Goal: Task Accomplishment & Management: Use online tool/utility

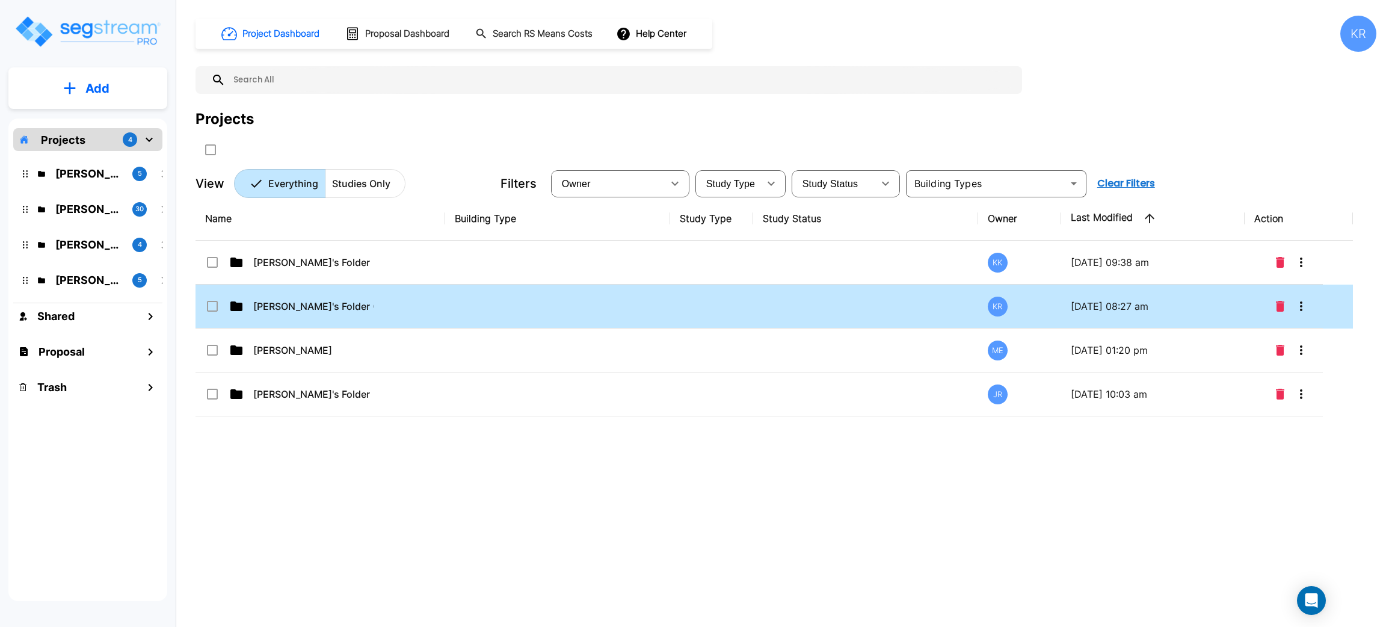
click at [489, 307] on td at bounding box center [557, 307] width 225 height 44
checkbox input "true"
click at [489, 307] on td at bounding box center [557, 307] width 225 height 44
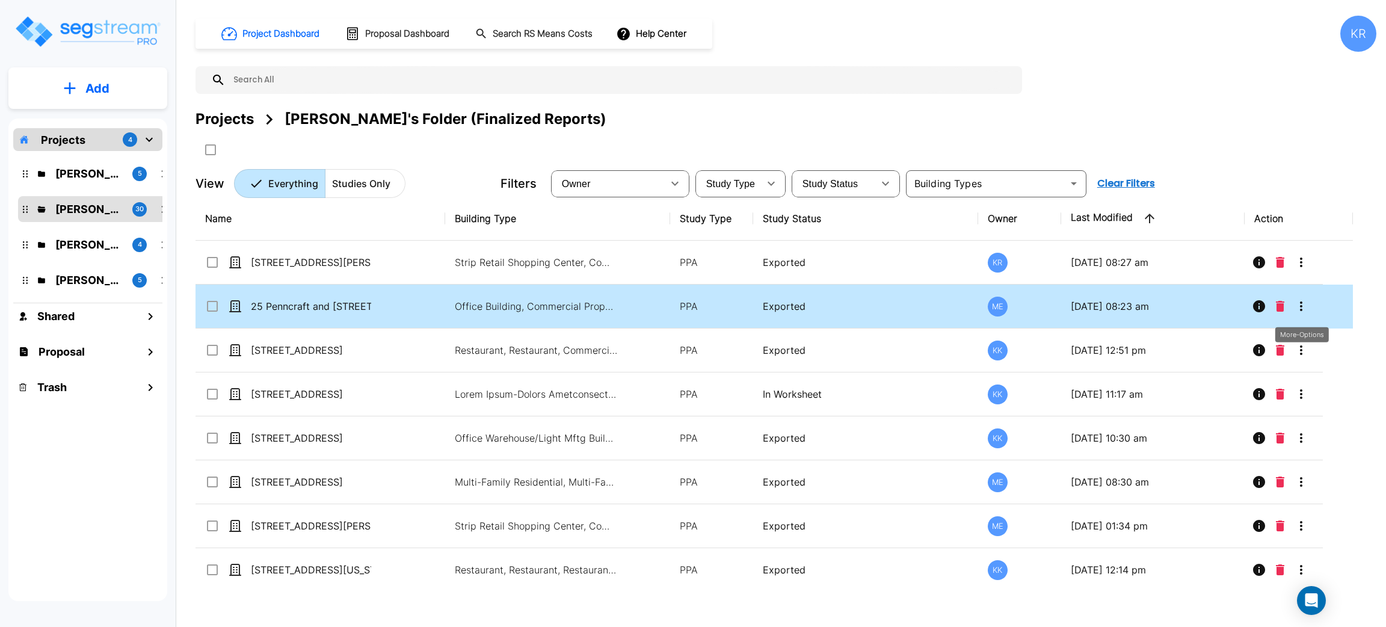
click at [1301, 304] on icon "More-Options" at bounding box center [1301, 306] width 14 height 14
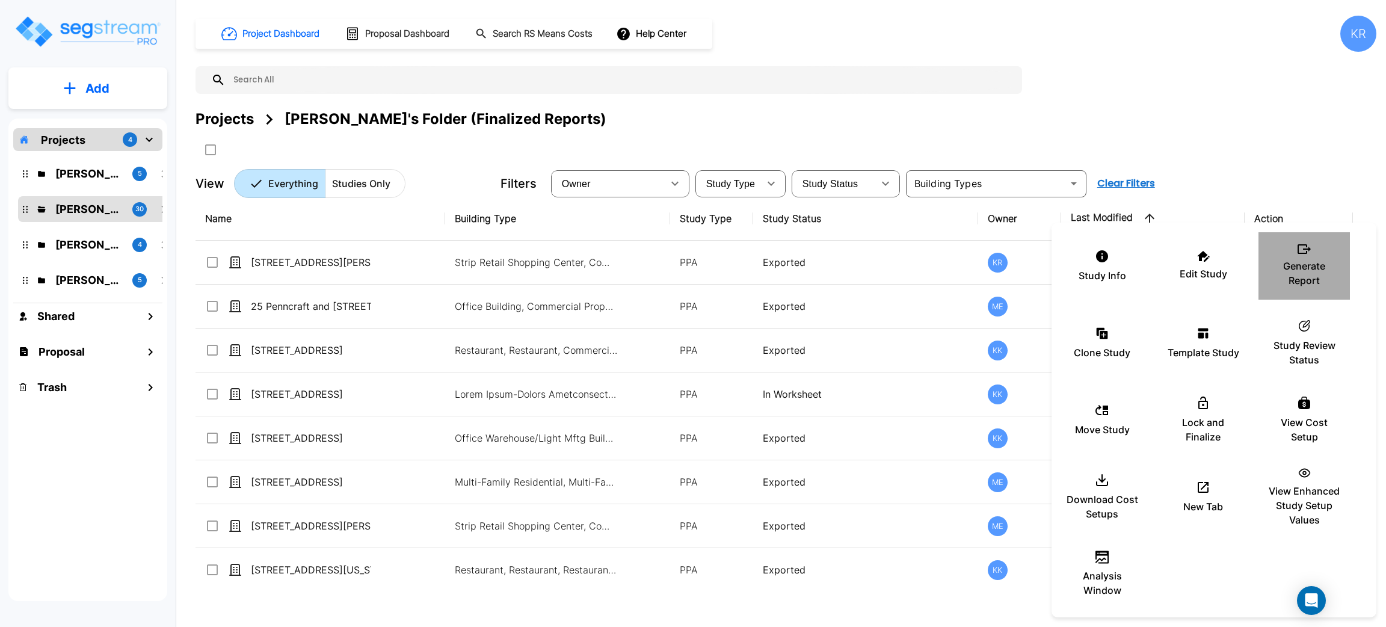
click at [1298, 264] on p "Generate Report" at bounding box center [1304, 273] width 72 height 29
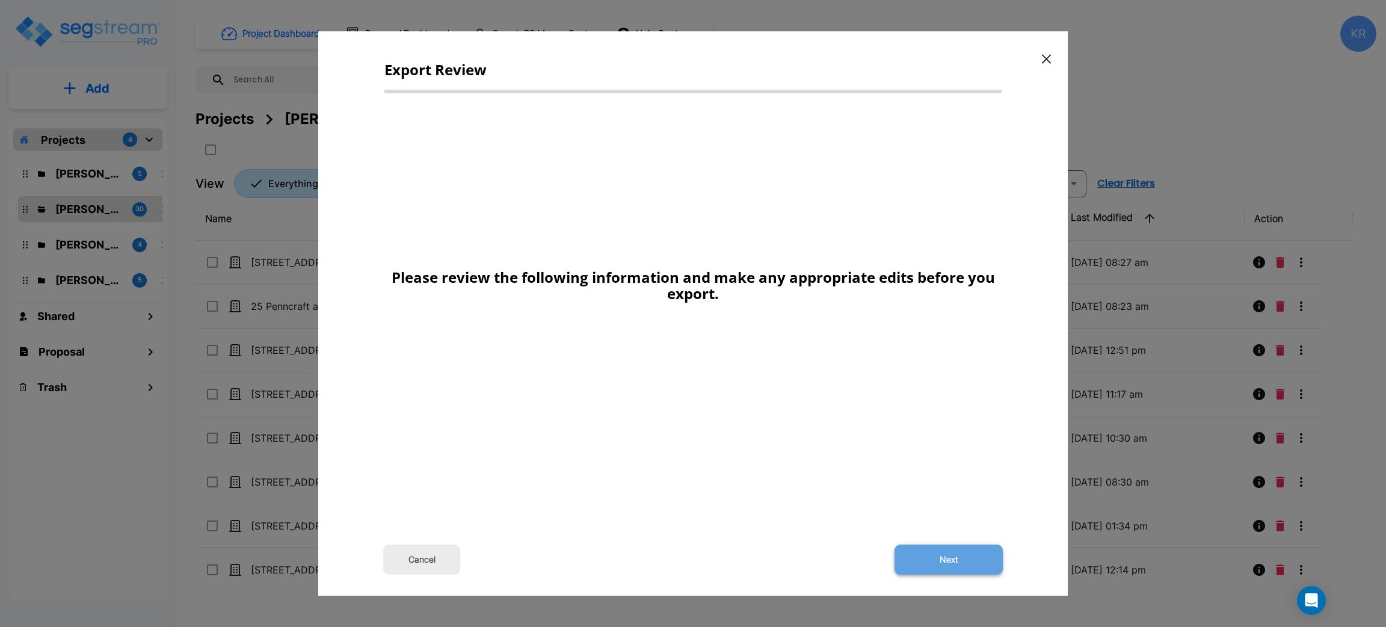
click at [956, 556] on button "Next" at bounding box center [949, 560] width 108 height 30
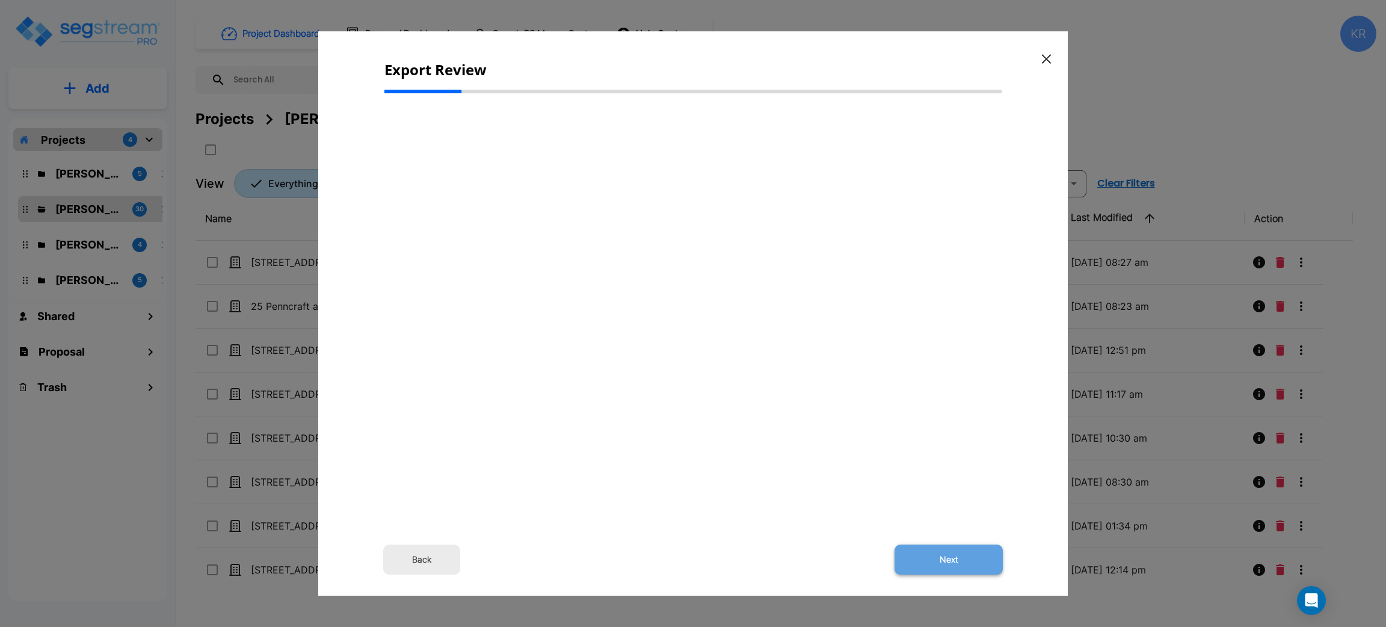
click at [951, 558] on button "Next" at bounding box center [949, 560] width 108 height 30
click at [425, 552] on button "Back" at bounding box center [421, 560] width 77 height 30
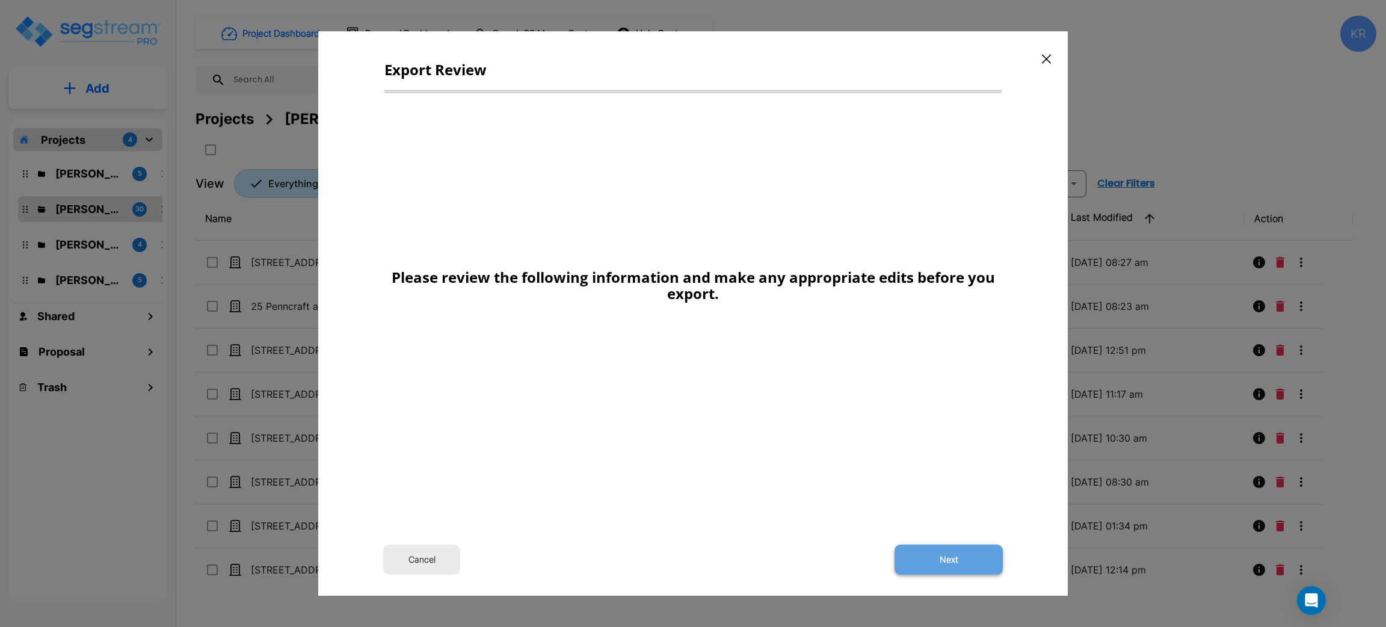
click at [951, 557] on button "Next" at bounding box center [949, 560] width 108 height 30
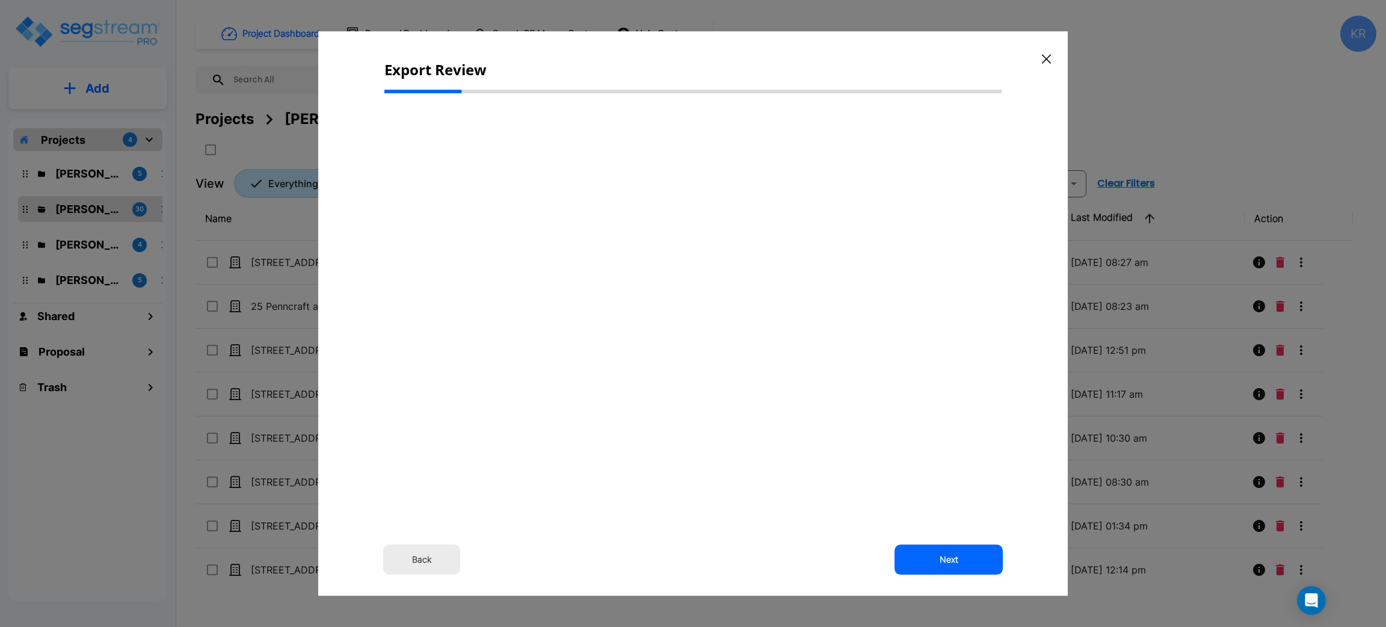
click at [421, 559] on button "Back" at bounding box center [421, 560] width 77 height 30
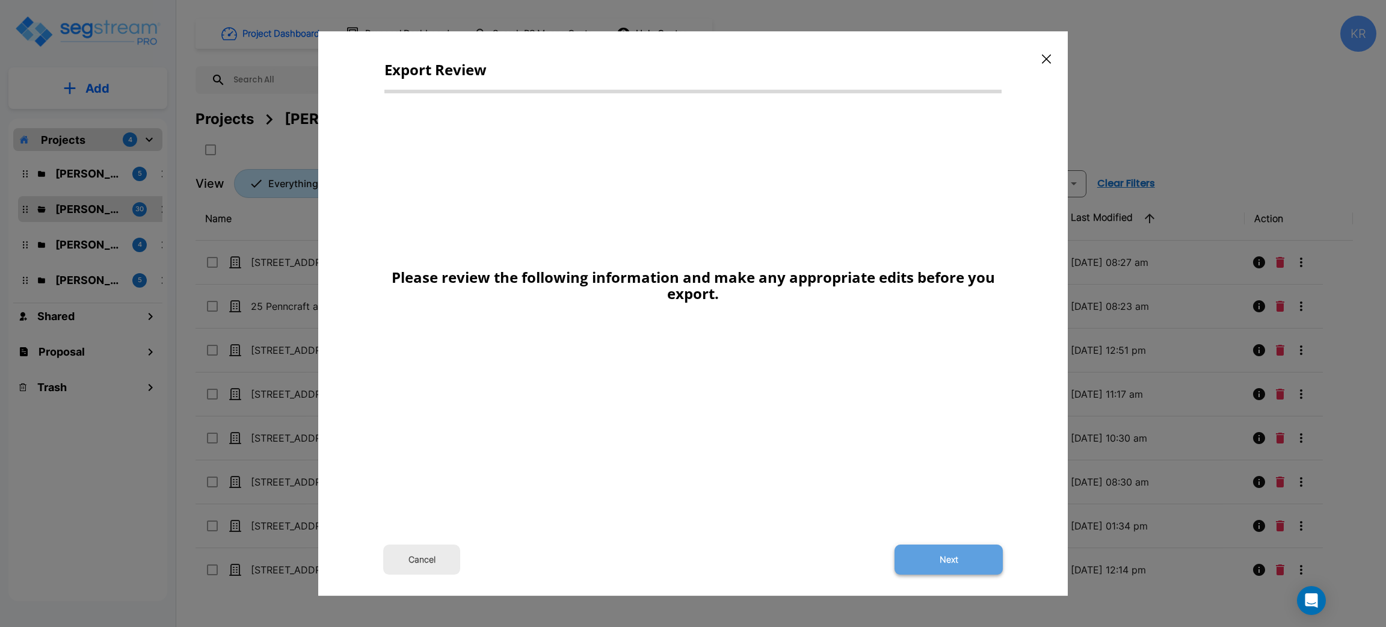
click at [954, 557] on button "Next" at bounding box center [949, 560] width 108 height 30
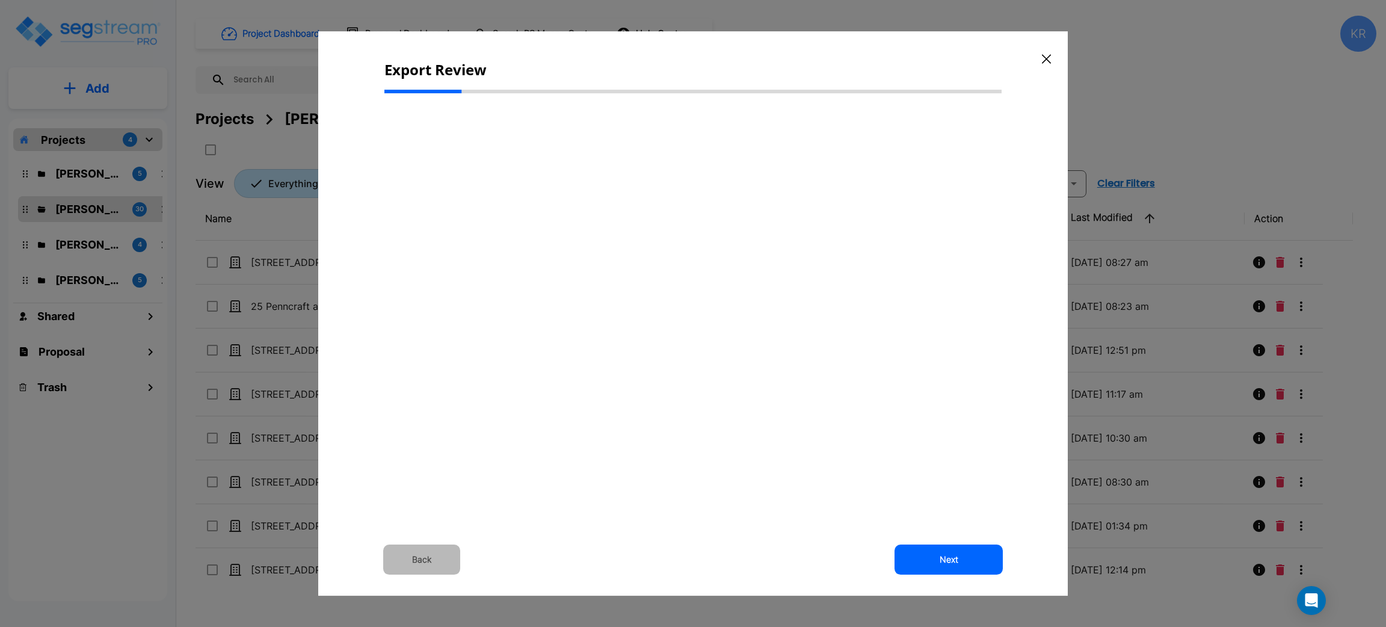
click at [424, 558] on button "Back" at bounding box center [421, 560] width 77 height 30
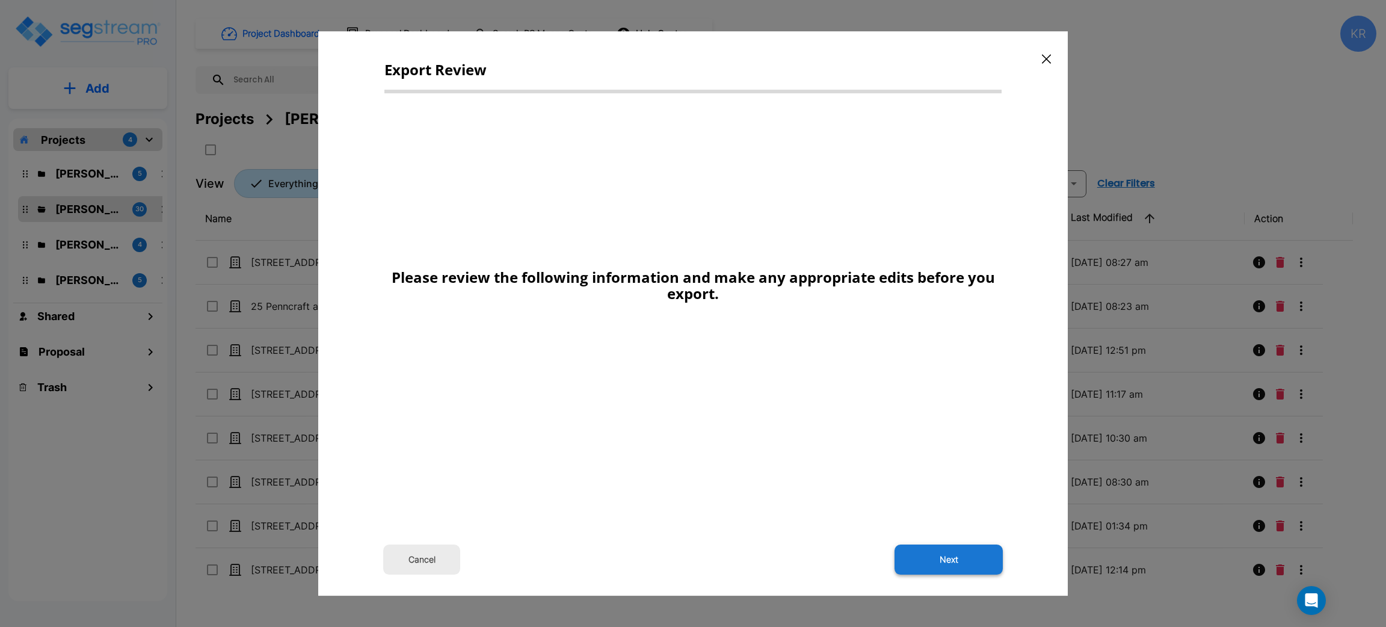
click at [950, 558] on button "Next" at bounding box center [949, 560] width 108 height 30
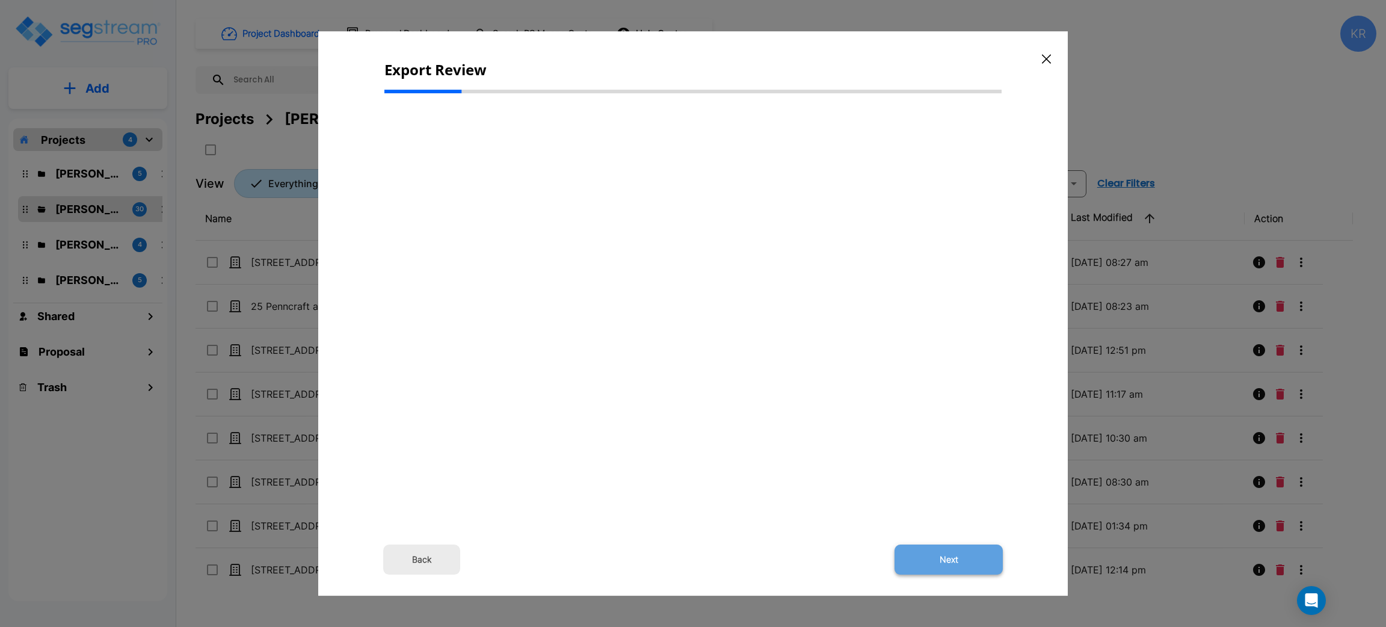
click at [974, 545] on button "Next" at bounding box center [949, 560] width 108 height 30
click at [425, 556] on button "Back" at bounding box center [421, 560] width 77 height 30
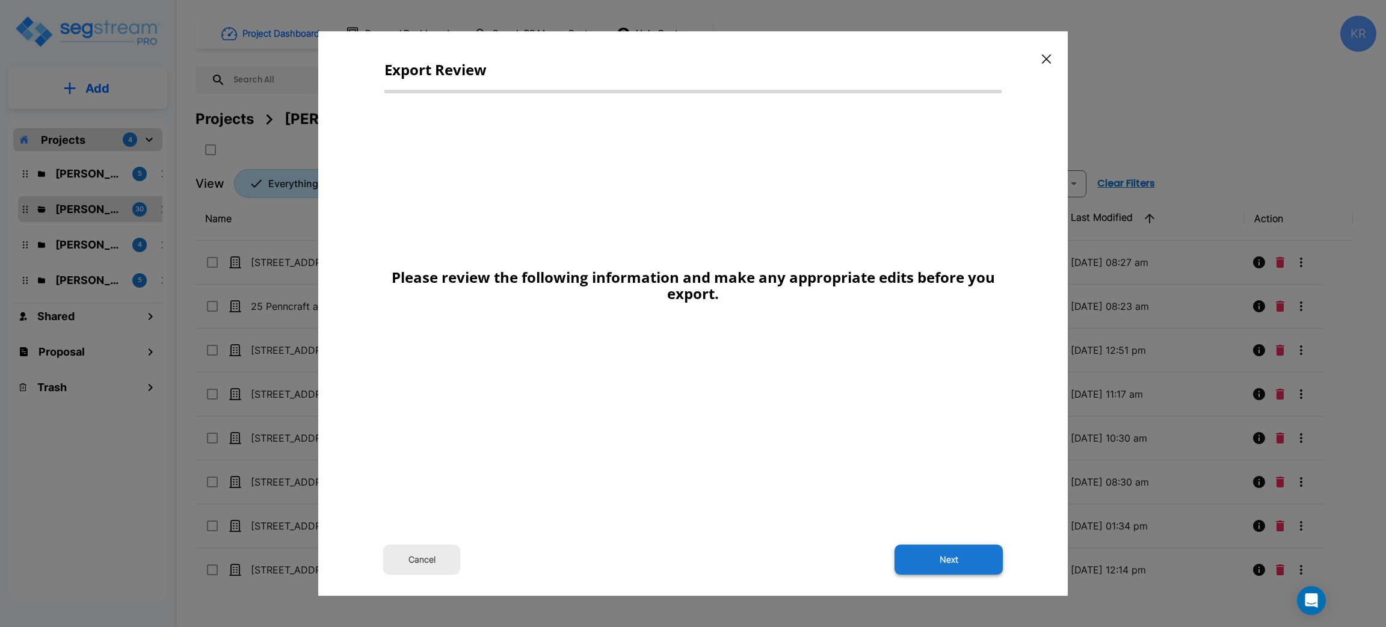
click at [945, 561] on button "Next" at bounding box center [949, 560] width 108 height 30
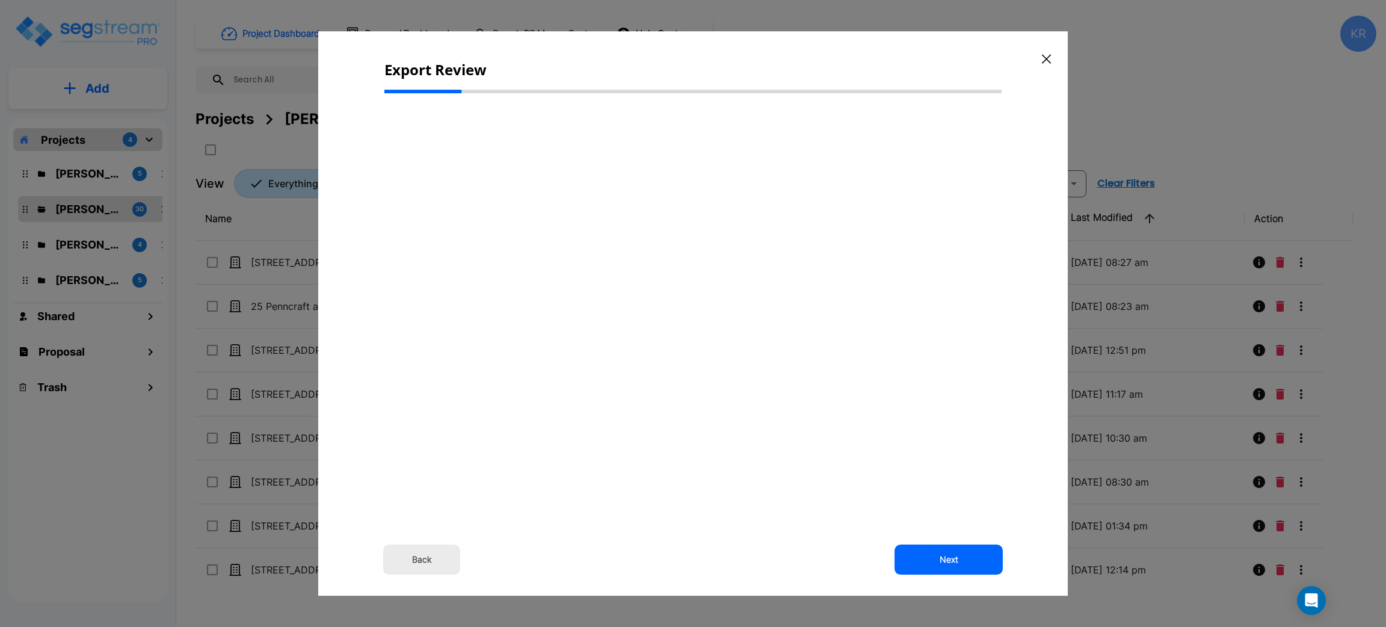
click at [428, 558] on button "Back" at bounding box center [421, 560] width 77 height 30
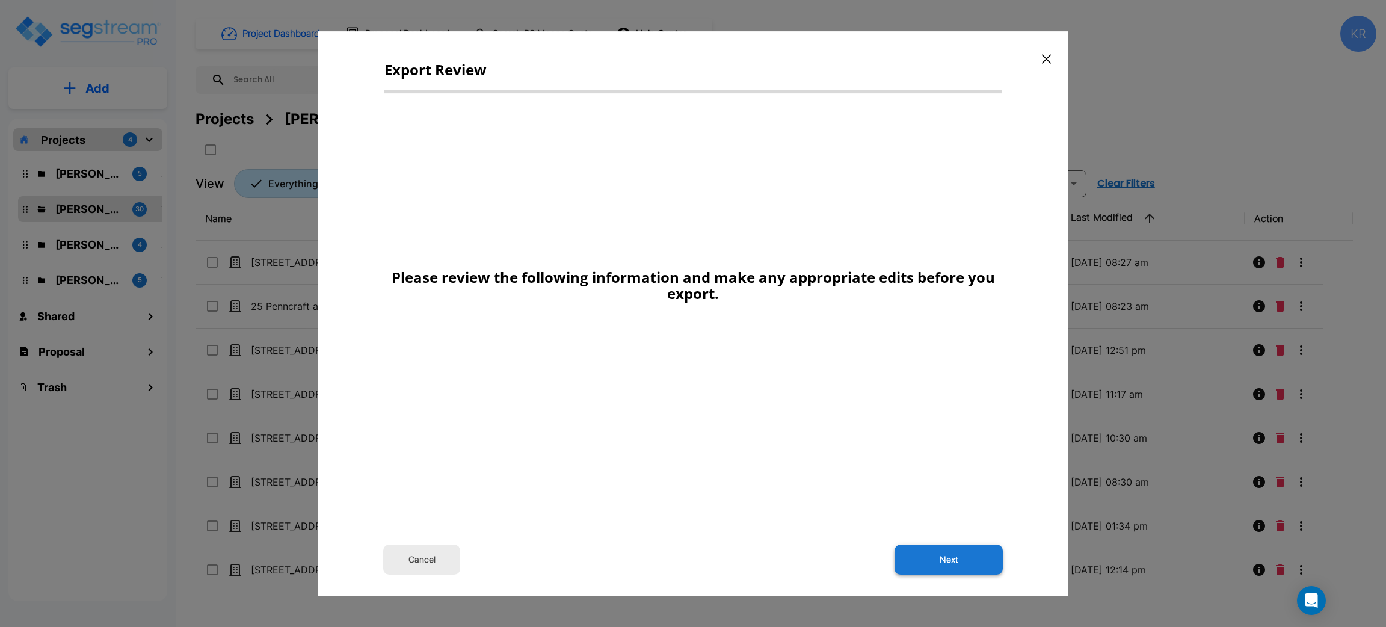
click at [969, 561] on button "Next" at bounding box center [949, 560] width 108 height 30
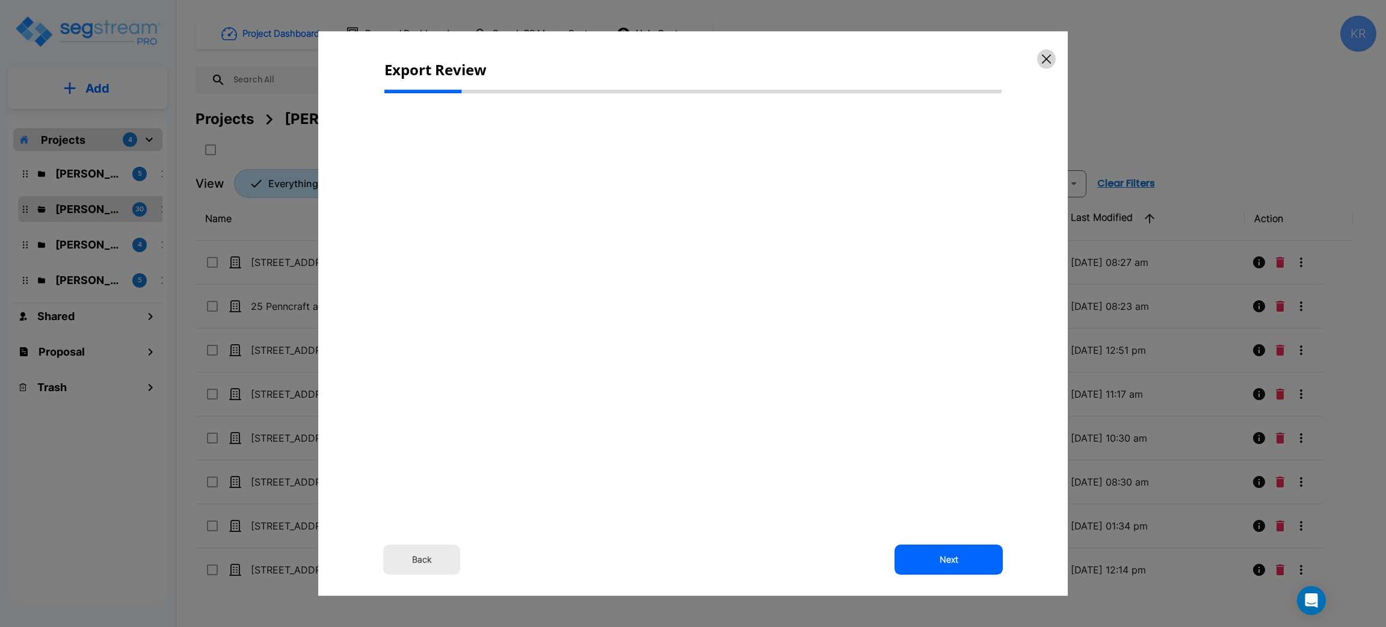
click at [1049, 58] on icon "button" at bounding box center [1046, 59] width 9 height 10
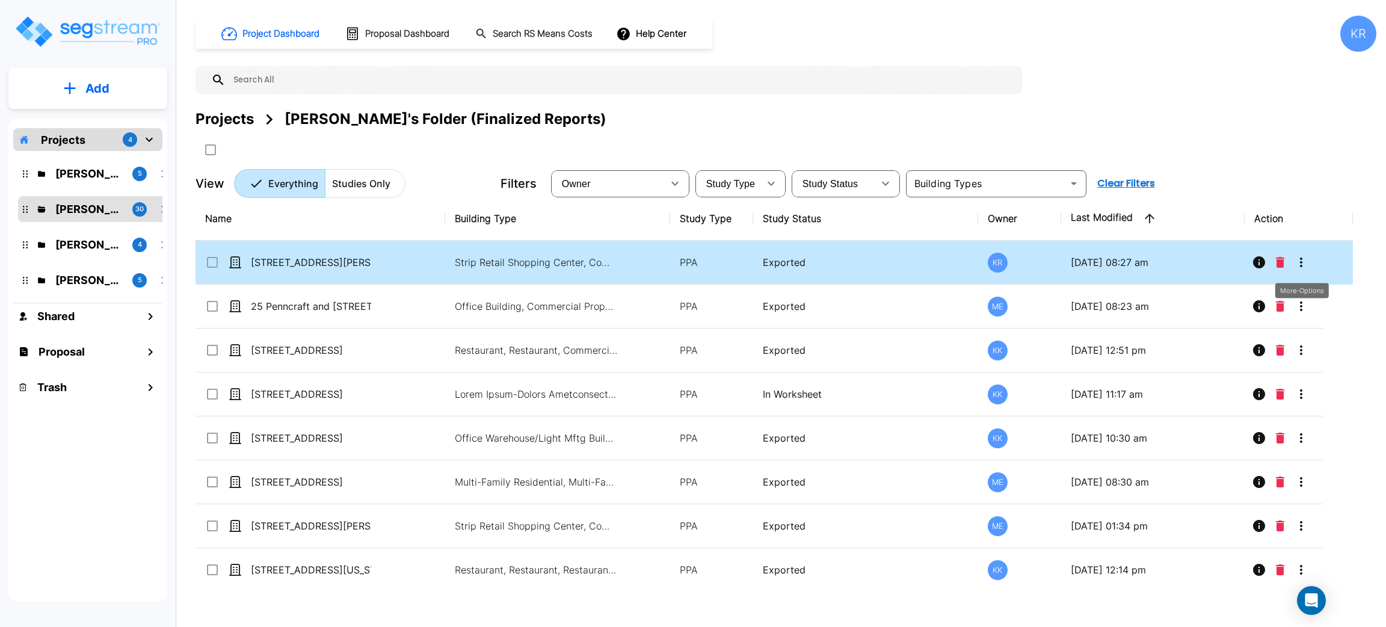
click at [1305, 261] on icon "More-Options" at bounding box center [1301, 262] width 14 height 14
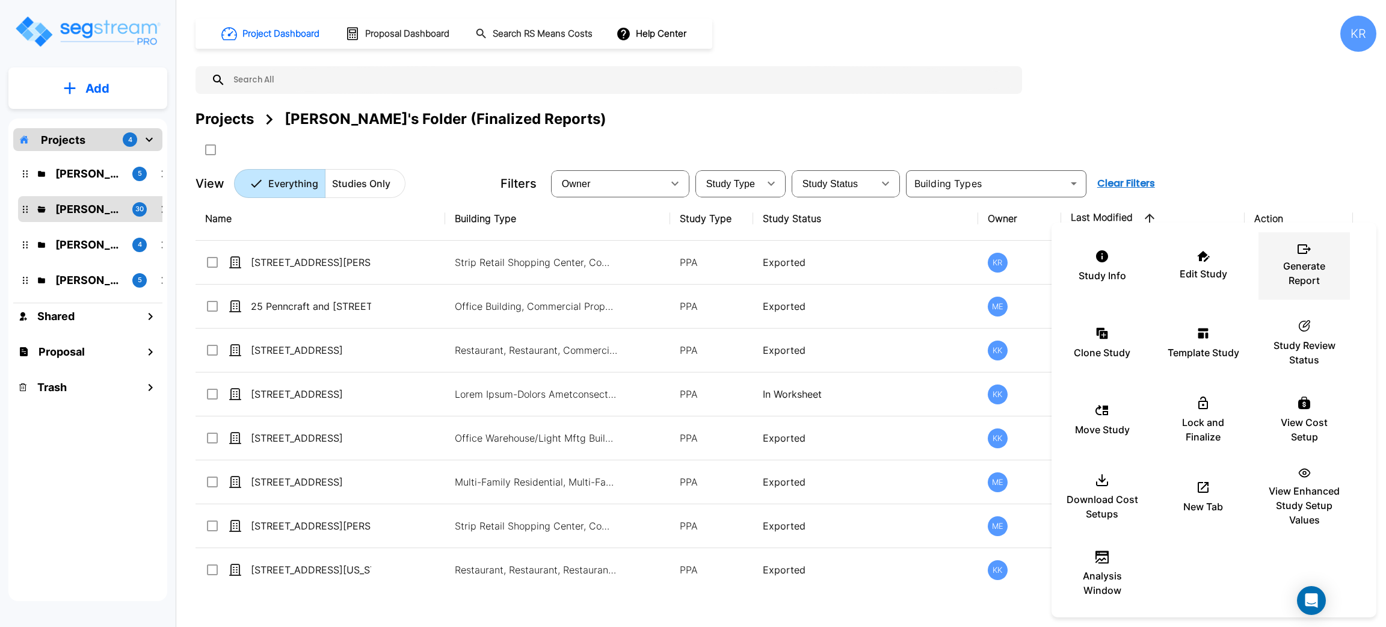
click at [1309, 255] on div "Generate Report" at bounding box center [1304, 266] width 72 height 60
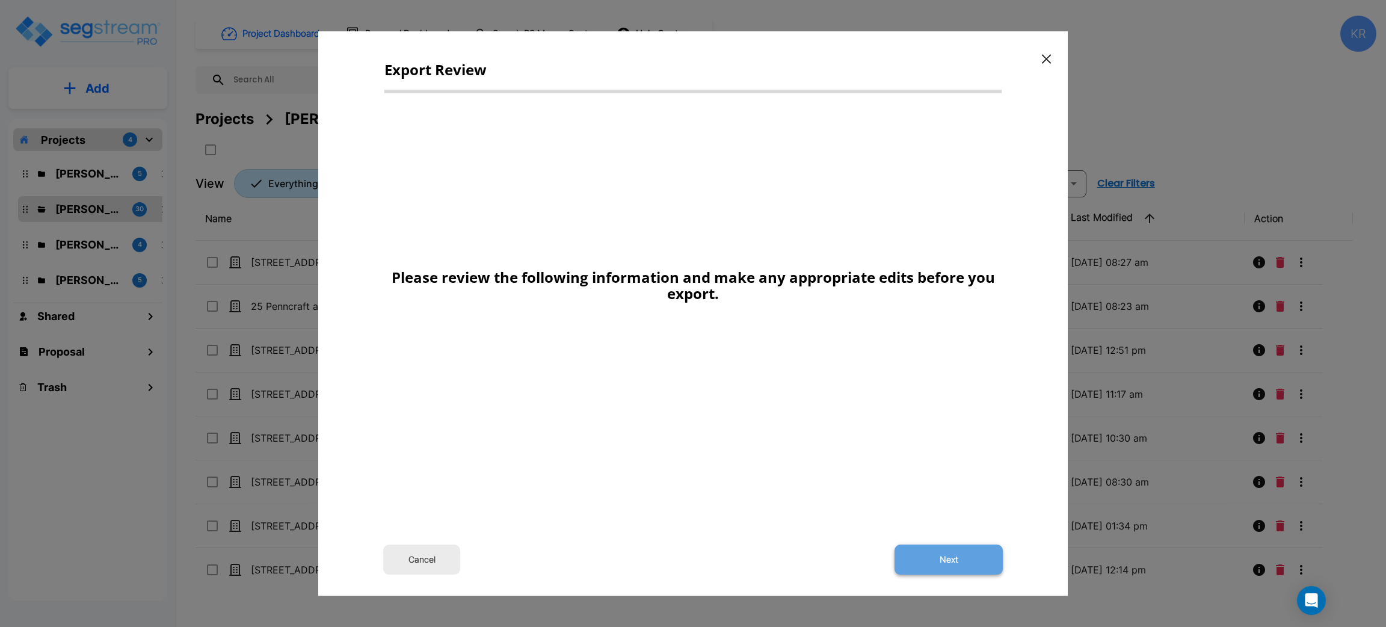
click at [954, 554] on button "Next" at bounding box center [949, 560] width 108 height 30
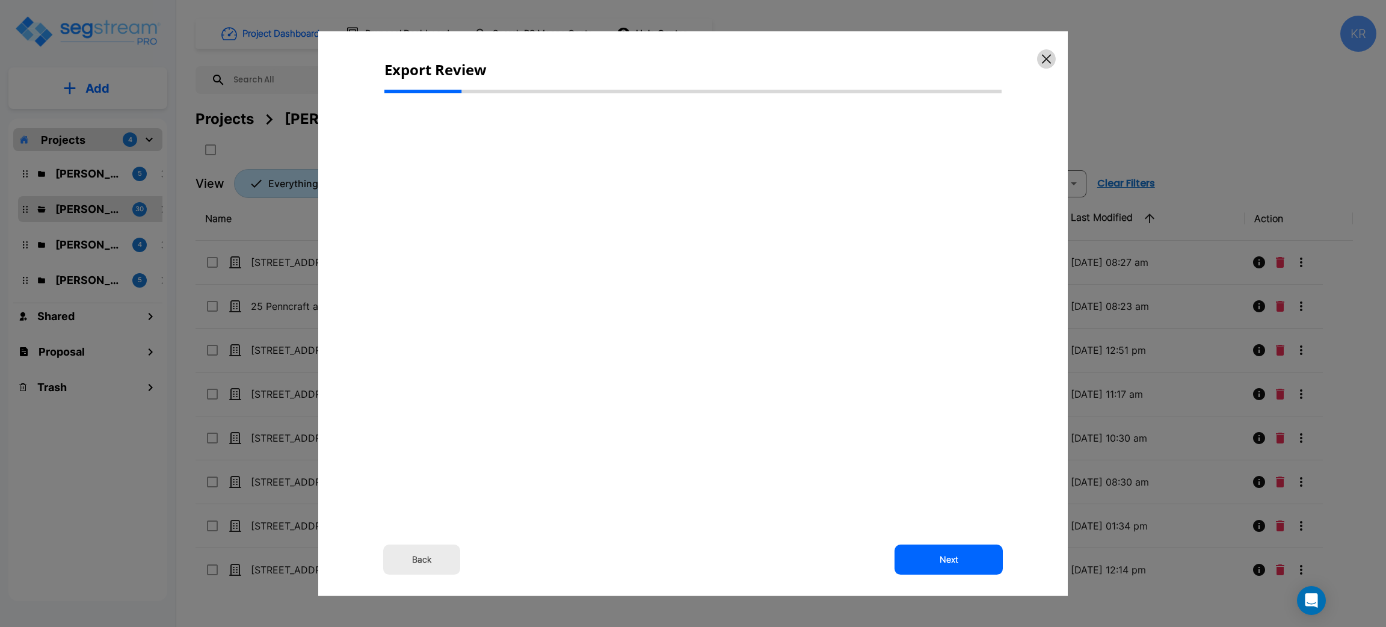
click at [1043, 54] on icon "button" at bounding box center [1046, 59] width 9 height 10
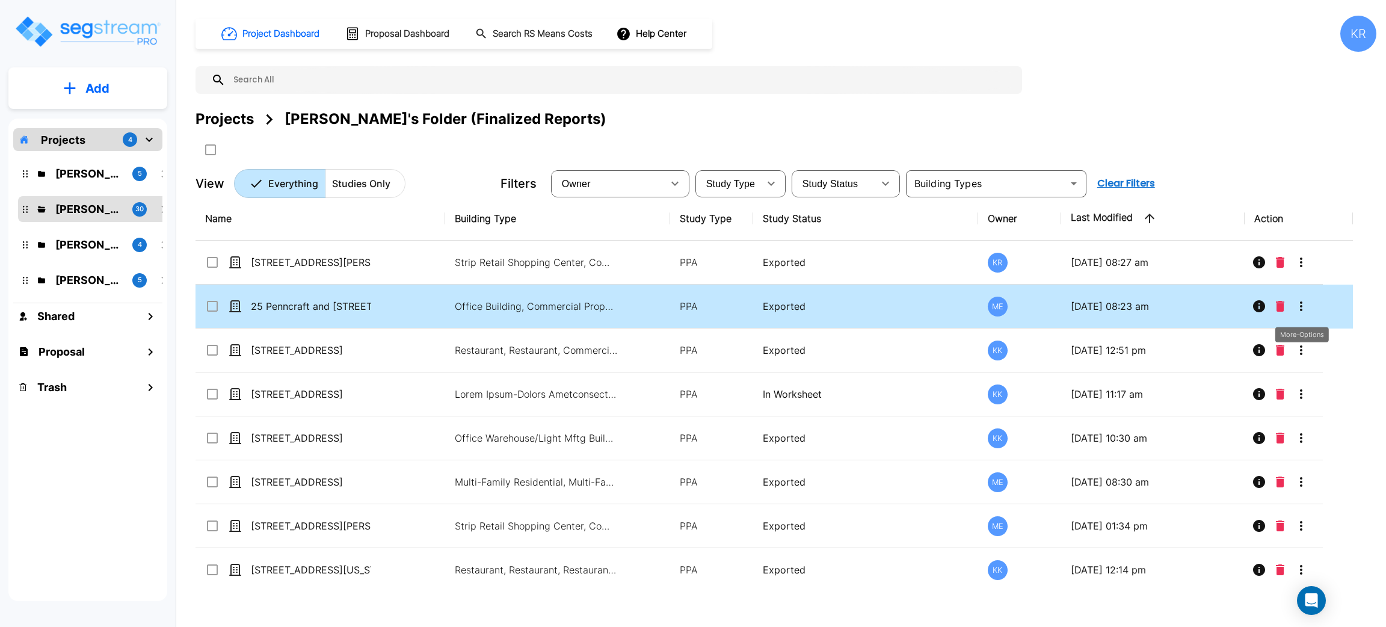
click at [1302, 306] on icon "More-Options" at bounding box center [1301, 306] width 14 height 14
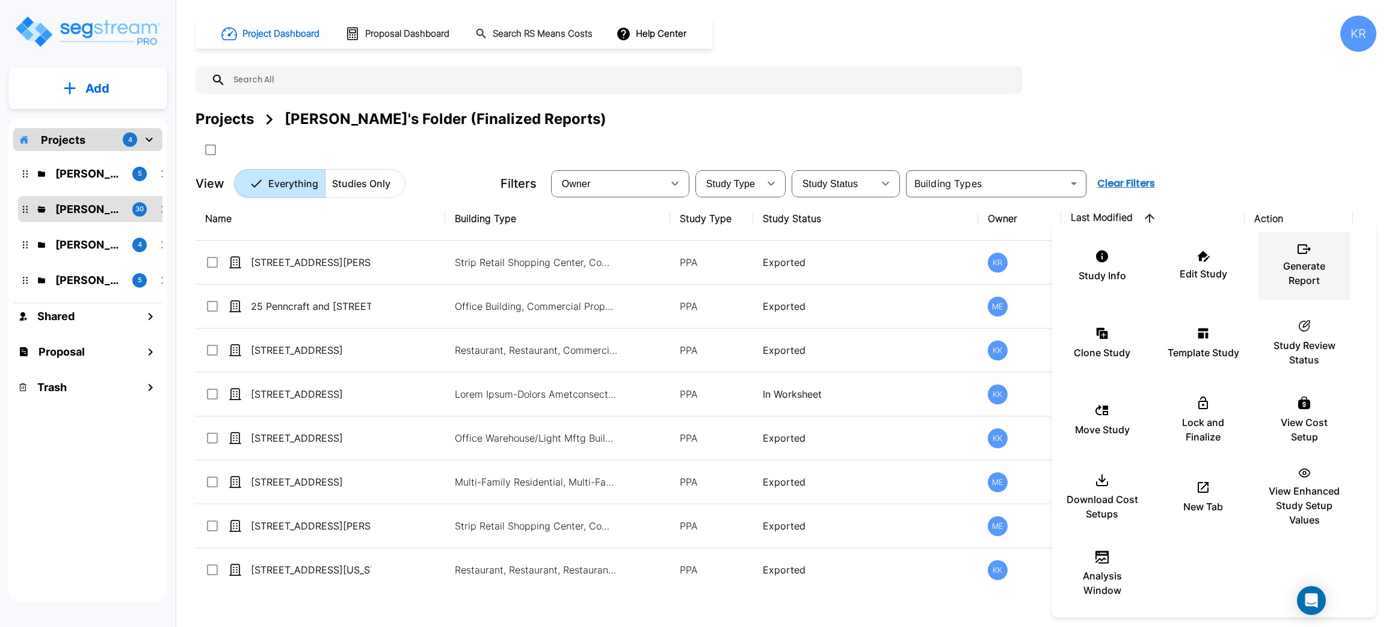
click at [1309, 253] on icon at bounding box center [1304, 249] width 13 height 10
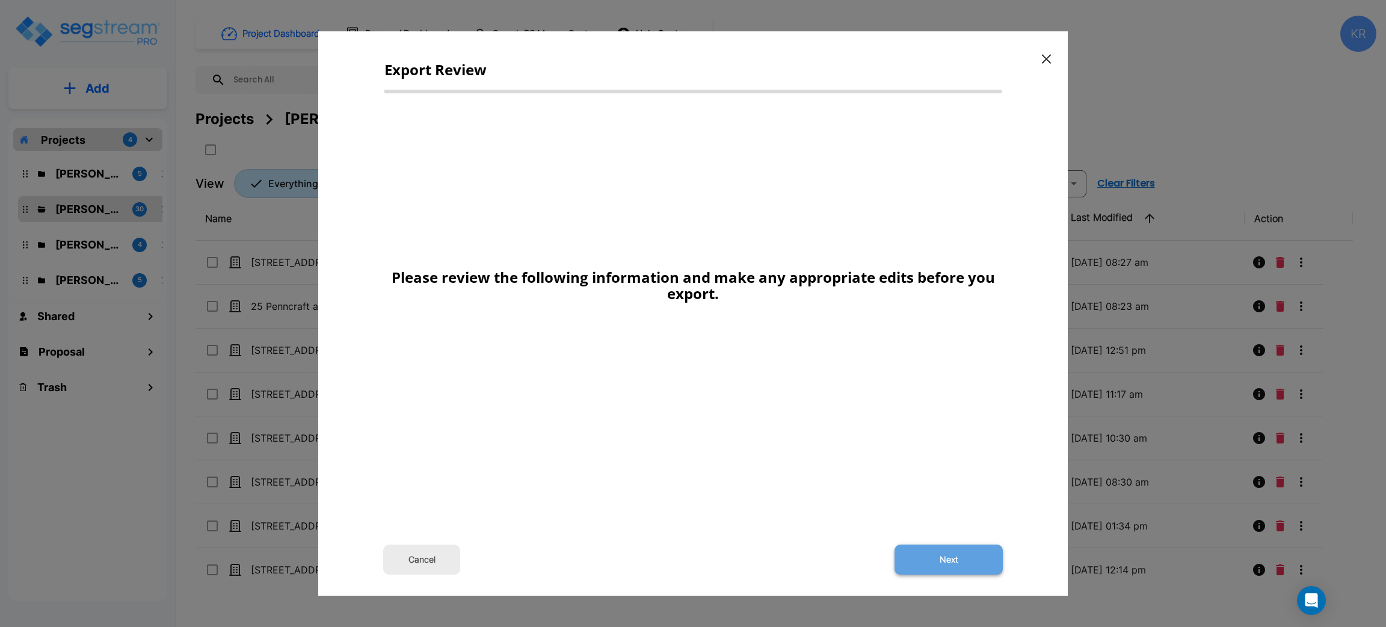
click at [938, 558] on button "Next" at bounding box center [949, 560] width 108 height 30
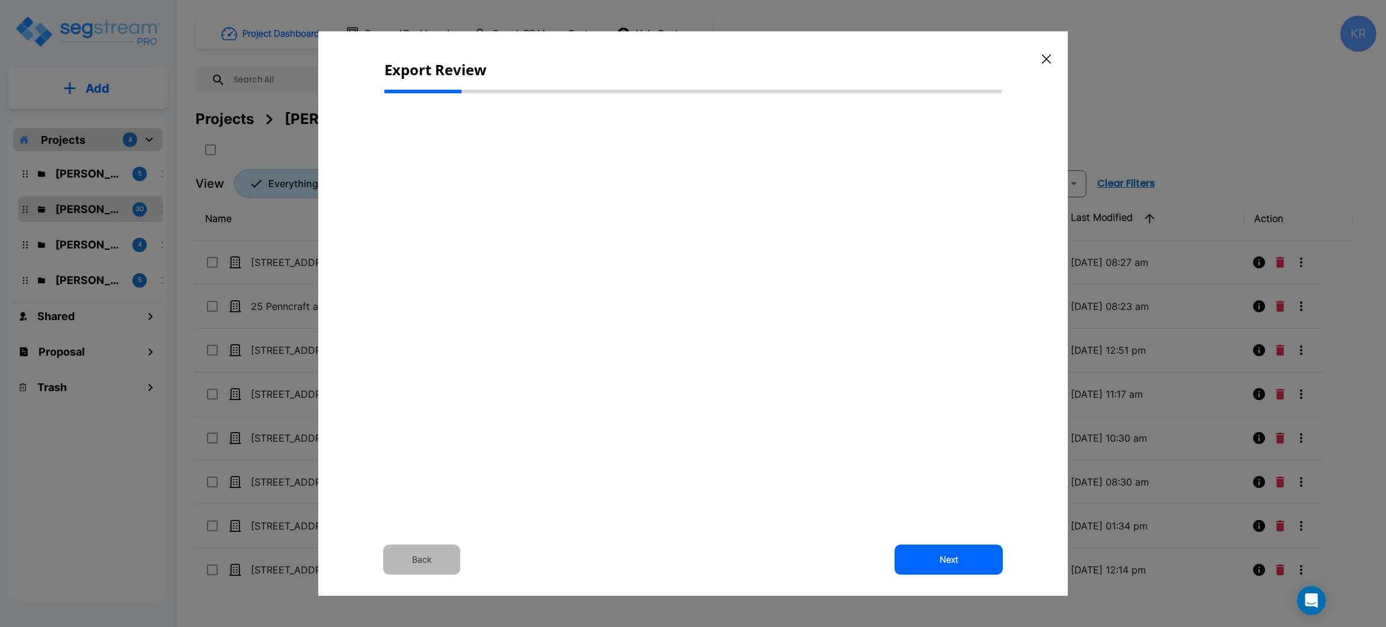
click at [403, 561] on button "Back" at bounding box center [421, 560] width 77 height 30
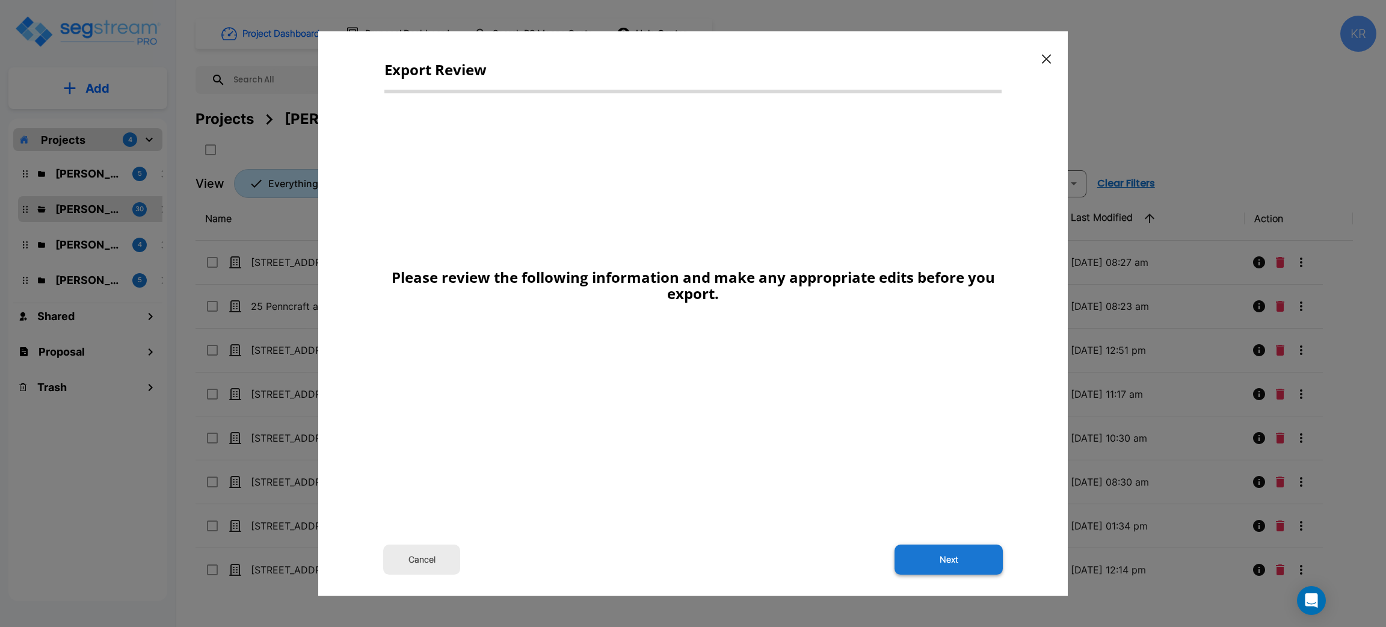
click at [959, 557] on button "Next" at bounding box center [949, 560] width 108 height 30
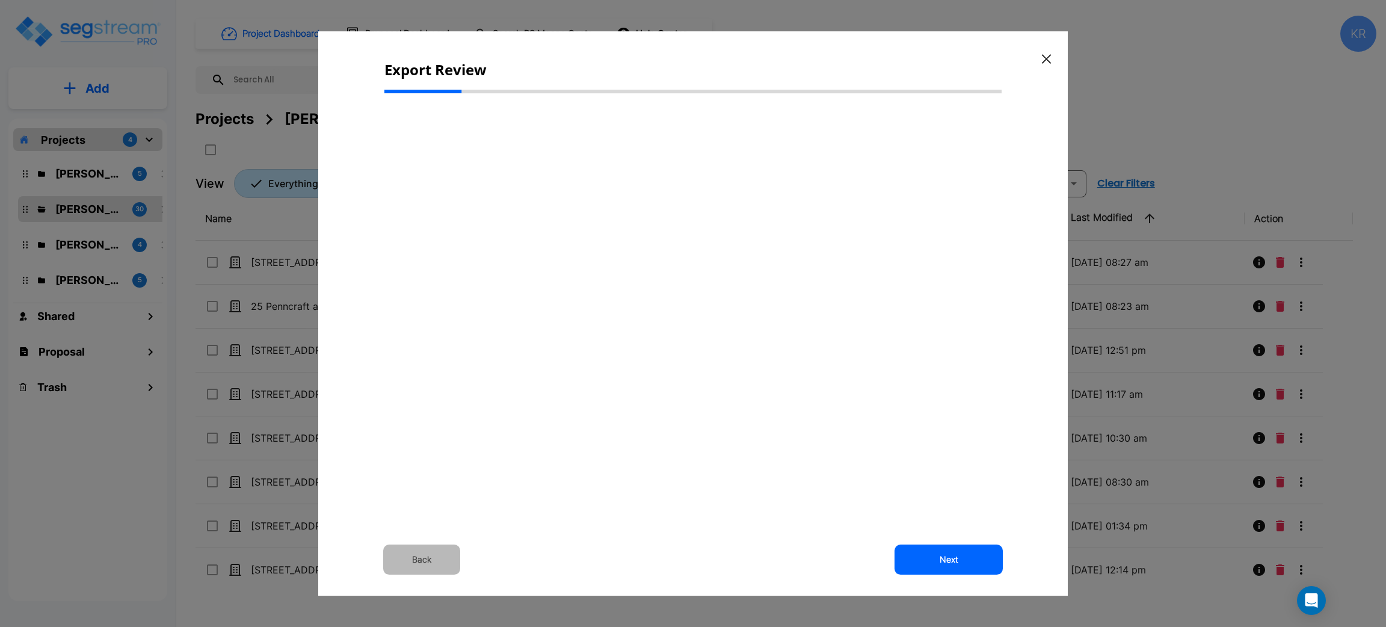
click at [414, 557] on button "Back" at bounding box center [421, 560] width 77 height 30
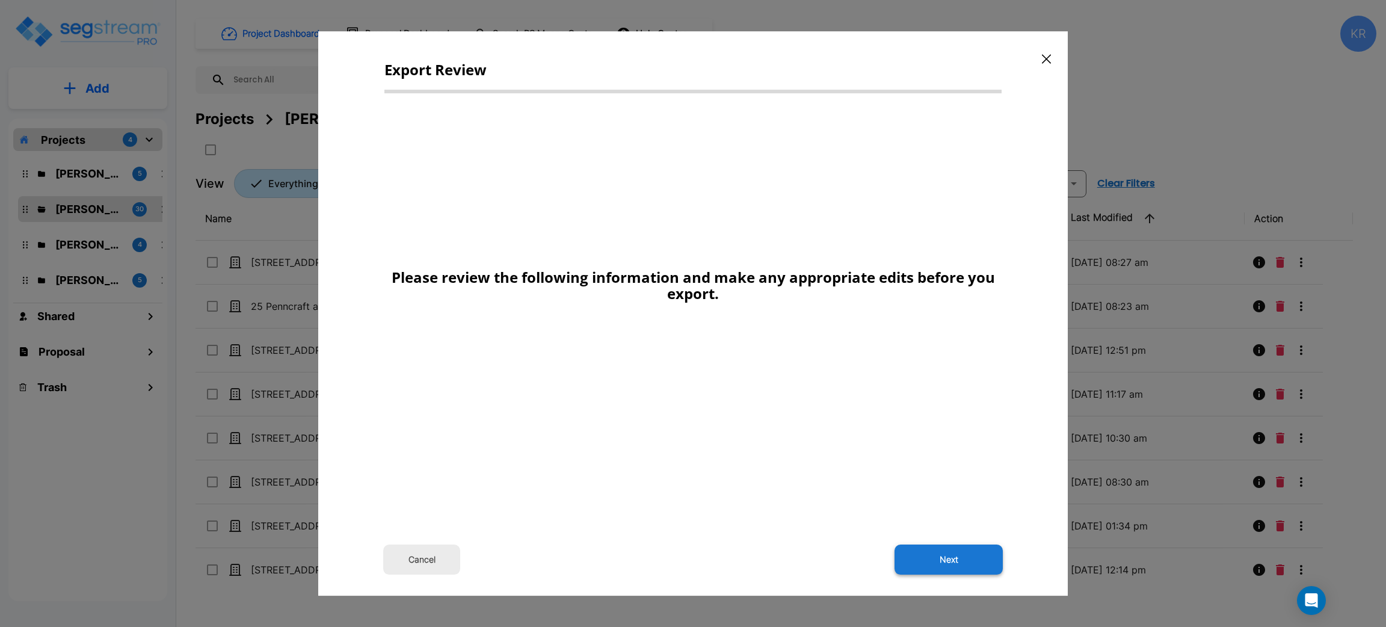
click at [952, 558] on button "Next" at bounding box center [949, 560] width 108 height 30
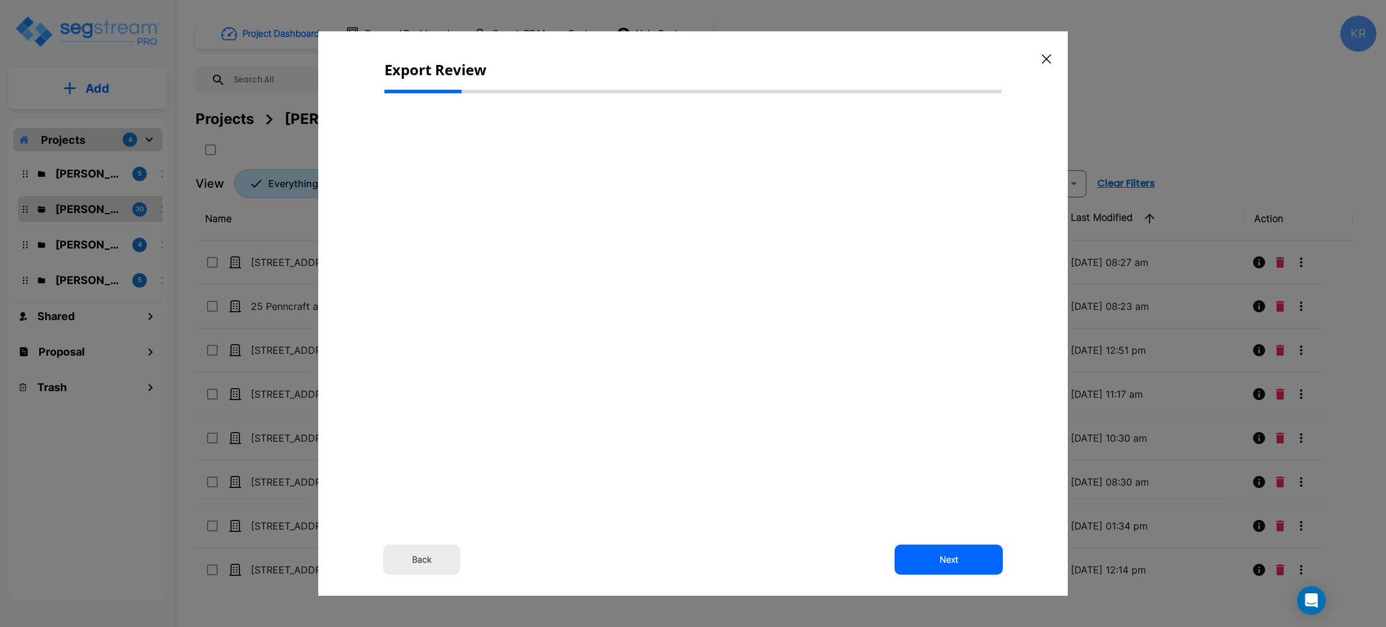
click at [775, 453] on div "Back Next" at bounding box center [692, 293] width 617 height 380
click at [413, 561] on button "Back" at bounding box center [421, 560] width 77 height 30
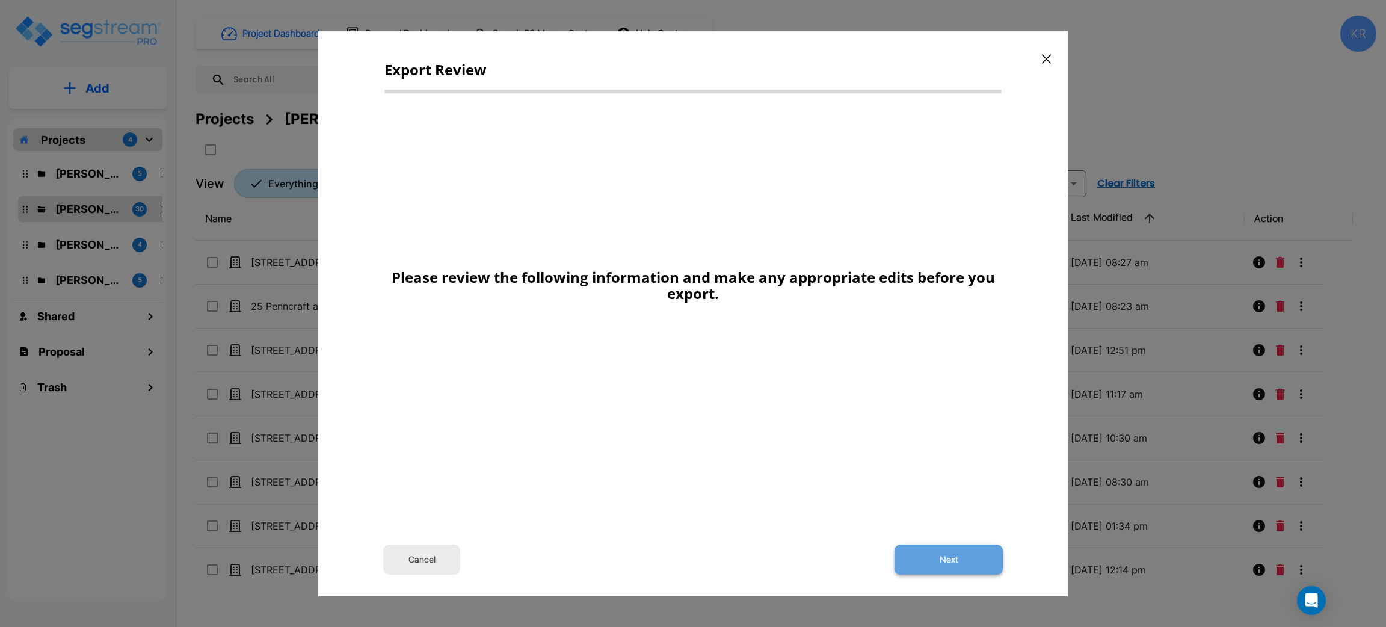
click at [959, 561] on button "Next" at bounding box center [949, 560] width 108 height 30
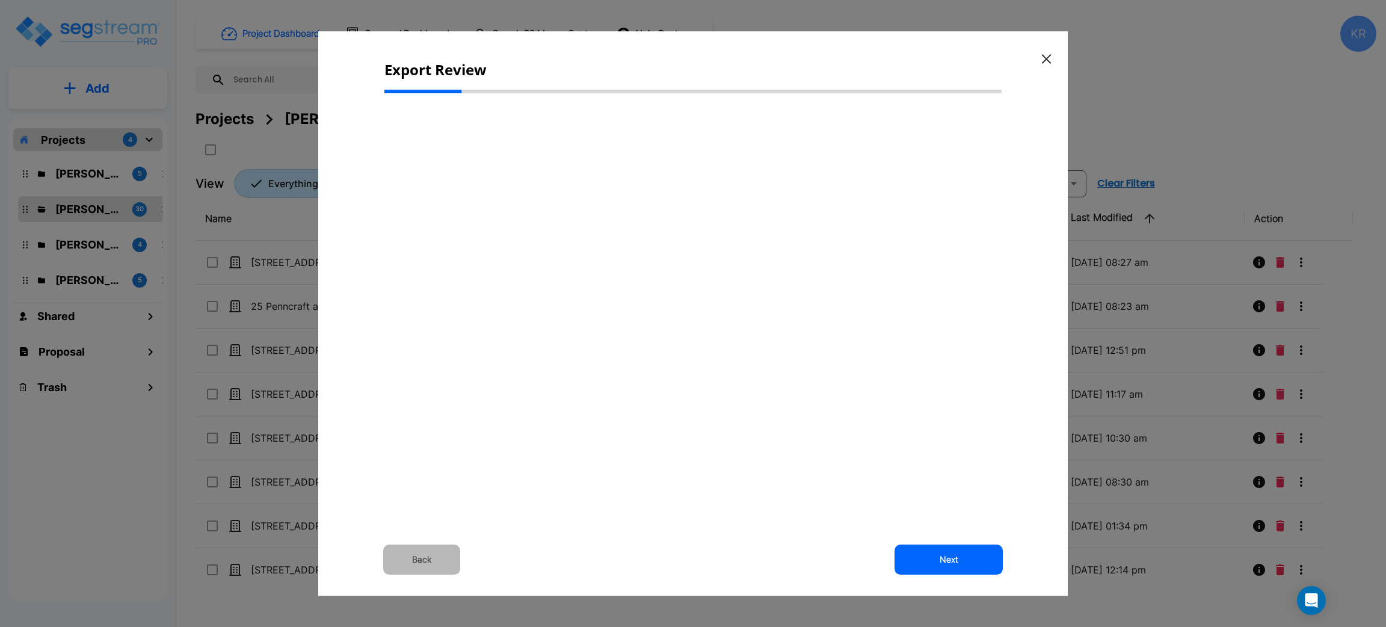
click at [421, 558] on button "Back" at bounding box center [421, 560] width 77 height 30
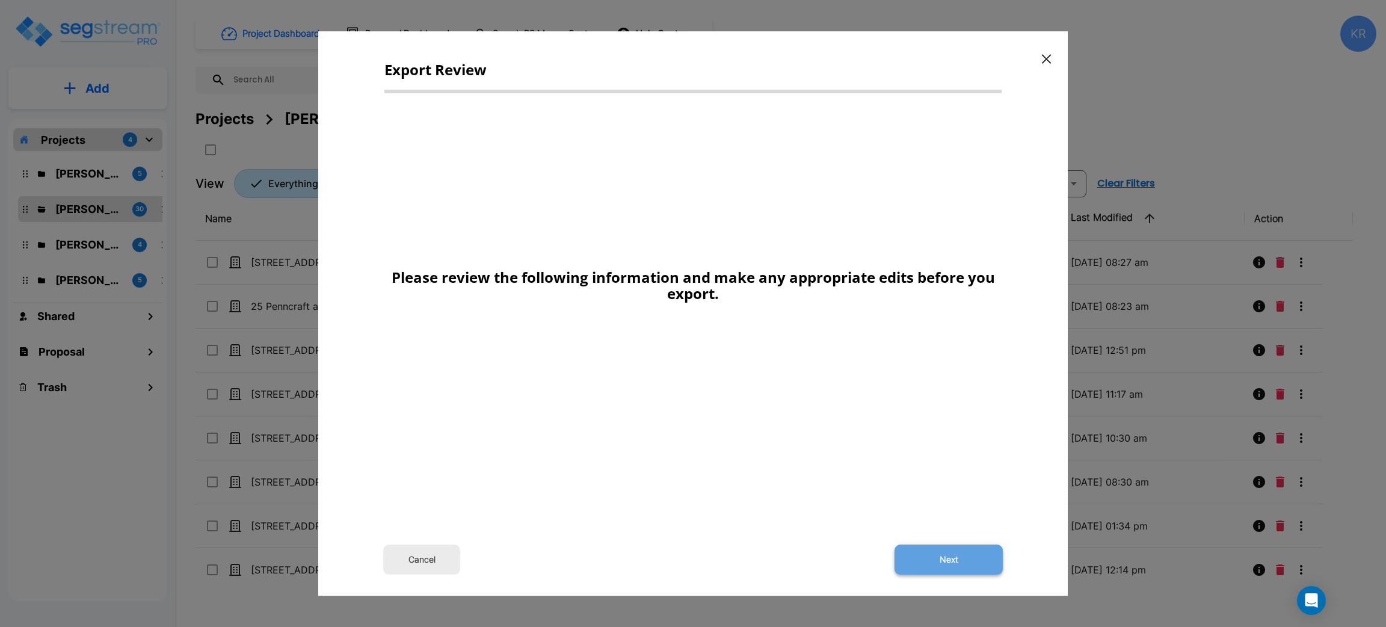
click at [960, 563] on button "Next" at bounding box center [949, 560] width 108 height 30
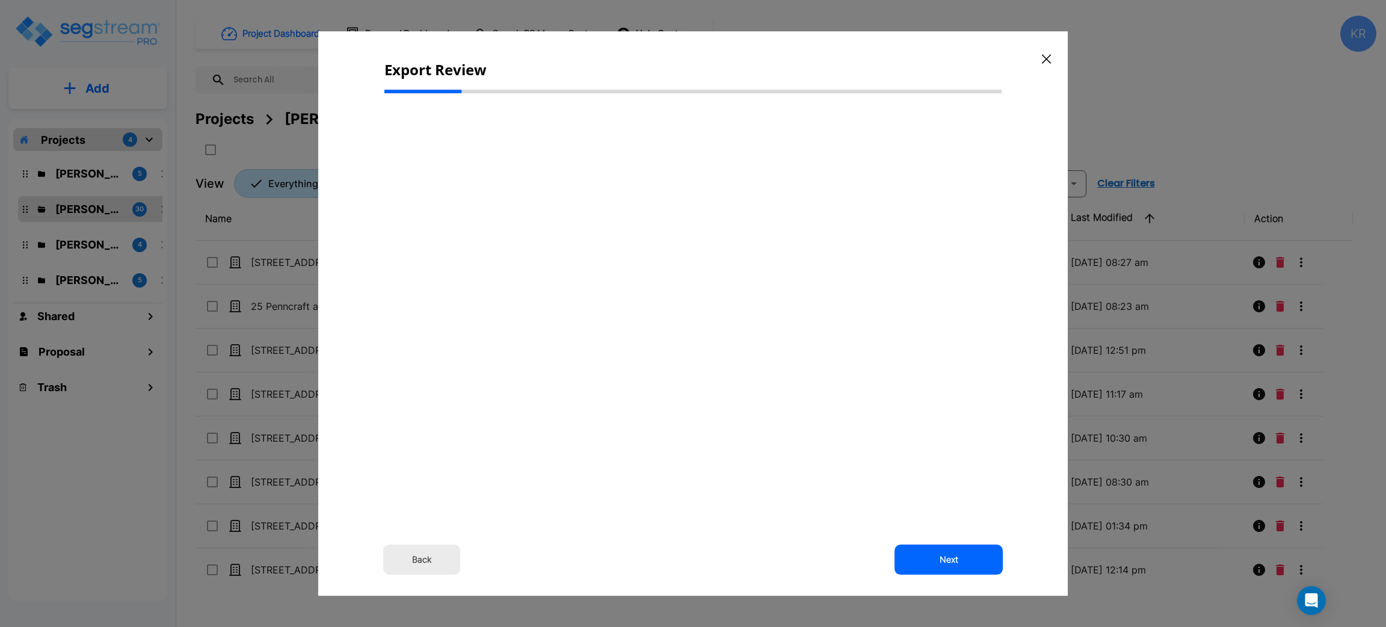
click at [821, 336] on div "Back Next" at bounding box center [692, 293] width 617 height 380
click at [1045, 59] on icon "button" at bounding box center [1046, 59] width 9 height 10
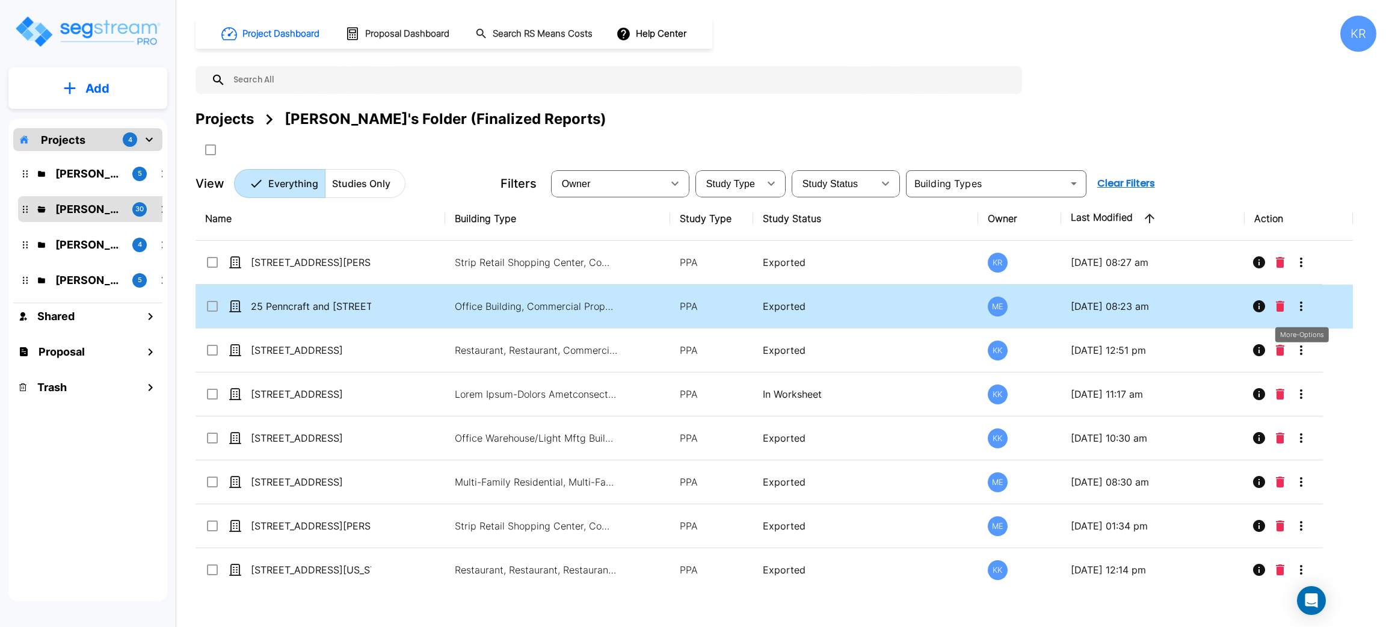
click at [1301, 306] on icon "More-Options" at bounding box center [1301, 306] width 2 height 10
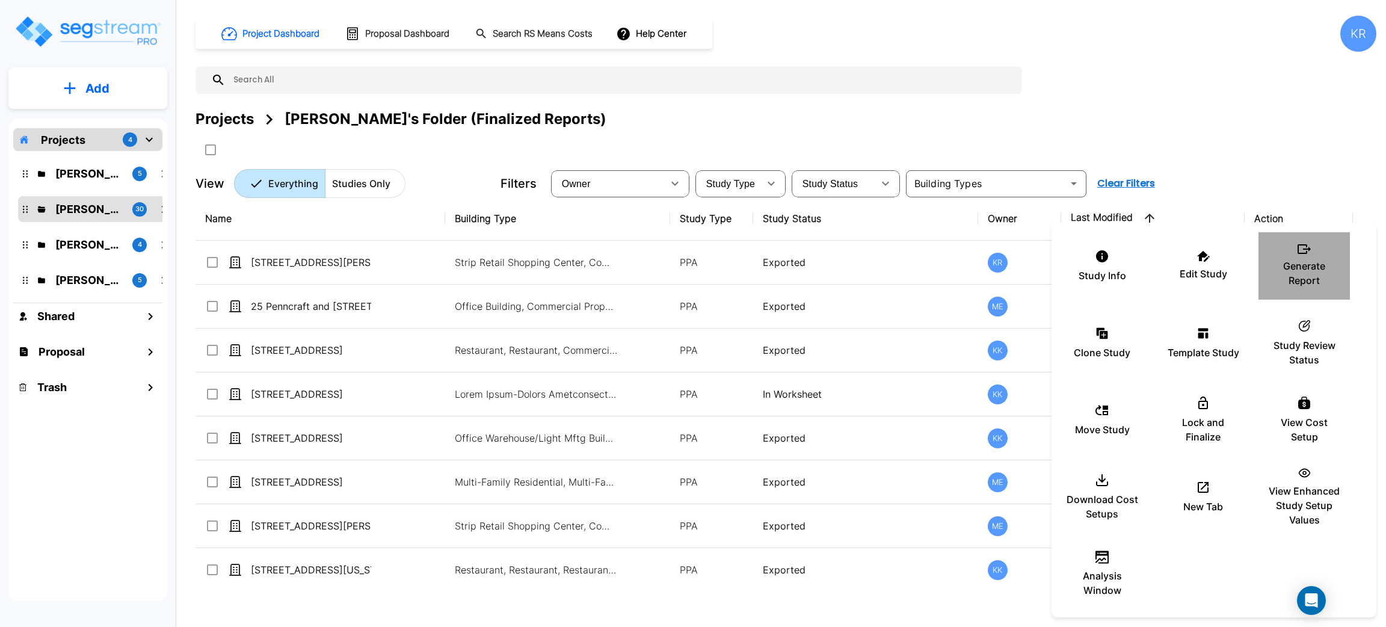
click at [1308, 260] on p "Generate Report" at bounding box center [1304, 273] width 72 height 29
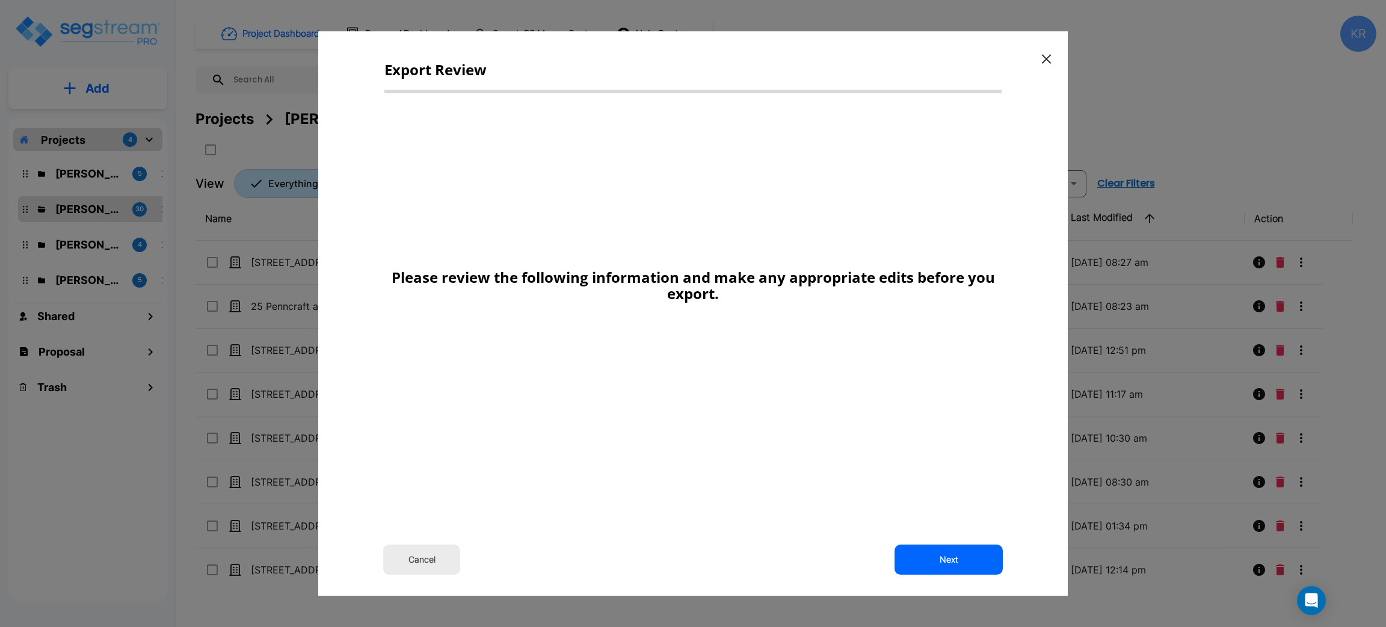
click at [518, 363] on div "Please review the following information and make any appropriate edits before y…" at bounding box center [692, 291] width 617 height 376
click at [955, 557] on button "Next" at bounding box center [949, 560] width 108 height 30
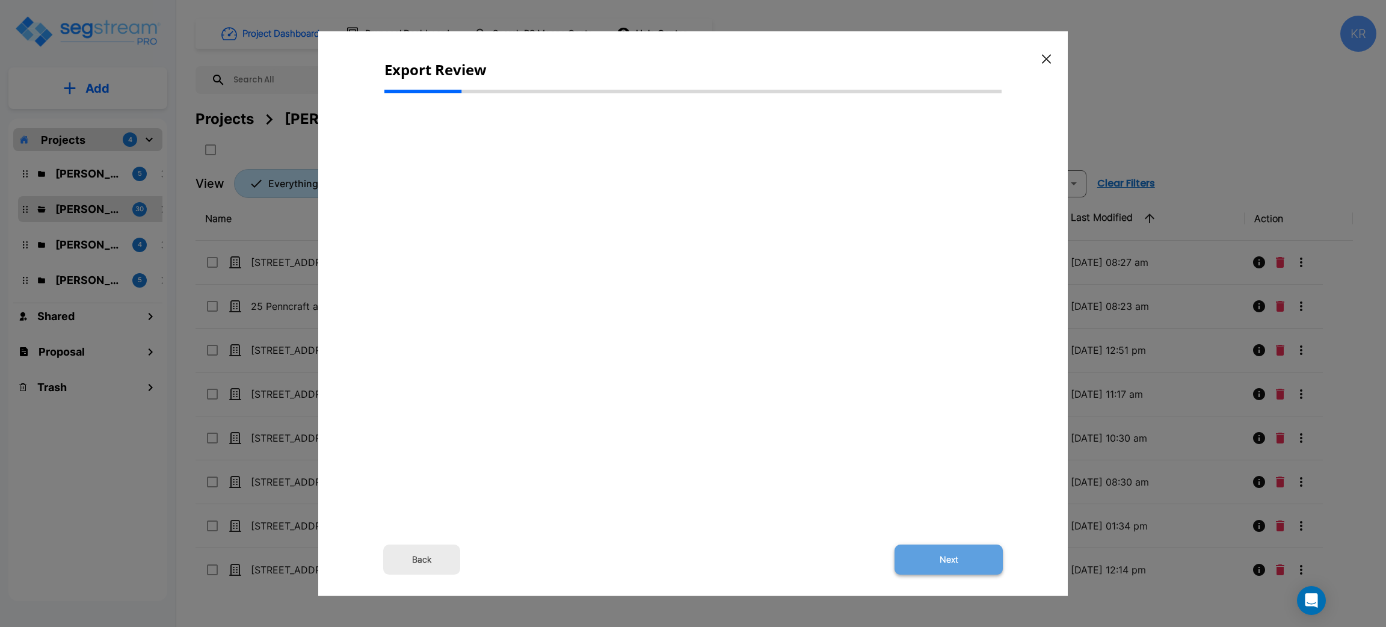
drag, startPoint x: 947, startPoint y: 545, endPoint x: 948, endPoint y: 551, distance: 6.0
click at [948, 551] on button "Next" at bounding box center [949, 560] width 108 height 30
click at [429, 551] on button "Back" at bounding box center [421, 560] width 77 height 30
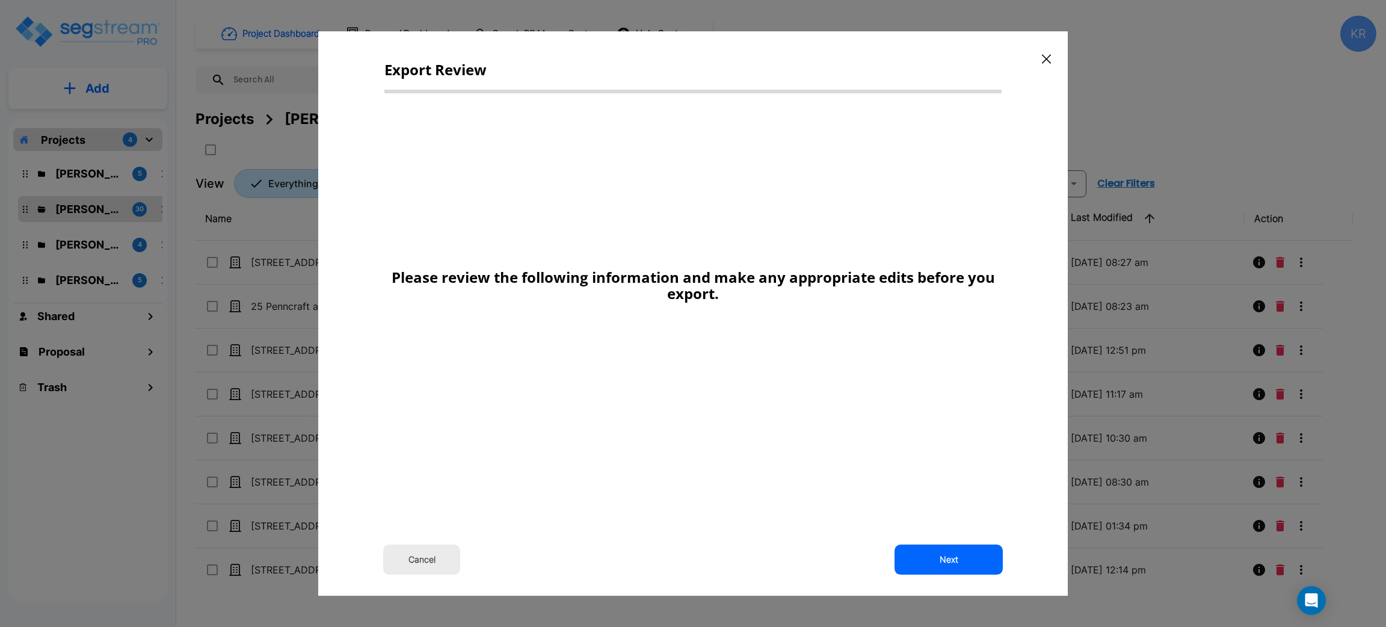
drag, startPoint x: 646, startPoint y: 393, endPoint x: 665, endPoint y: 392, distance: 19.9
click at [645, 393] on div "Please review the following information and make any appropriate edits before y…" at bounding box center [692, 291] width 617 height 376
click at [956, 560] on button "Next" at bounding box center [949, 560] width 108 height 30
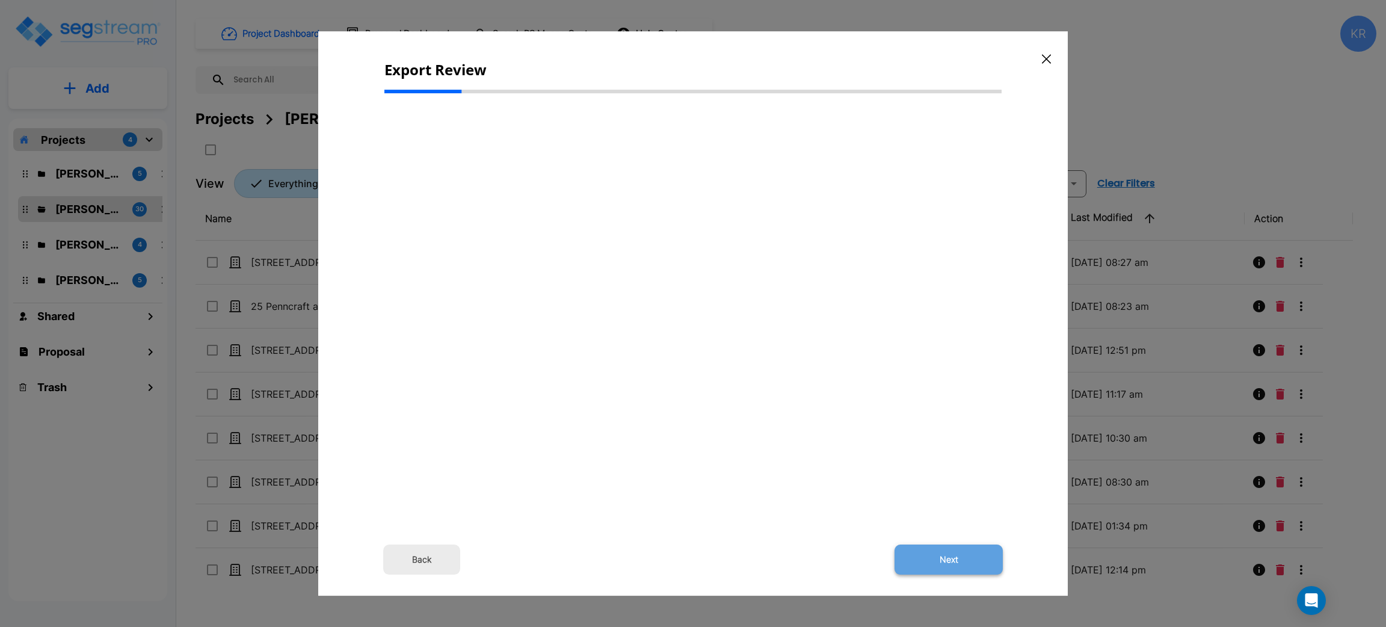
click at [958, 563] on button "Next" at bounding box center [949, 560] width 108 height 30
click at [434, 555] on button "Back" at bounding box center [421, 560] width 77 height 30
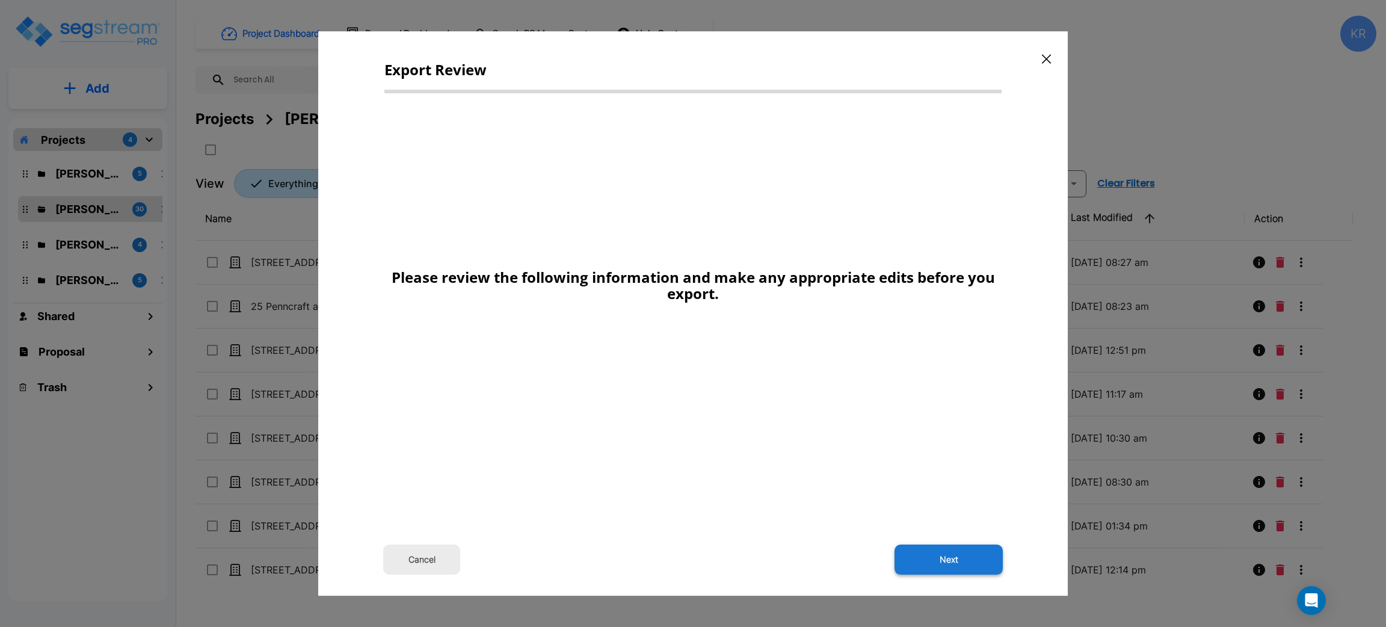
click at [959, 561] on button "Next" at bounding box center [949, 560] width 108 height 30
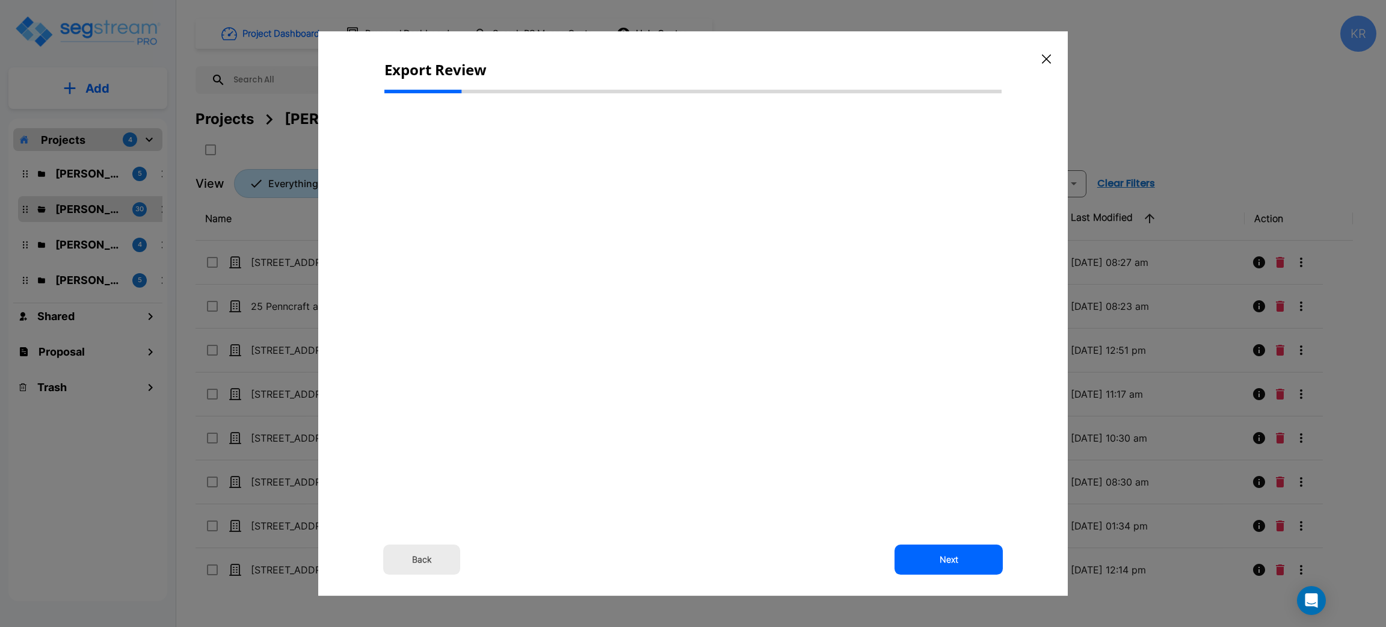
click at [634, 304] on div "Back Next" at bounding box center [692, 293] width 617 height 380
click at [655, 55] on div "Export Review Back Next" at bounding box center [693, 313] width 750 height 564
click at [676, 4] on div at bounding box center [693, 313] width 1386 height 627
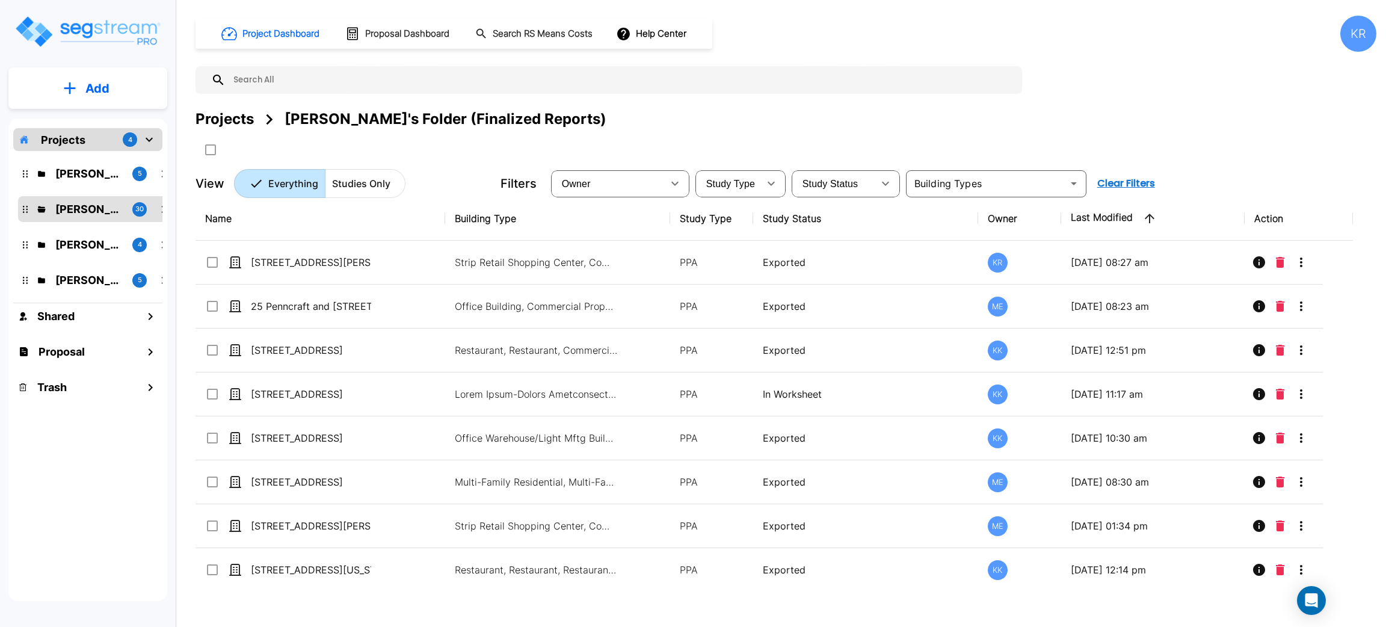
click at [1168, 43] on div "Project Dashboard Proposal Dashboard Search RS Means Costs Help Center KR" at bounding box center [786, 34] width 1181 height 36
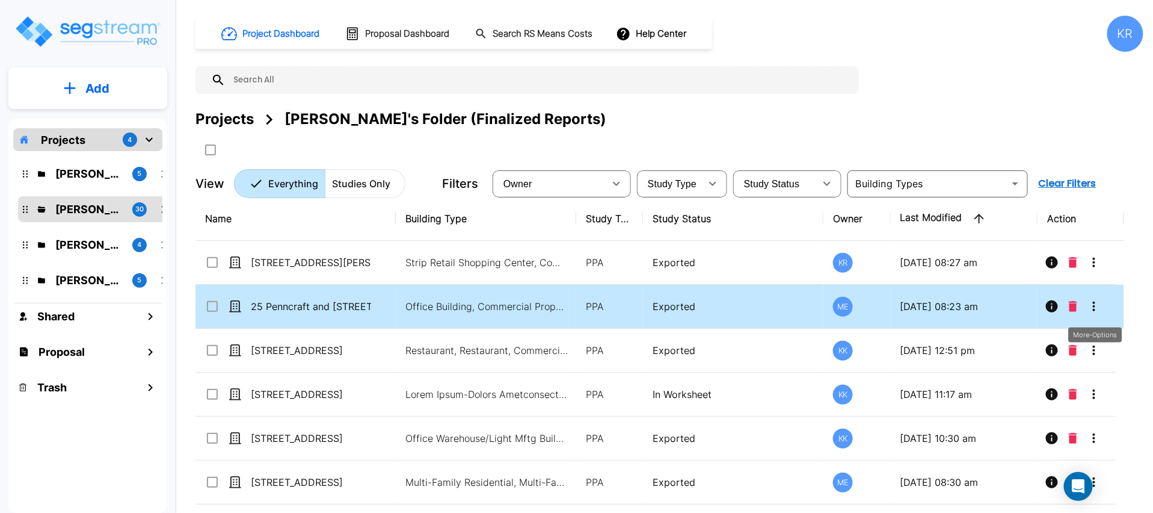
click at [1095, 310] on icon "More-Options" at bounding box center [1094, 306] width 2 height 10
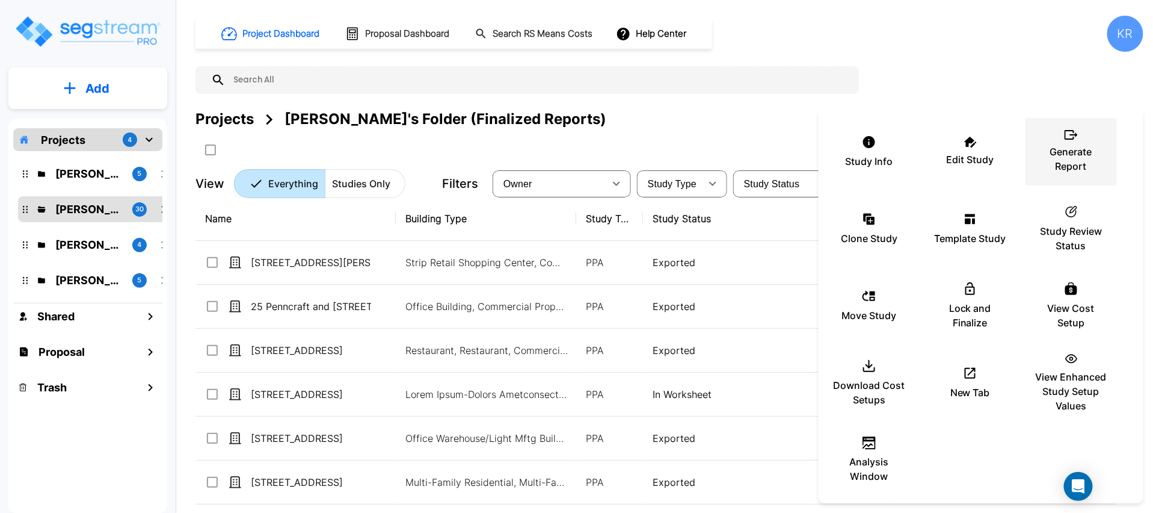
click at [1073, 150] on p "Generate Report" at bounding box center [1072, 158] width 72 height 29
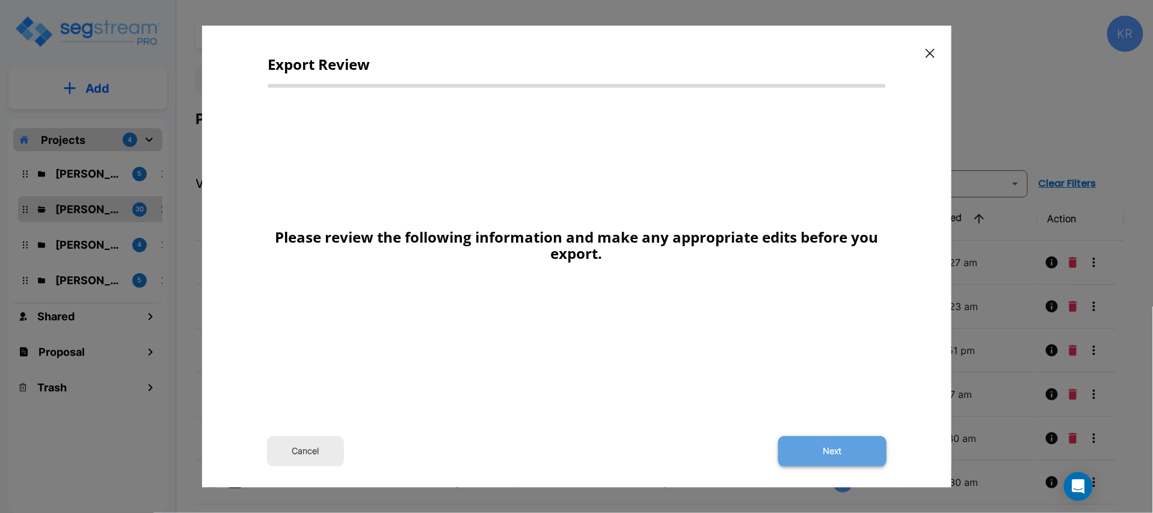
click at [814, 454] on button "Next" at bounding box center [833, 451] width 108 height 30
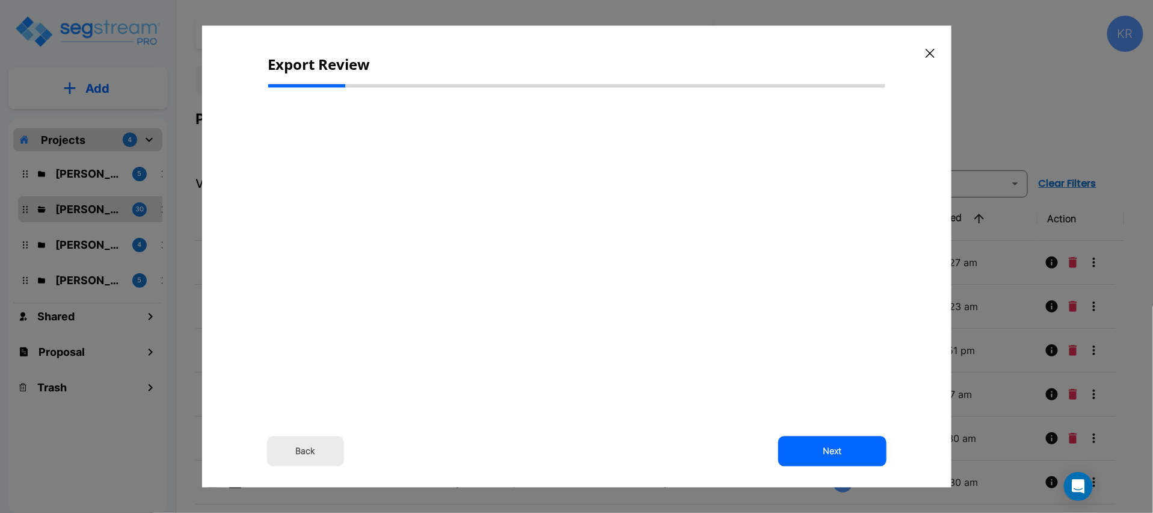
click at [295, 450] on button "Back" at bounding box center [305, 451] width 77 height 30
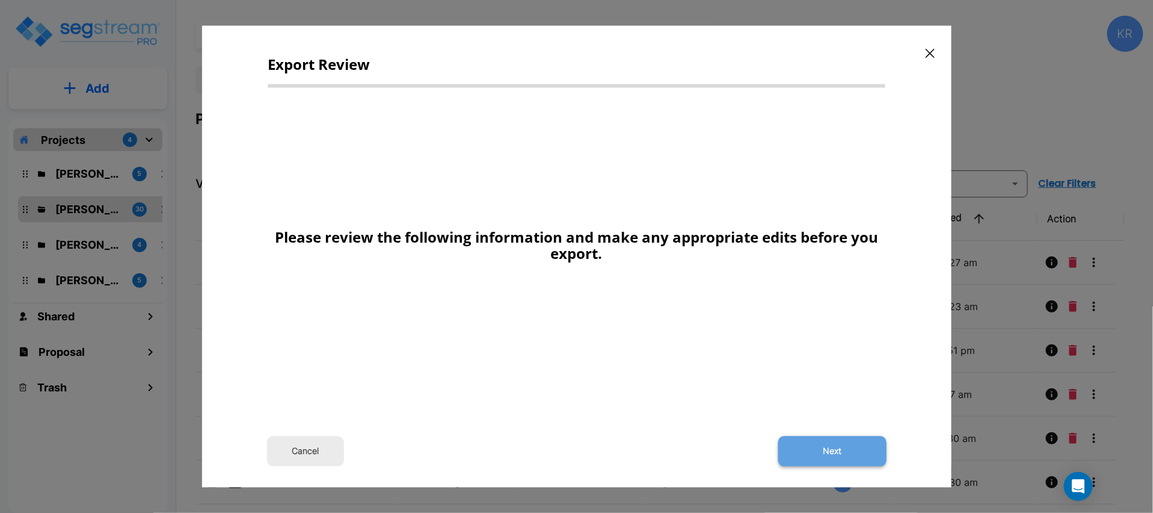
click at [861, 454] on button "Next" at bounding box center [833, 451] width 108 height 30
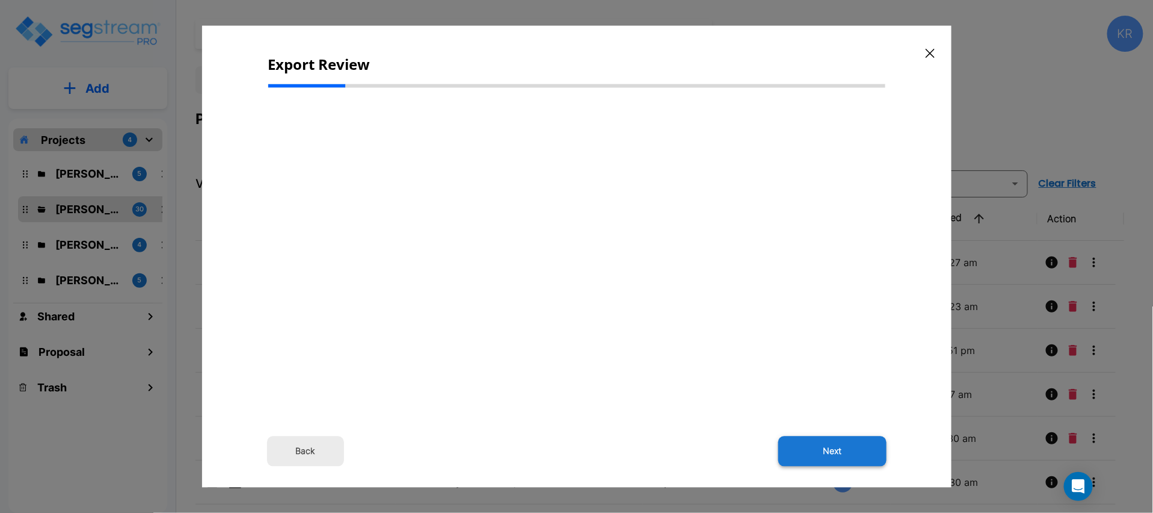
click at [839, 454] on button "Next" at bounding box center [833, 451] width 108 height 30
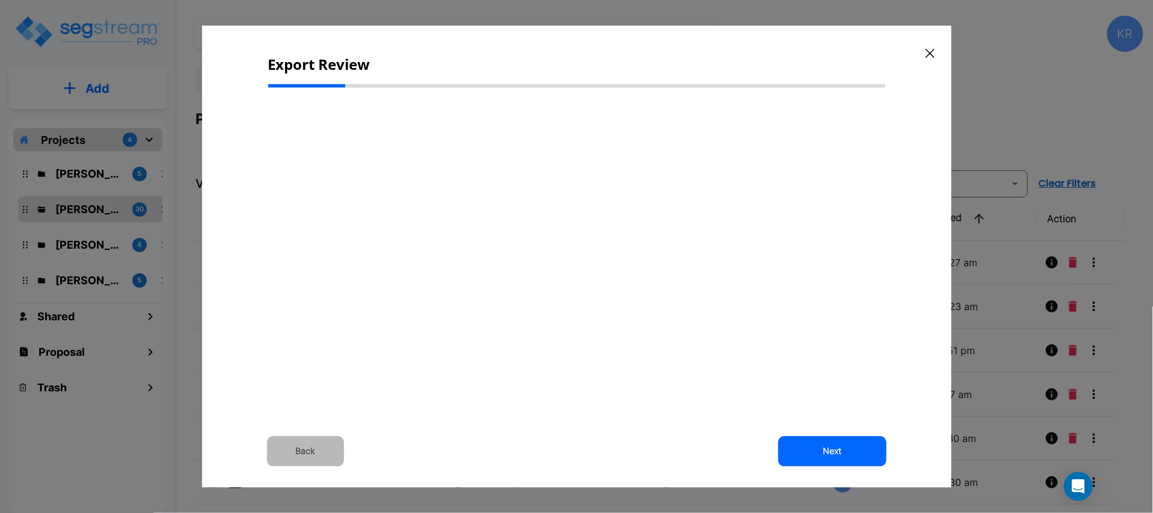
click at [316, 446] on button "Back" at bounding box center [305, 451] width 77 height 30
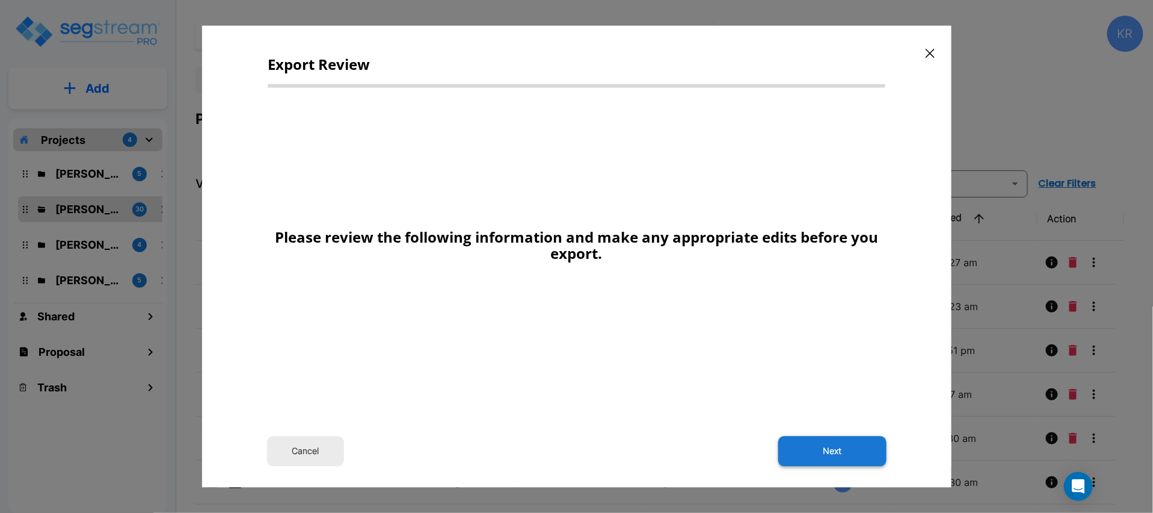
click at [823, 454] on button "Next" at bounding box center [833, 451] width 108 height 30
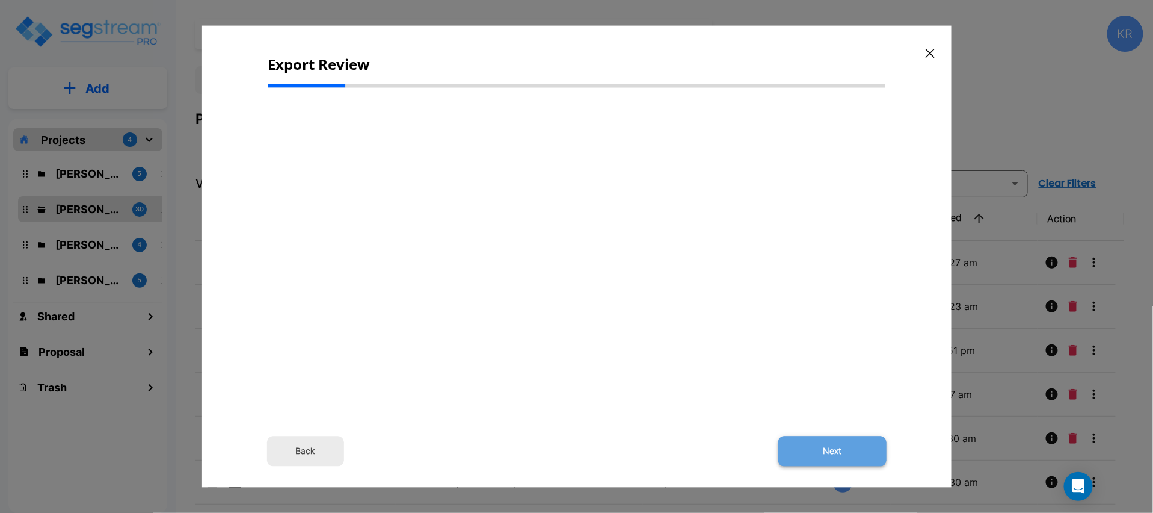
click at [827, 451] on button "Next" at bounding box center [833, 451] width 108 height 30
click at [721, 285] on div "Back Next" at bounding box center [576, 252] width 617 height 311
click at [302, 452] on button "Back" at bounding box center [305, 451] width 77 height 30
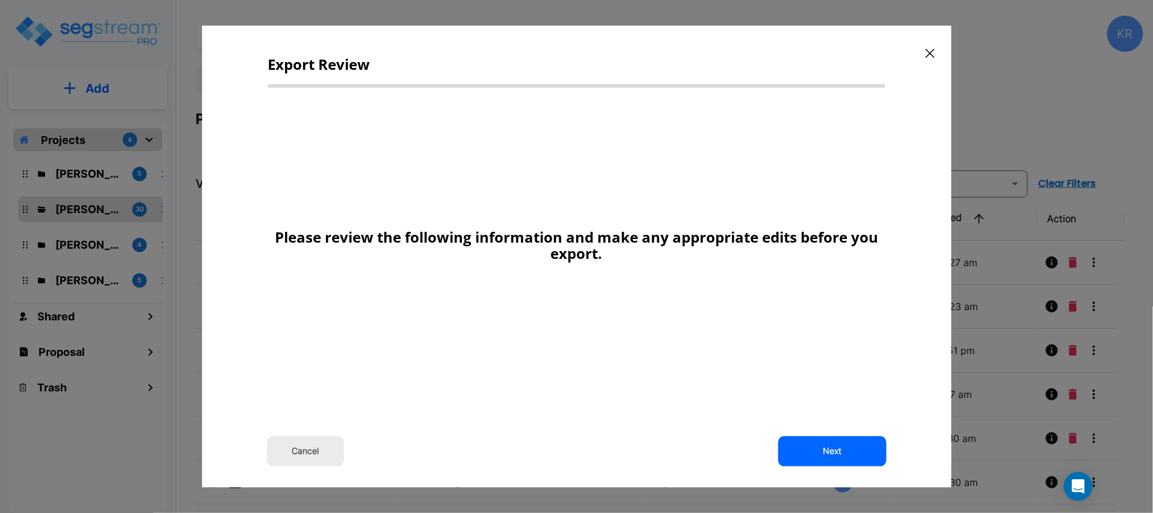
click at [615, 351] on div "Please review the following information and make any appropriate edits before y…" at bounding box center [576, 250] width 617 height 307
click at [832, 451] on button "Next" at bounding box center [833, 451] width 108 height 30
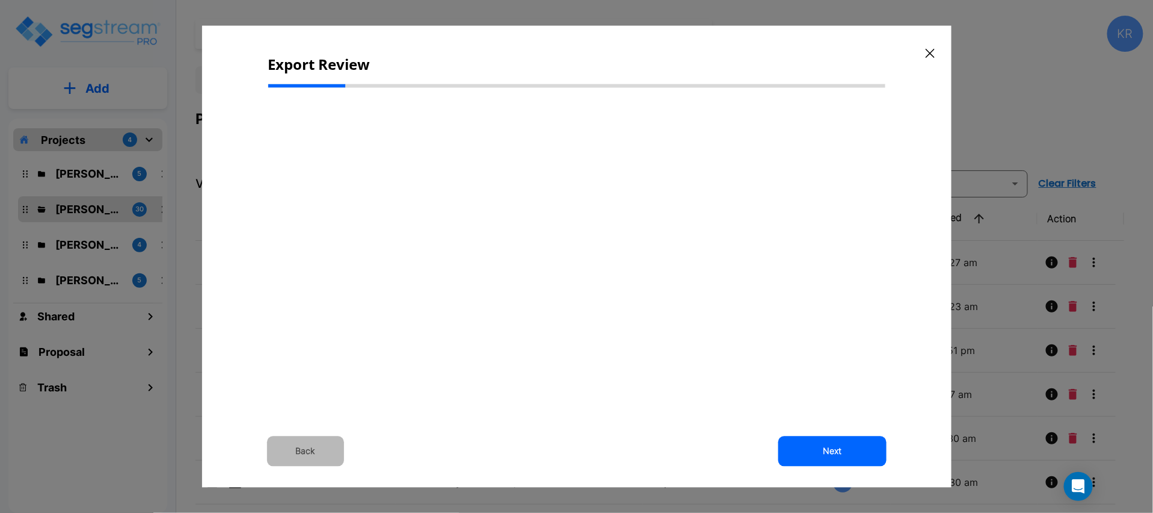
click at [306, 454] on button "Back" at bounding box center [305, 451] width 77 height 30
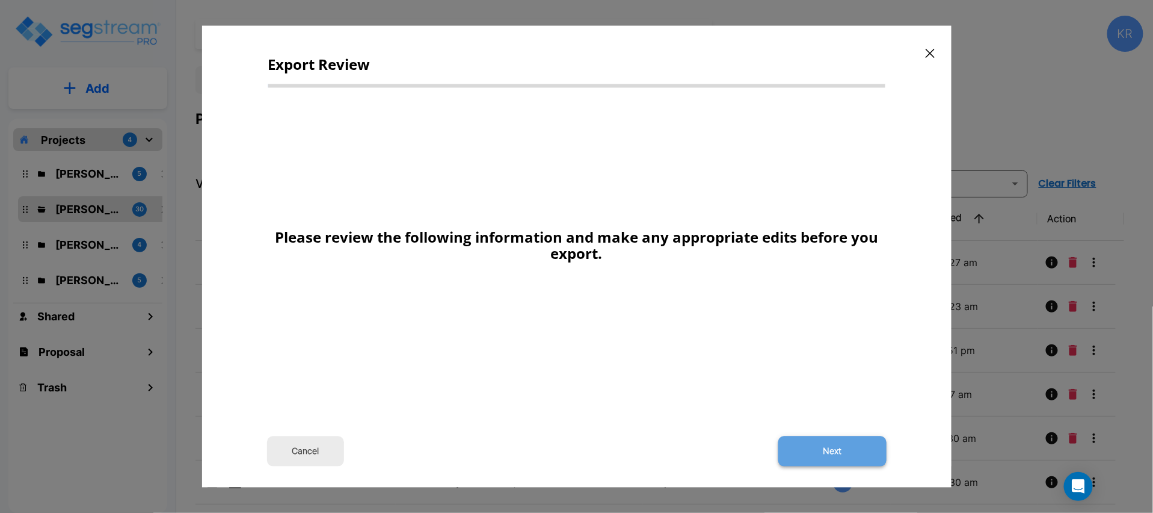
click at [836, 451] on button "Next" at bounding box center [833, 451] width 108 height 30
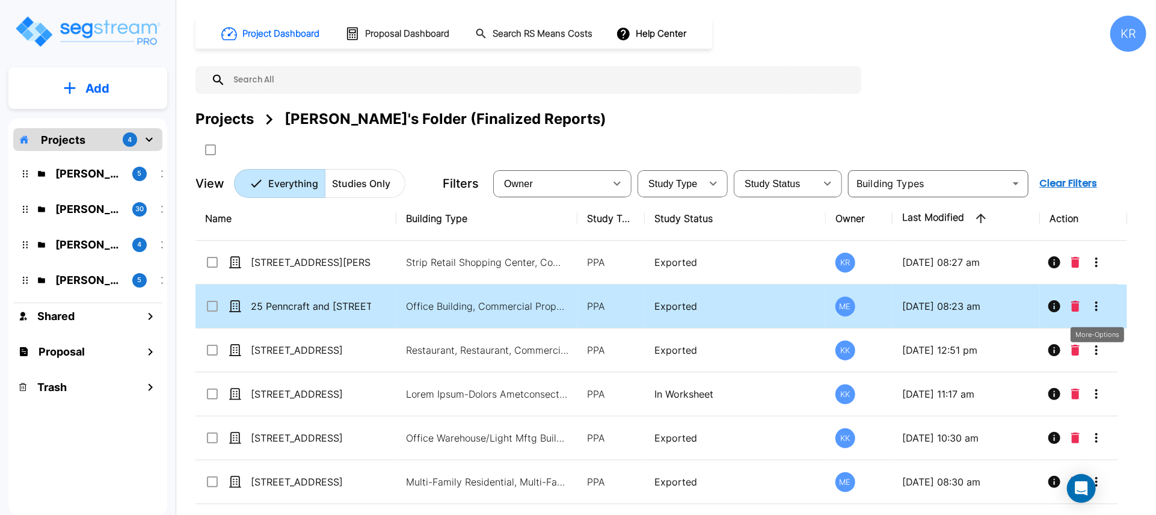
click at [1099, 312] on icon "More-Options" at bounding box center [1097, 306] width 14 height 14
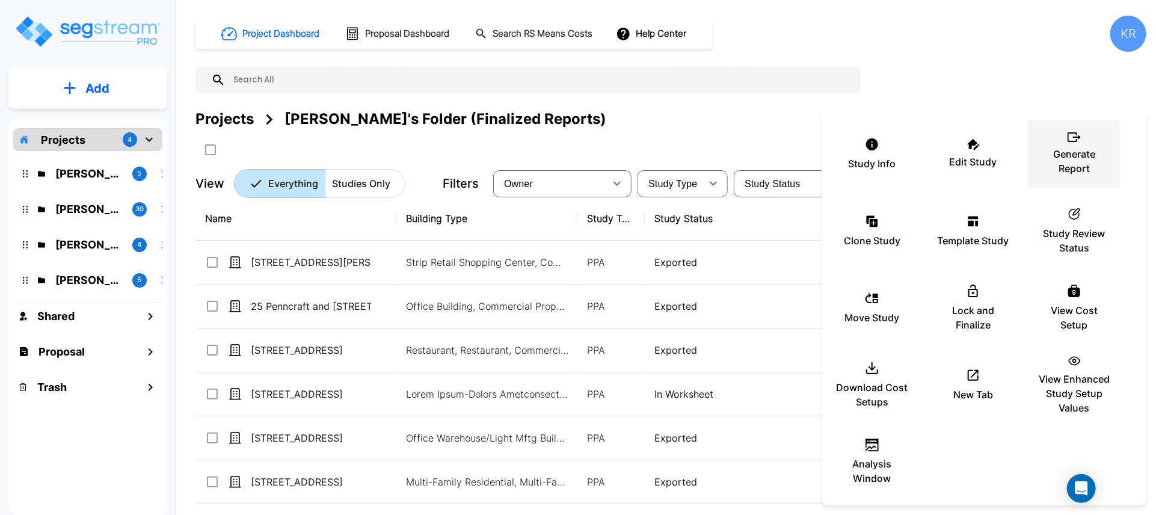
click at [1067, 144] on div "Generate Report" at bounding box center [1075, 154] width 72 height 60
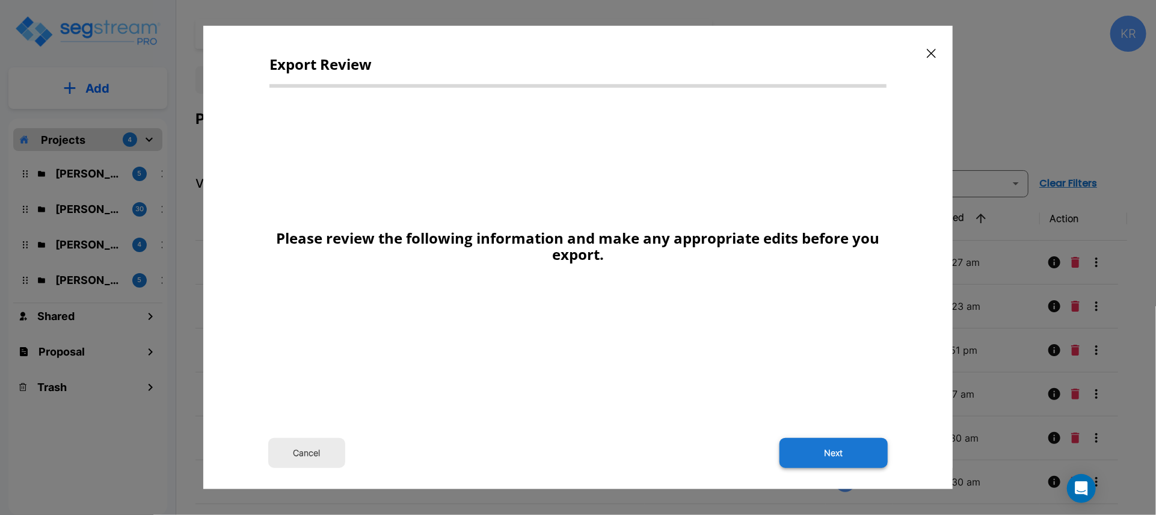
click at [855, 455] on button "Next" at bounding box center [834, 453] width 108 height 30
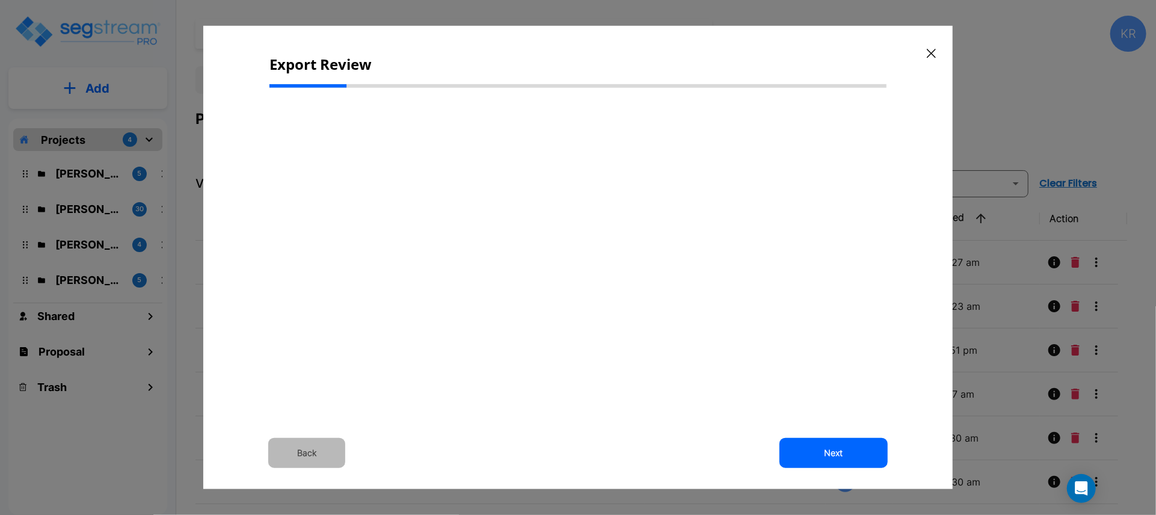
click at [301, 453] on button "Back" at bounding box center [306, 453] width 77 height 30
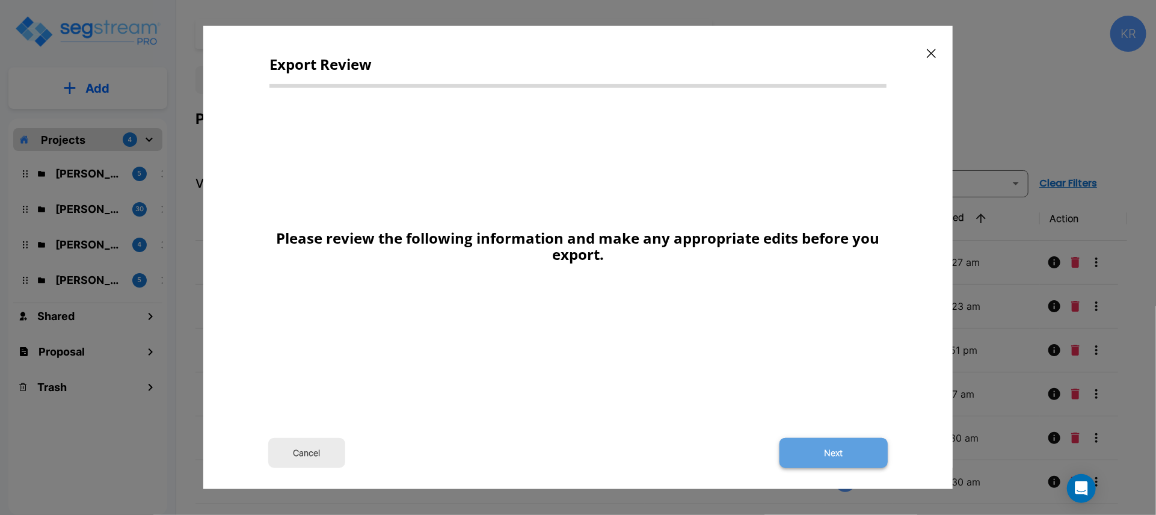
click at [841, 450] on button "Next" at bounding box center [834, 453] width 108 height 30
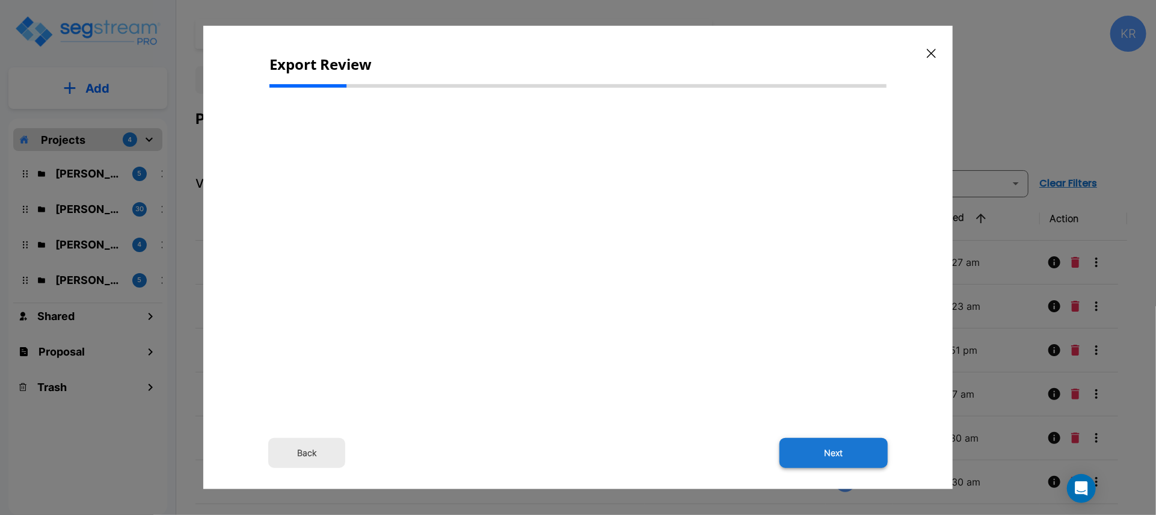
click at [843, 455] on button "Next" at bounding box center [834, 453] width 108 height 30
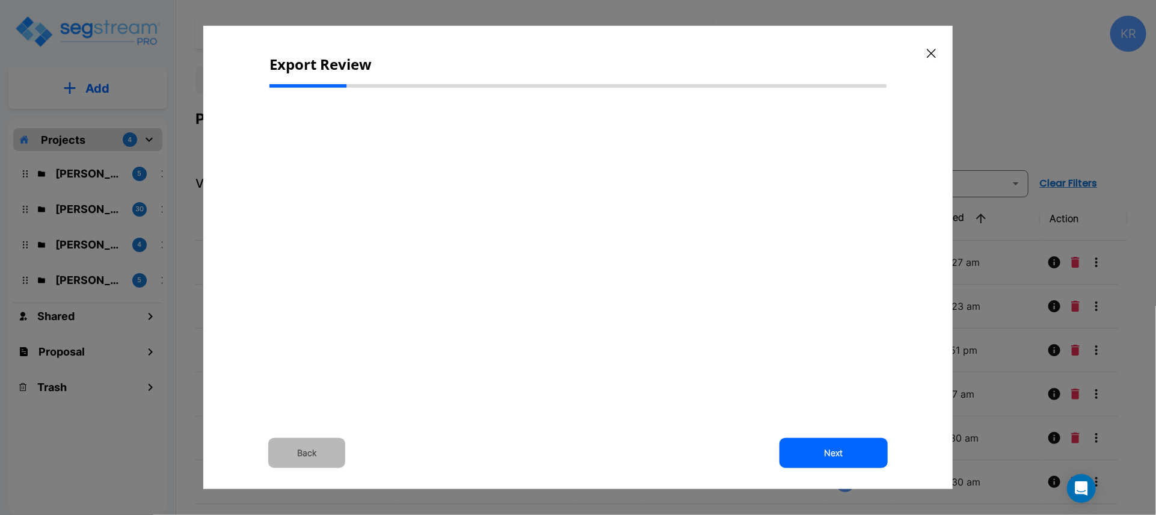
click at [310, 444] on button "Back" at bounding box center [306, 453] width 77 height 30
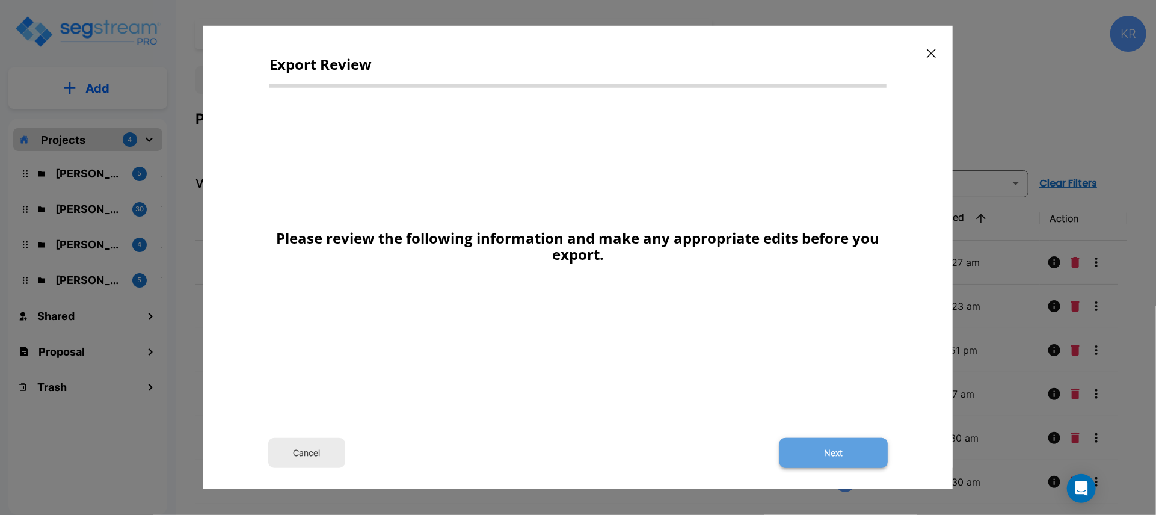
click at [835, 445] on button "Next" at bounding box center [834, 453] width 108 height 30
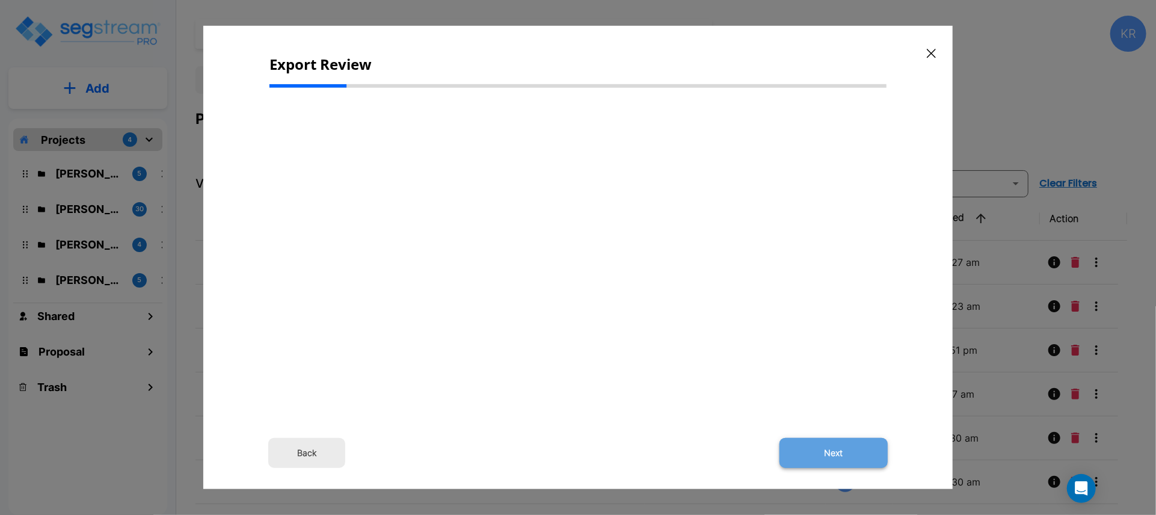
click at [835, 453] on button "Next" at bounding box center [834, 453] width 108 height 30
click at [933, 52] on icon "button" at bounding box center [931, 53] width 9 height 9
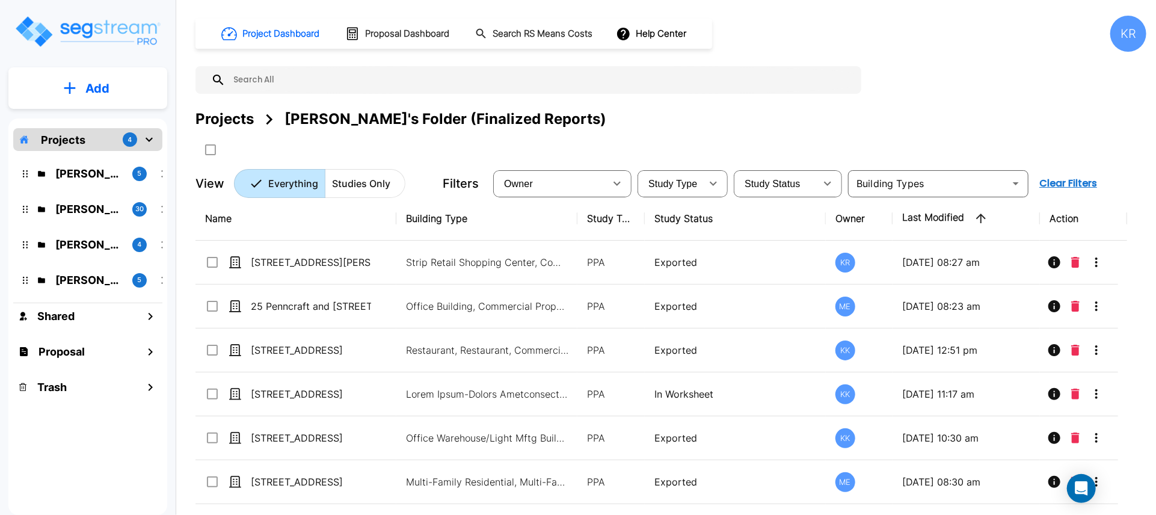
click at [927, 95] on div "Project Dashboard Proposal Dashboard Search RS Means Costs Help Center KR Proje…" at bounding box center [671, 107] width 951 height 182
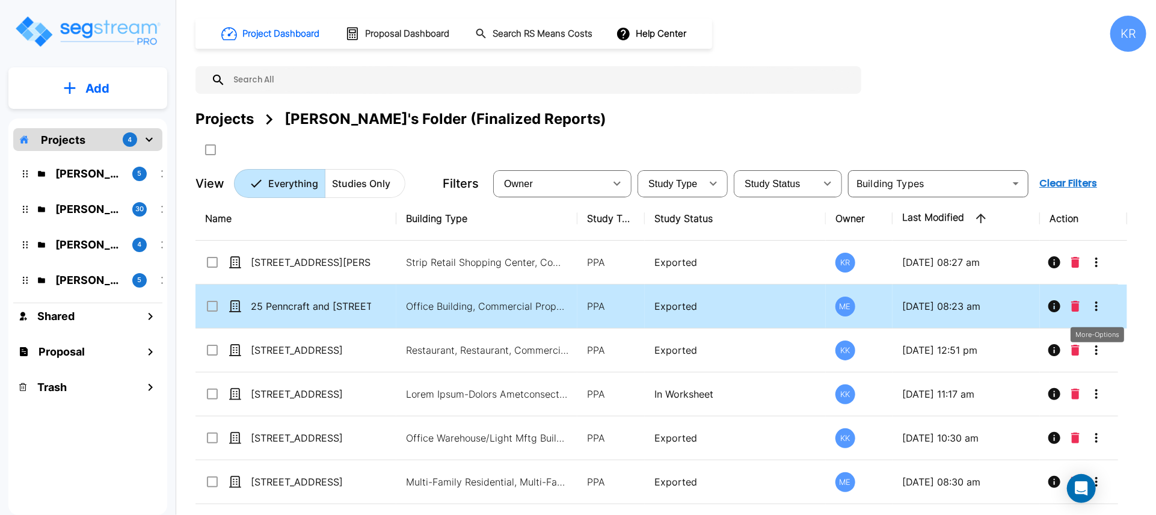
click at [1099, 304] on icon "More-Options" at bounding box center [1097, 306] width 14 height 14
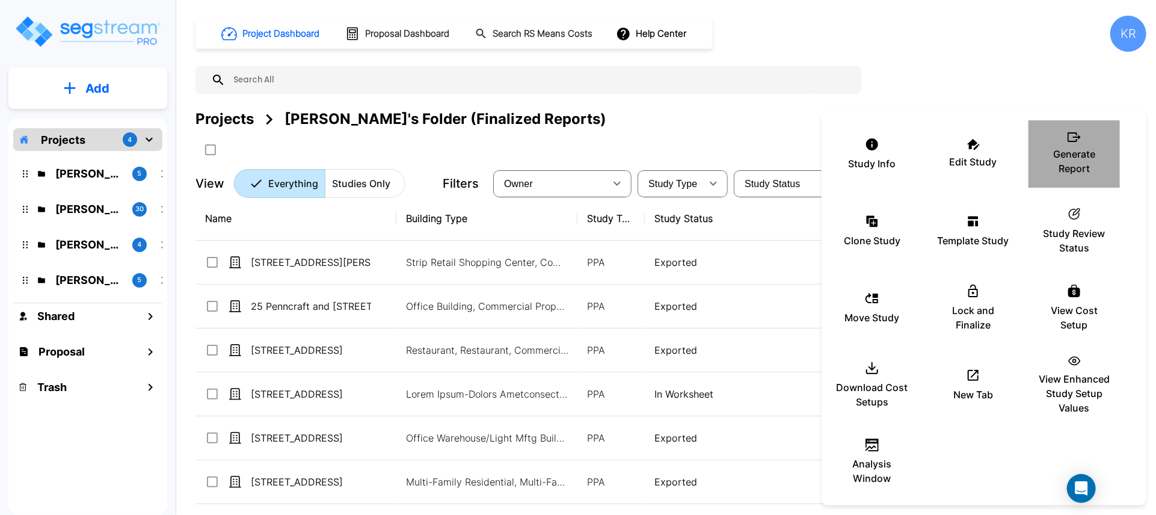
click at [1076, 147] on div "Generate Report" at bounding box center [1075, 154] width 72 height 60
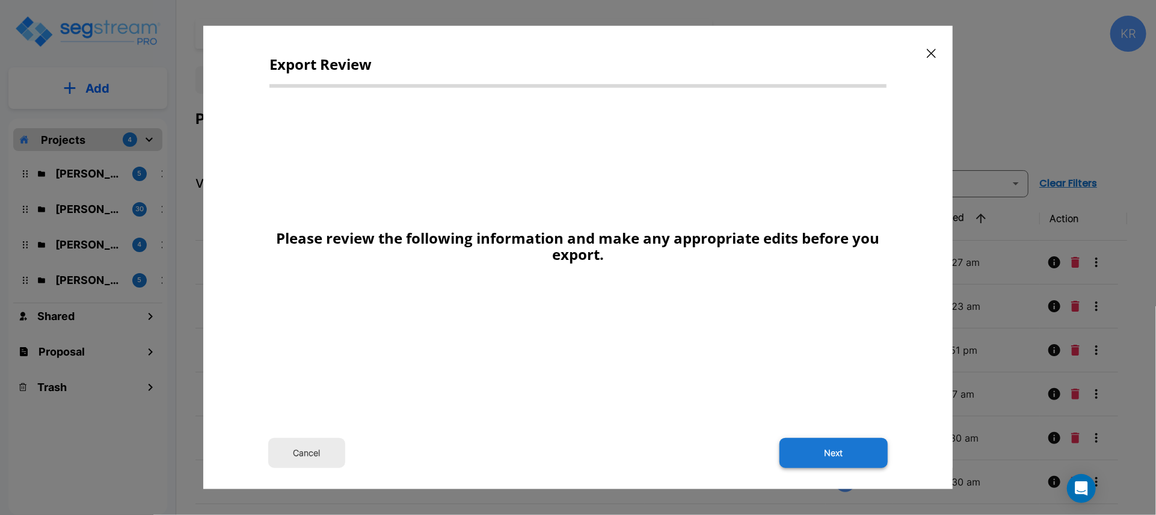
click at [839, 454] on button "Next" at bounding box center [834, 453] width 108 height 30
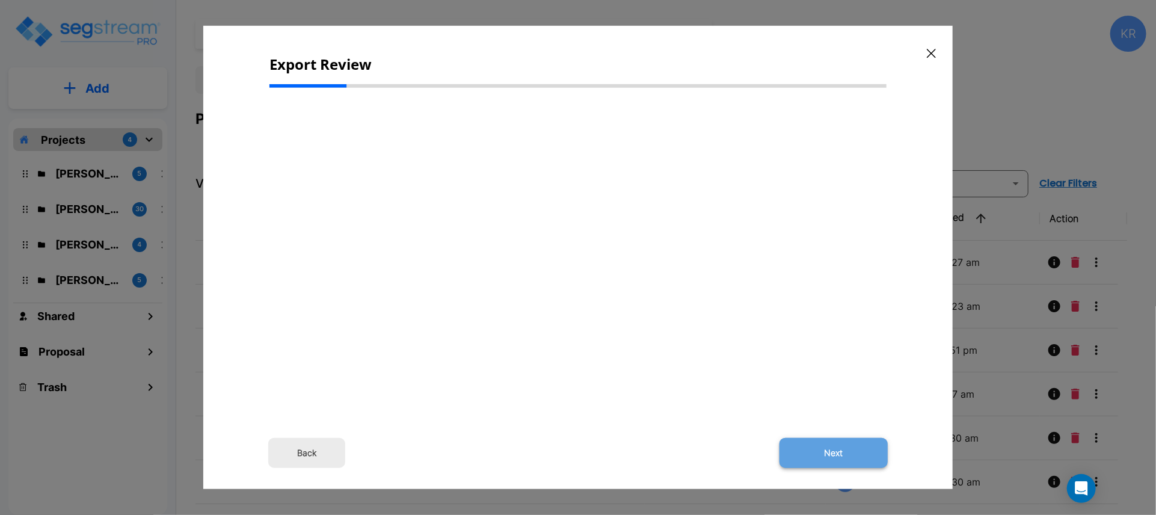
click at [843, 457] on button "Next" at bounding box center [834, 453] width 108 height 30
click at [308, 445] on button "Back" at bounding box center [306, 453] width 77 height 30
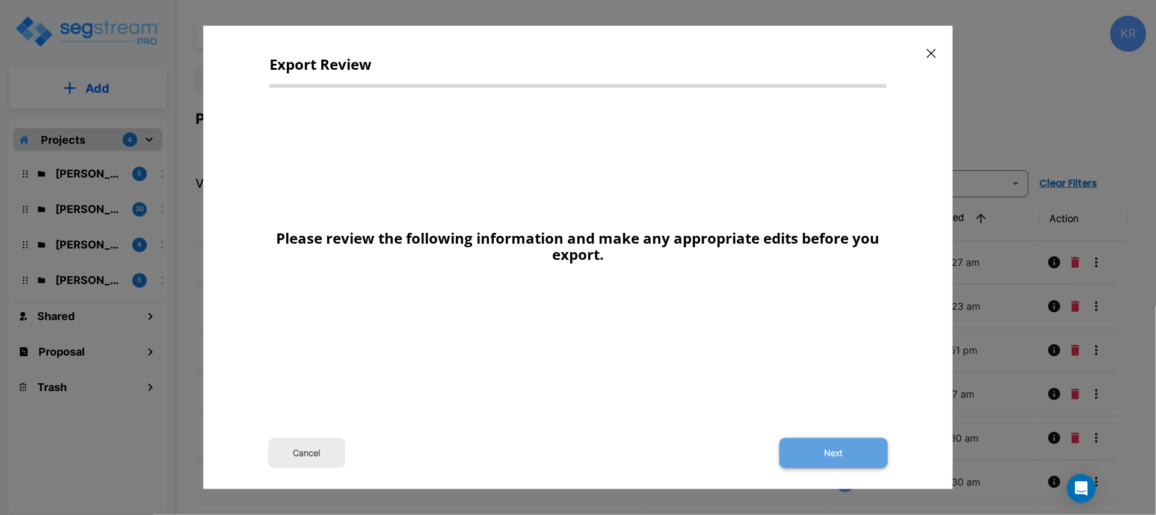
click at [833, 457] on button "Next" at bounding box center [834, 453] width 108 height 30
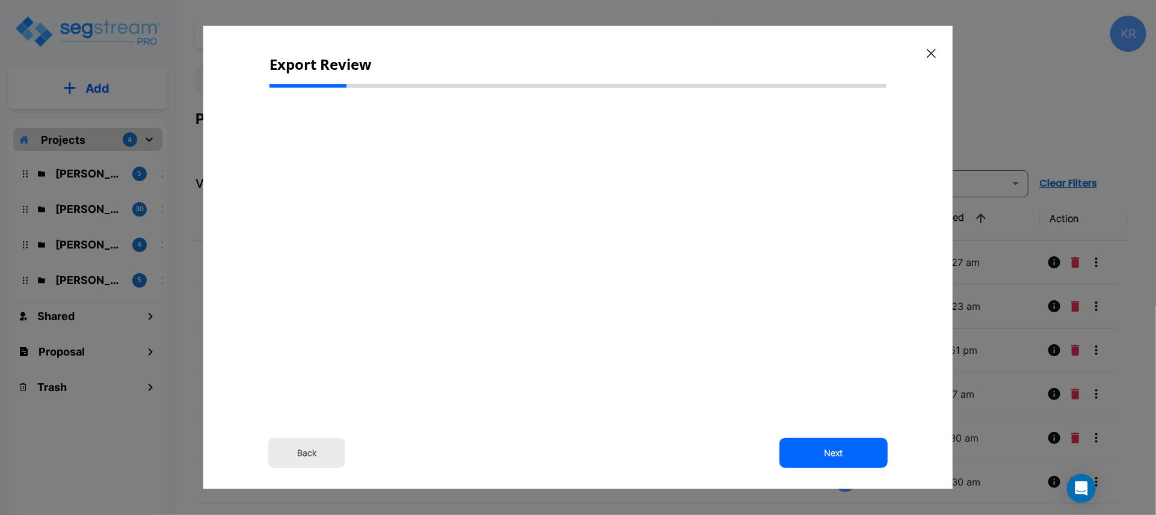
click at [794, 259] on div "Back Next" at bounding box center [578, 253] width 617 height 313
click at [313, 456] on button "Back" at bounding box center [306, 453] width 77 height 30
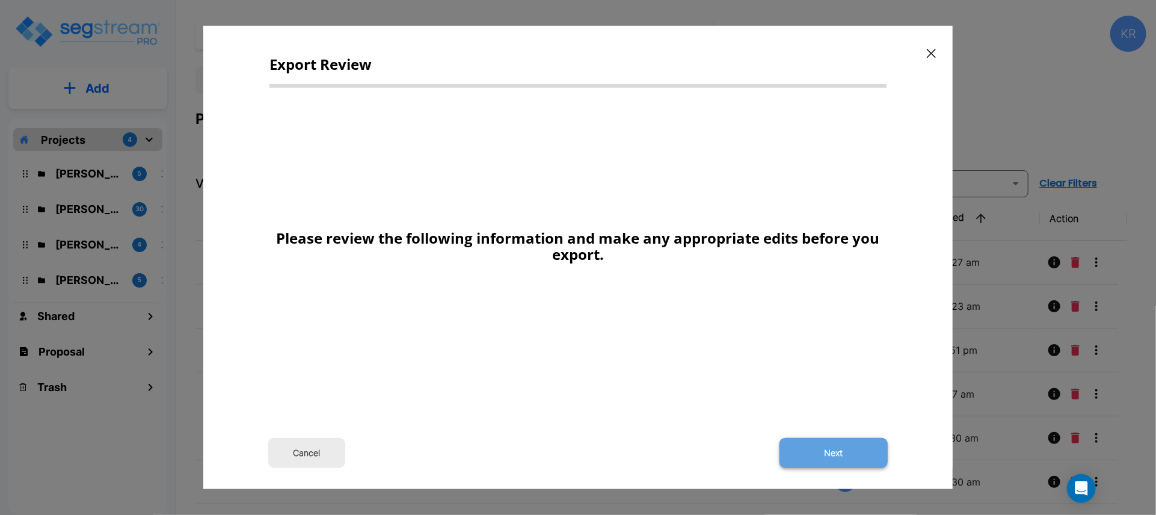
drag, startPoint x: 839, startPoint y: 448, endPoint x: 842, endPoint y: 442, distance: 6.5
click at [842, 442] on button "Next" at bounding box center [834, 453] width 108 height 30
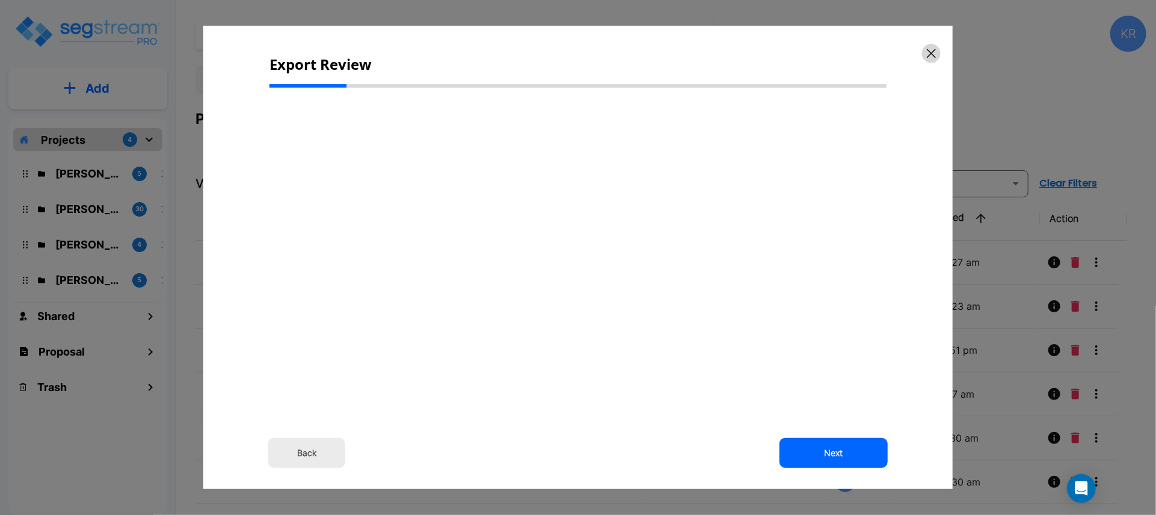
click at [933, 54] on icon "button" at bounding box center [931, 54] width 9 height 10
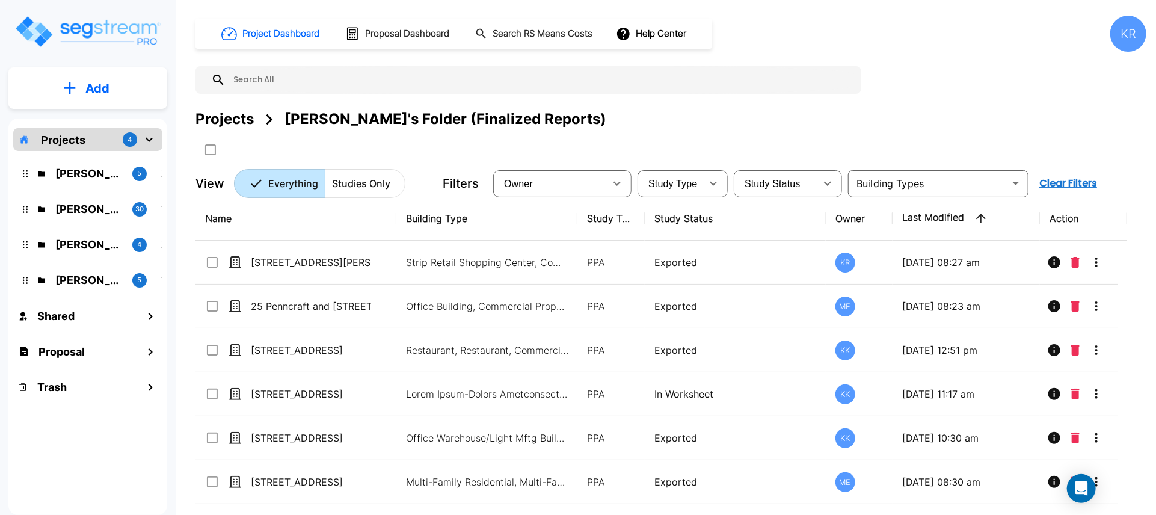
drag, startPoint x: 954, startPoint y: 59, endPoint x: 957, endPoint y: 100, distance: 41.1
click at [955, 57] on div "Project Dashboard Proposal Dashboard Search RS Means Costs Help Center KR Proje…" at bounding box center [671, 107] width 951 height 182
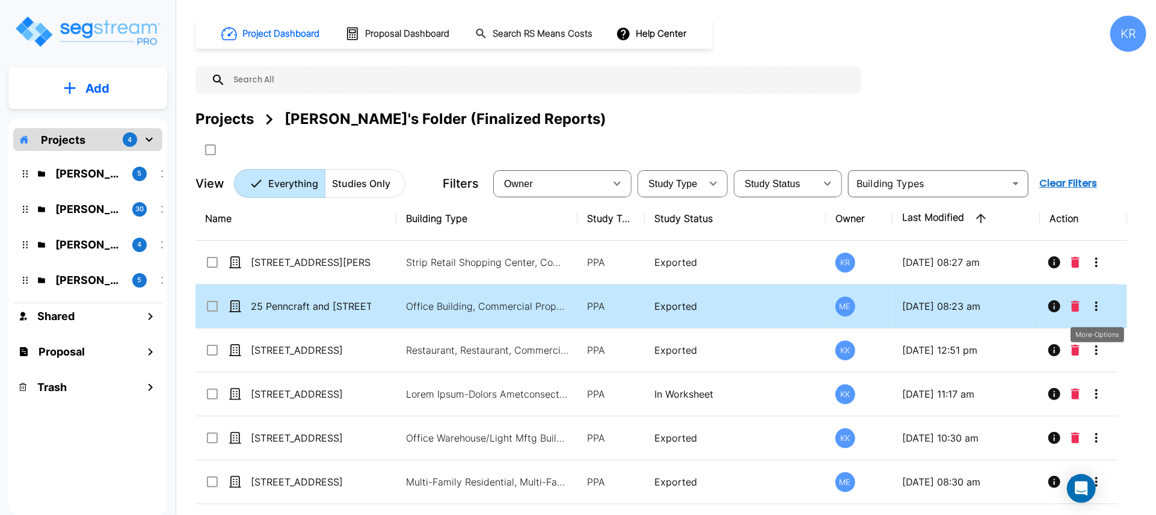
click at [1097, 306] on icon "More-Options" at bounding box center [1097, 306] width 2 height 10
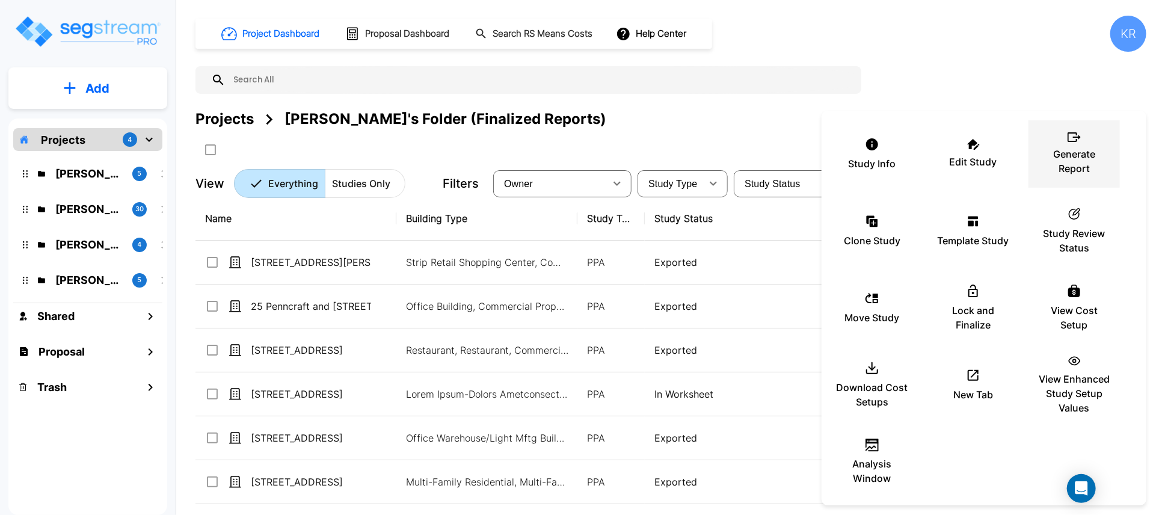
click at [1081, 167] on p "Generate Report" at bounding box center [1075, 161] width 72 height 29
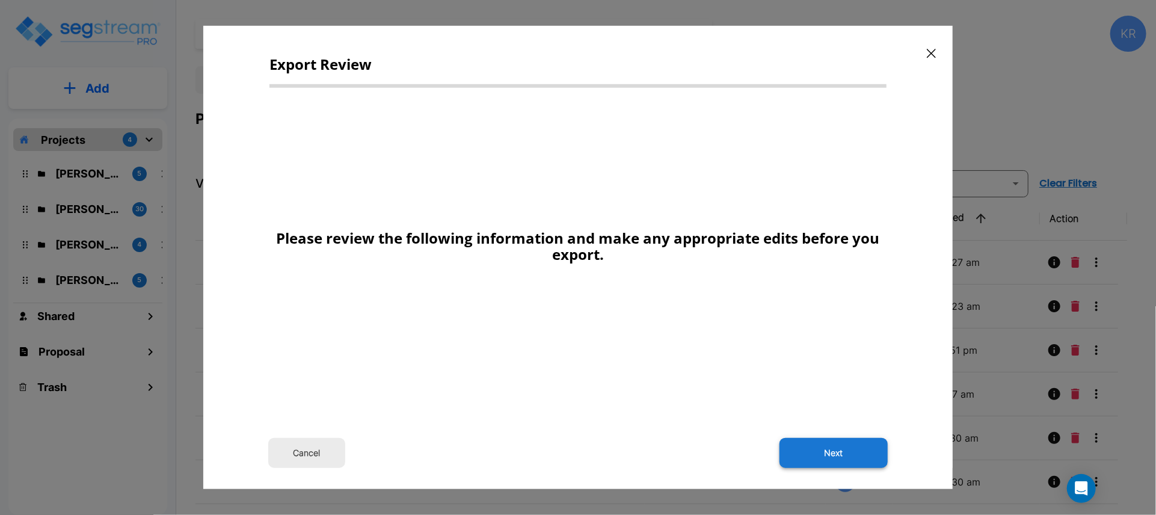
click at [854, 454] on button "Next" at bounding box center [834, 453] width 108 height 30
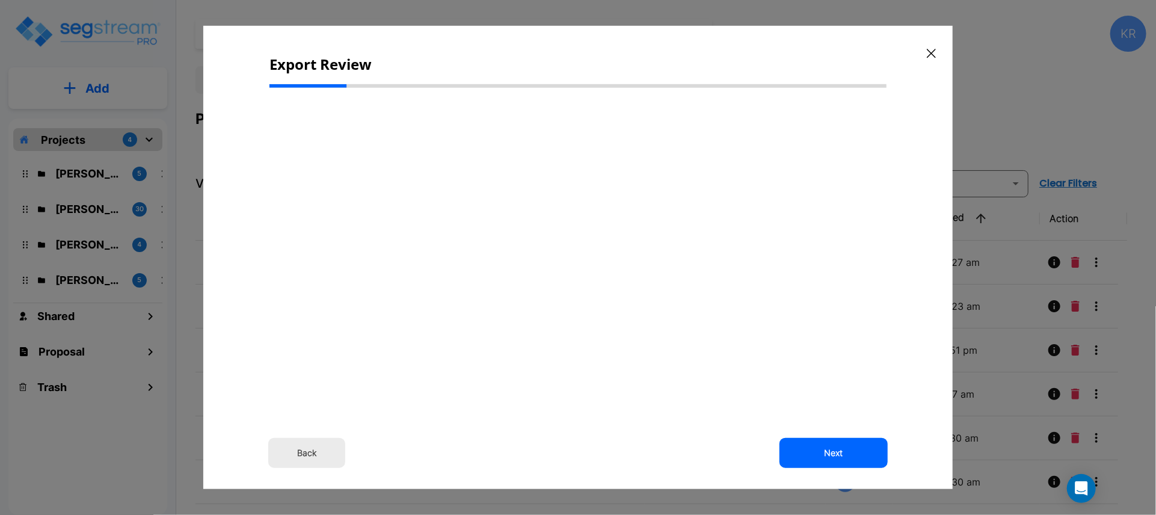
drag, startPoint x: 724, startPoint y: 428, endPoint x: 703, endPoint y: 422, distance: 21.5
click at [716, 417] on div "Back Next" at bounding box center [578, 354] width 617 height 515
click at [313, 454] on button "Back" at bounding box center [306, 453] width 77 height 30
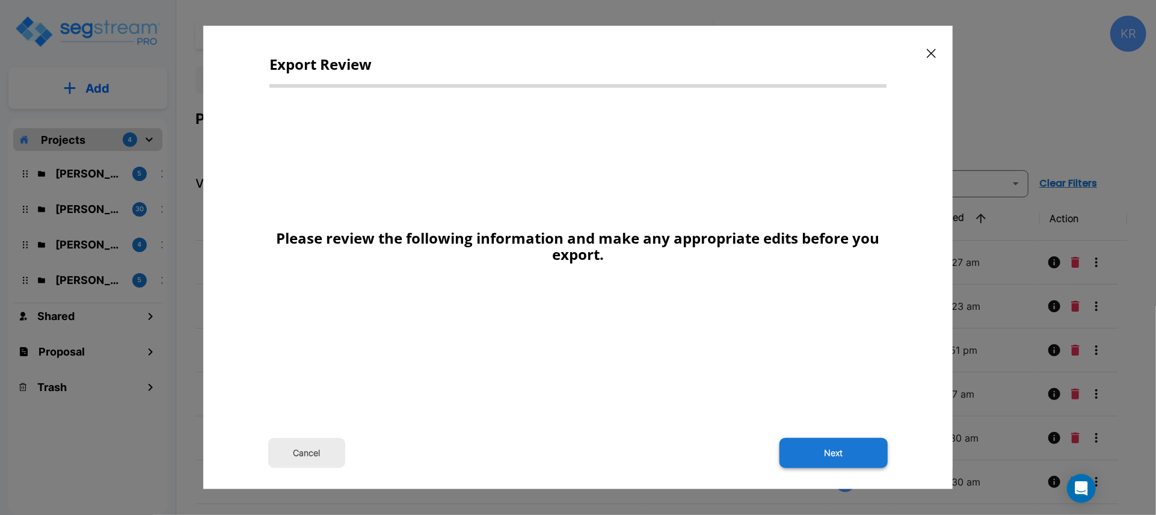
click at [839, 449] on button "Next" at bounding box center [834, 453] width 108 height 30
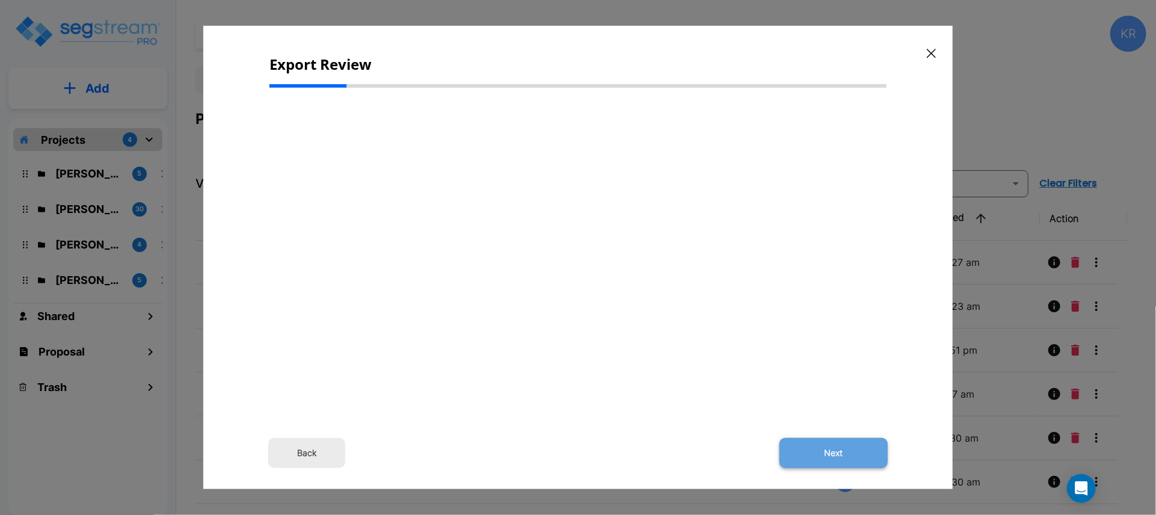
click at [808, 446] on button "Next" at bounding box center [834, 453] width 108 height 30
drag, startPoint x: 637, startPoint y: 292, endPoint x: 672, endPoint y: 254, distance: 51.5
click at [638, 294] on div "Back Next" at bounding box center [578, 253] width 617 height 313
click at [929, 60] on button "button" at bounding box center [931, 53] width 19 height 19
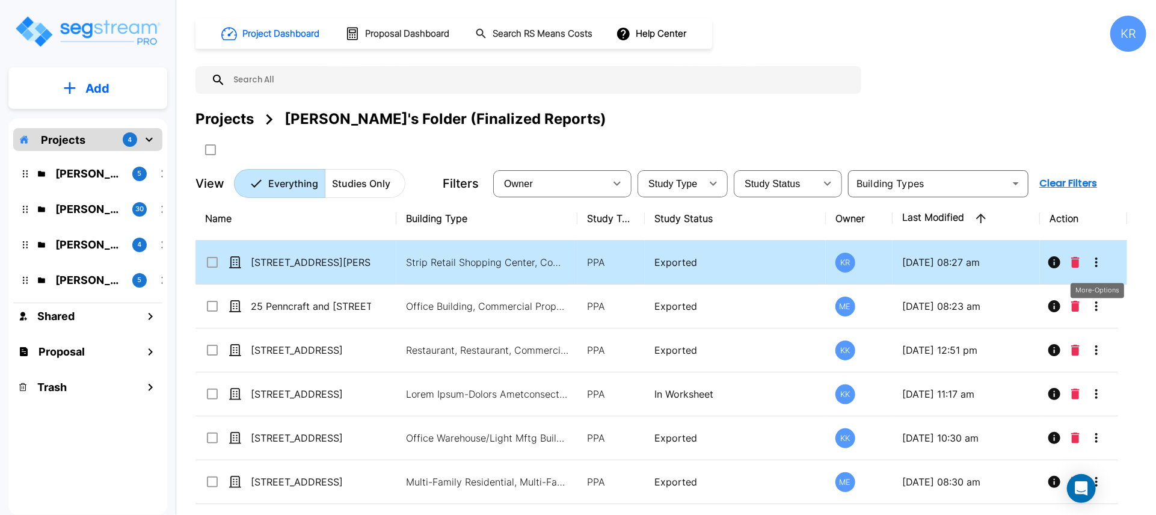
click at [1098, 260] on icon "More-Options" at bounding box center [1097, 262] width 14 height 14
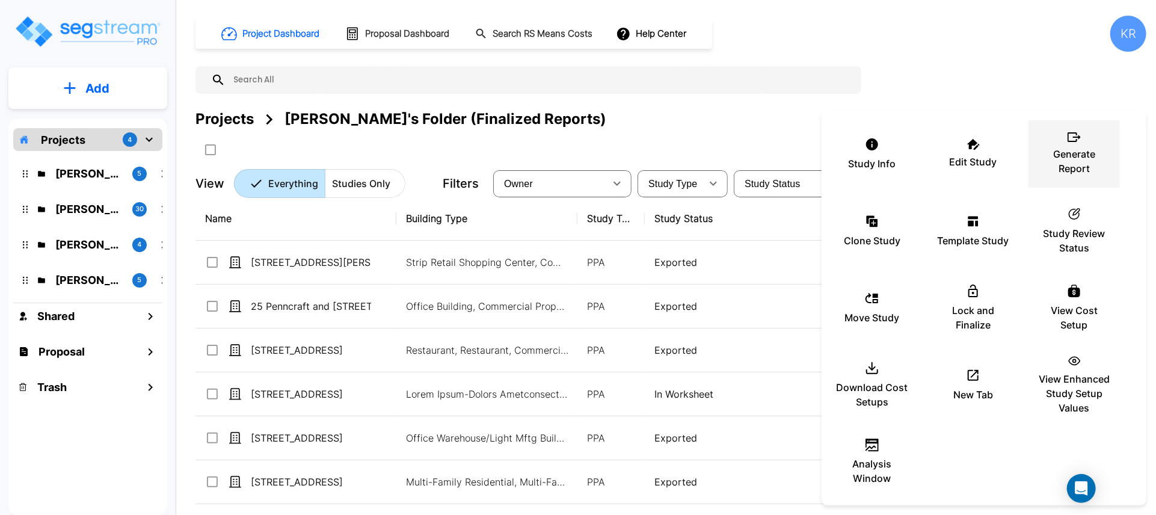
click at [1082, 153] on p "Generate Report" at bounding box center [1075, 161] width 72 height 29
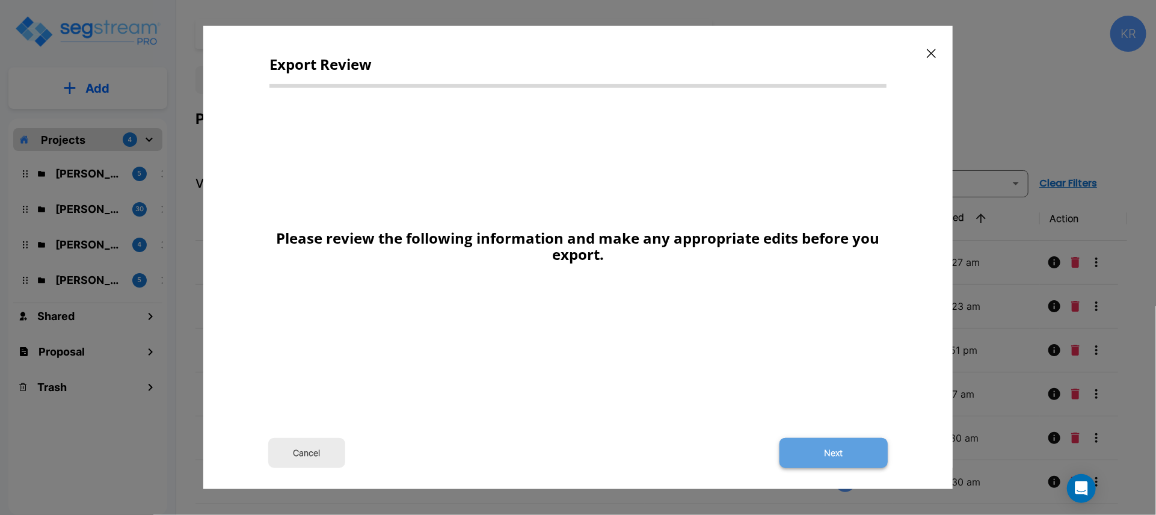
click at [841, 462] on button "Next" at bounding box center [834, 453] width 108 height 30
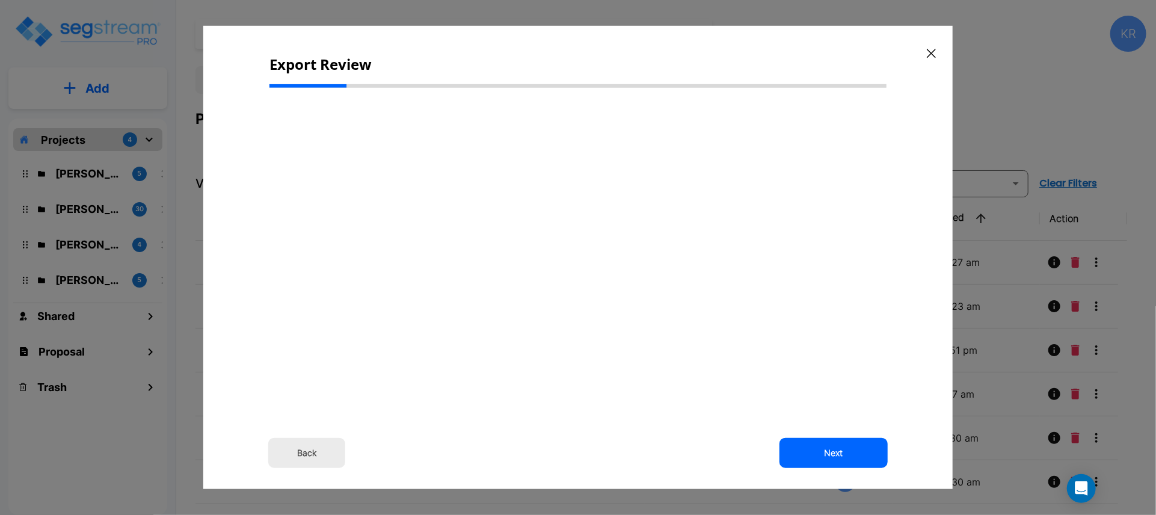
click at [586, 259] on div "Back Next" at bounding box center [578, 253] width 617 height 313
click at [443, 258] on div "Back Next" at bounding box center [578, 253] width 617 height 313
click at [443, 255] on div "Back Next" at bounding box center [578, 253] width 617 height 313
drag, startPoint x: 446, startPoint y: 252, endPoint x: 446, endPoint y: 245, distance: 6.6
click at [446, 248] on div "Back Next" at bounding box center [578, 253] width 617 height 313
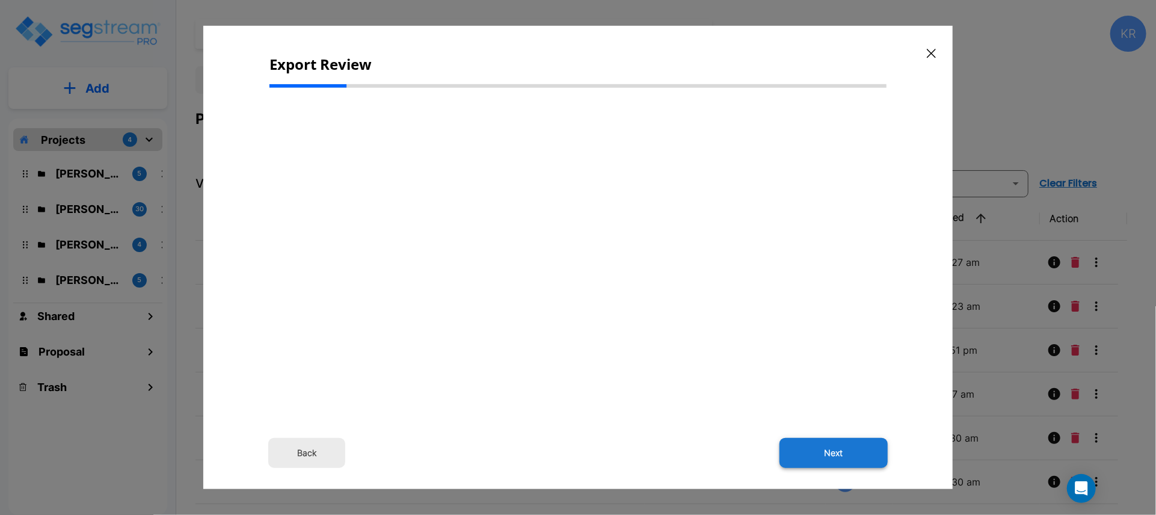
click at [832, 457] on button "Next" at bounding box center [834, 453] width 108 height 30
click at [927, 57] on button "button" at bounding box center [931, 53] width 19 height 19
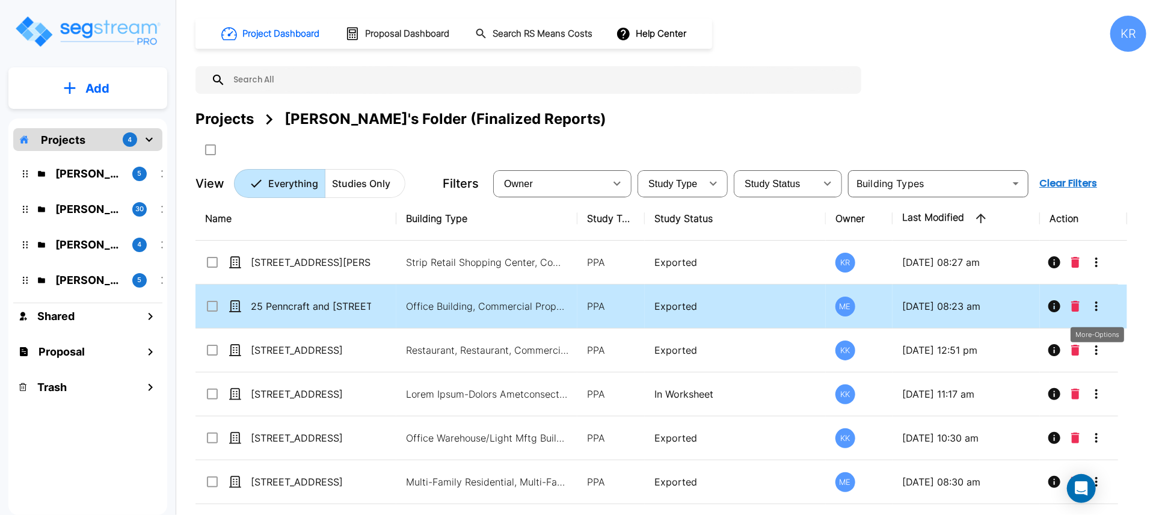
click at [1098, 306] on icon "More-Options" at bounding box center [1097, 306] width 2 height 10
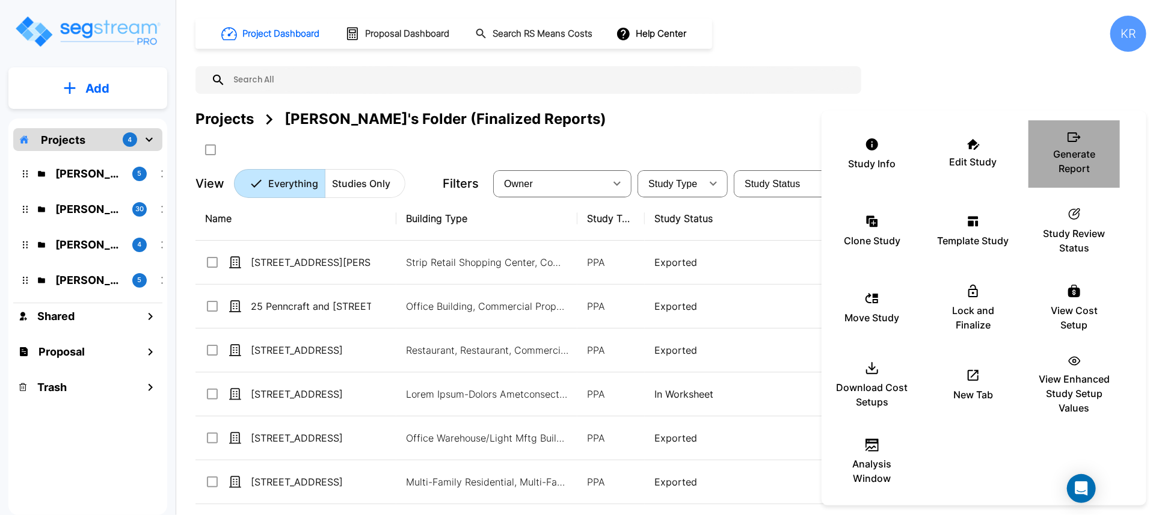
click at [1072, 162] on p "Generate Report" at bounding box center [1075, 161] width 72 height 29
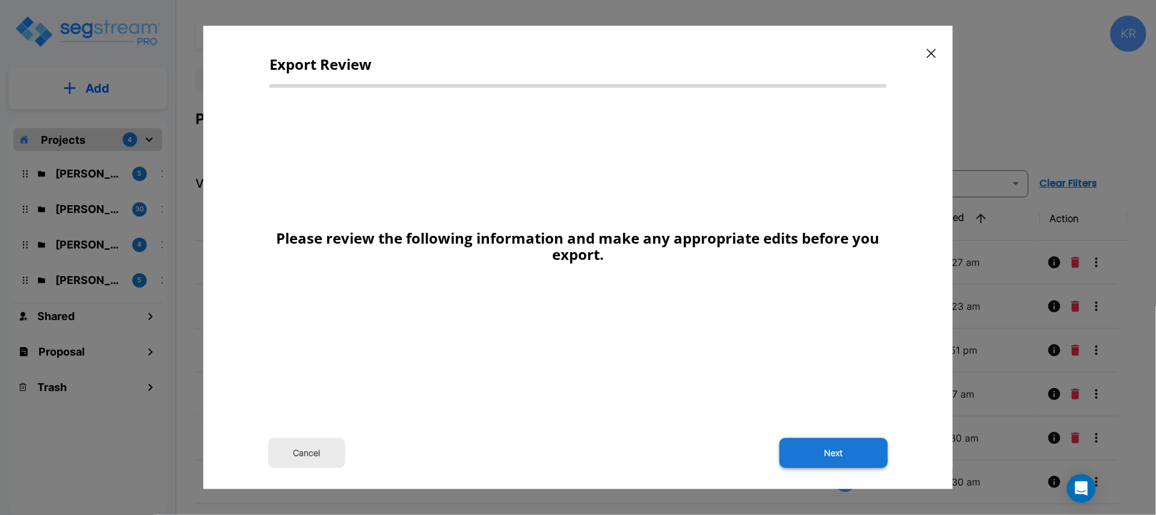
click at [844, 453] on button "Next" at bounding box center [834, 453] width 108 height 30
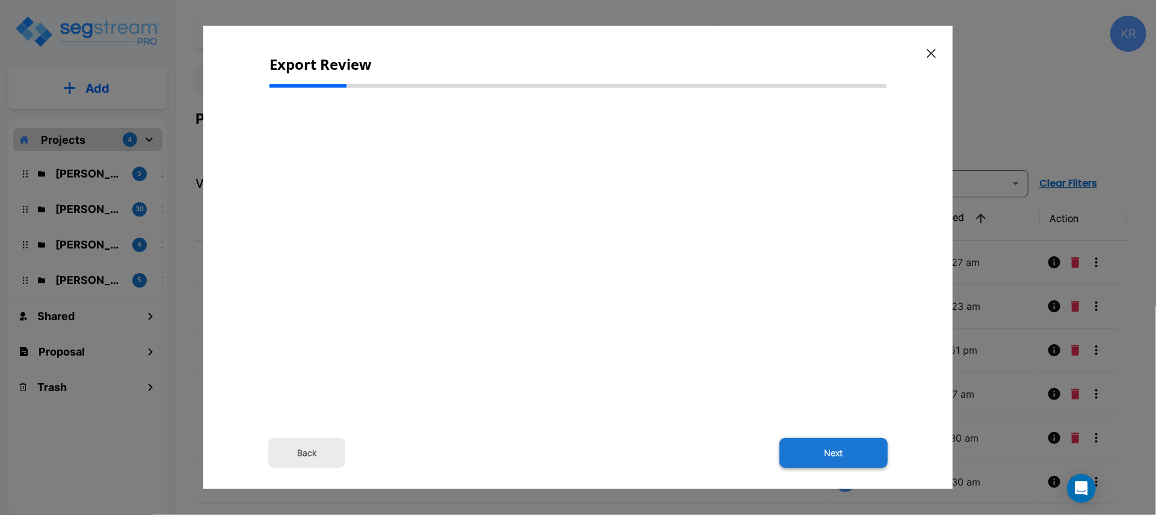
click at [836, 455] on button "Next" at bounding box center [834, 453] width 108 height 30
click at [838, 455] on button "Next" at bounding box center [834, 453] width 108 height 30
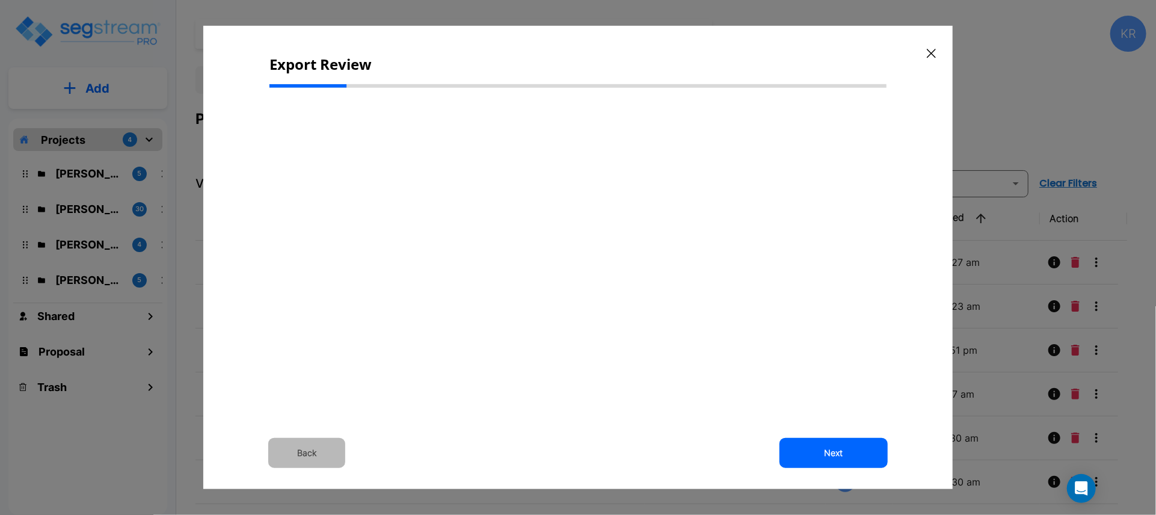
click at [327, 462] on button "Back" at bounding box center [306, 453] width 77 height 30
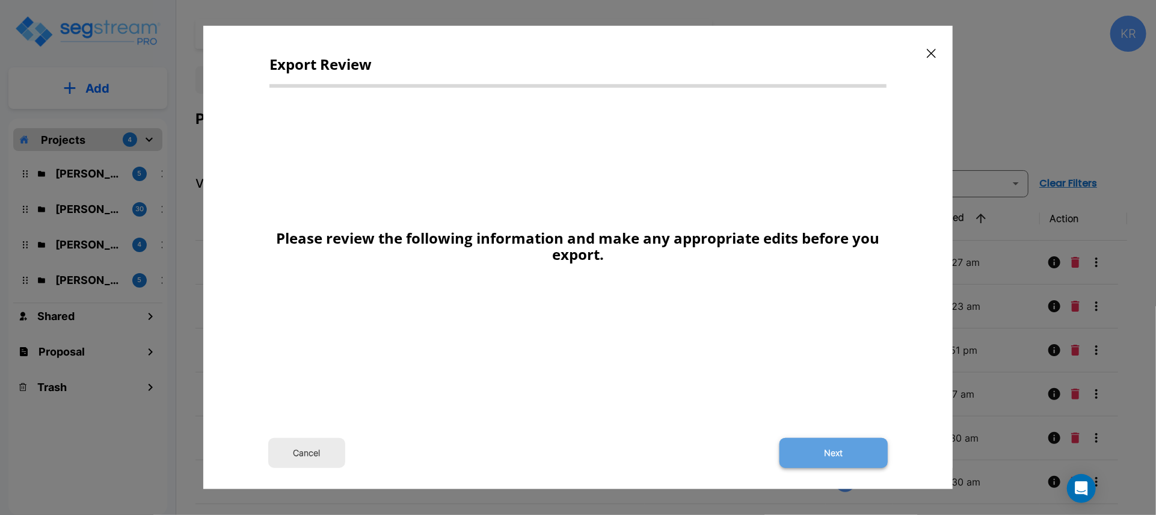
click at [836, 448] on button "Next" at bounding box center [834, 453] width 108 height 30
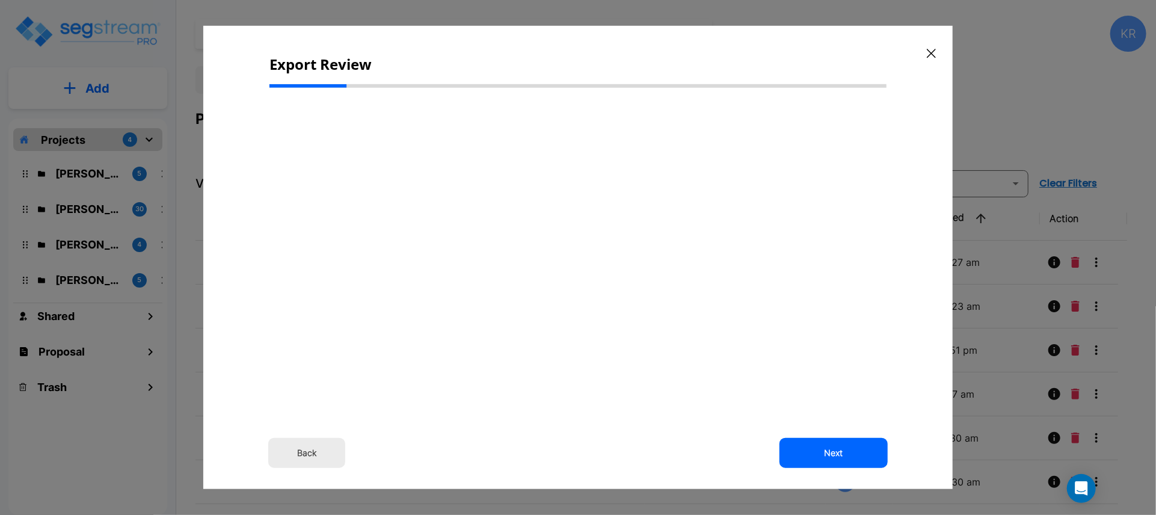
click at [294, 452] on button "Back" at bounding box center [306, 453] width 77 height 30
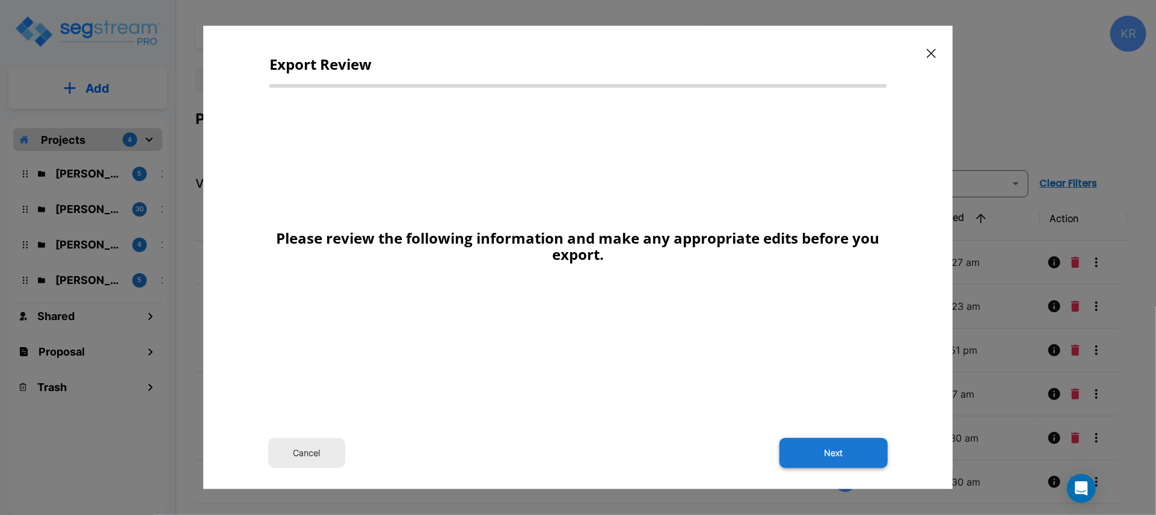
click at [823, 457] on button "Next" at bounding box center [834, 453] width 108 height 30
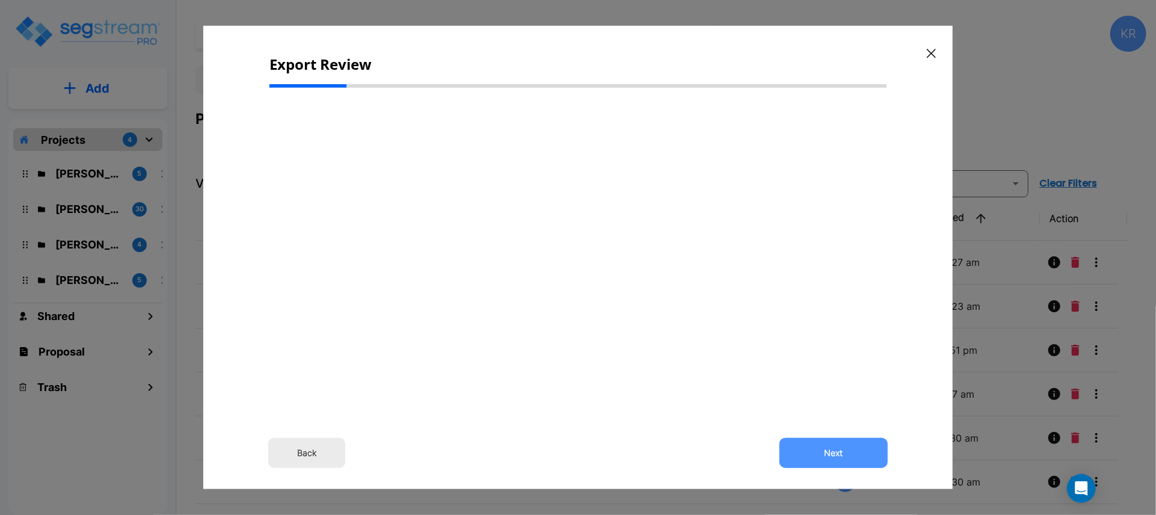
click at [823, 457] on button "Next" at bounding box center [834, 453] width 108 height 30
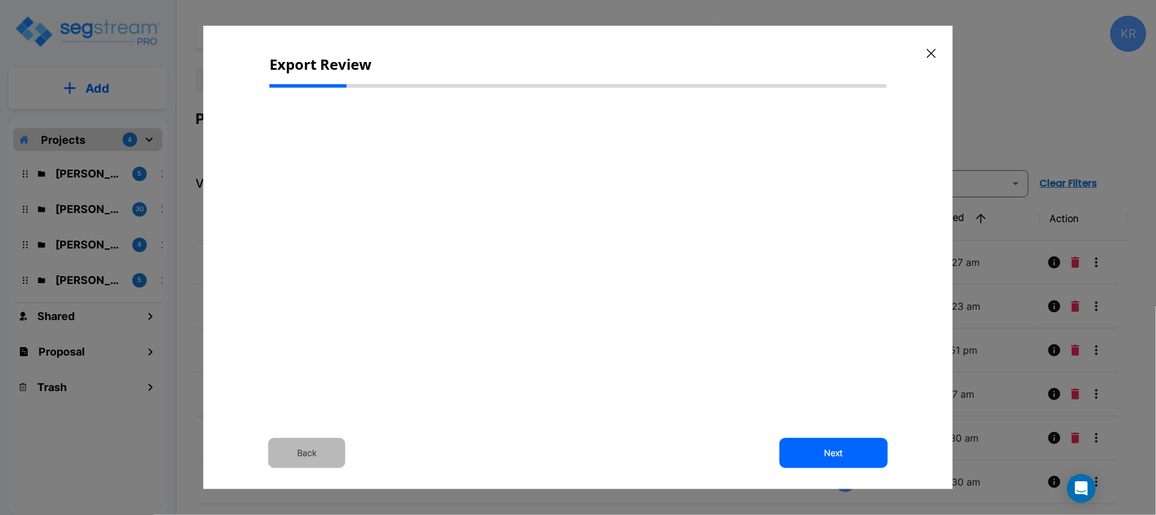
click at [301, 439] on button "Back" at bounding box center [306, 453] width 77 height 30
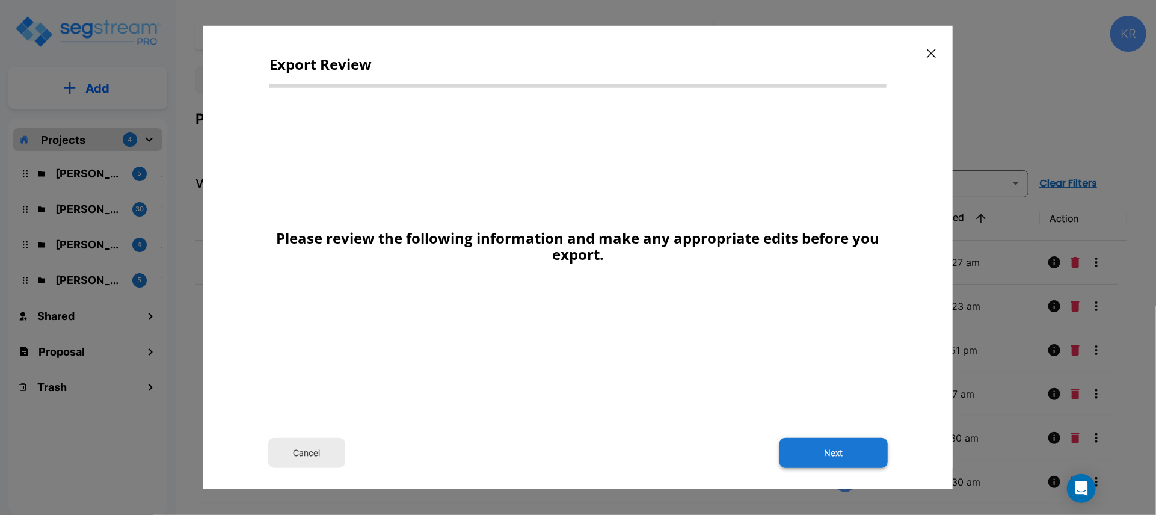
click at [828, 444] on button "Next" at bounding box center [834, 453] width 108 height 30
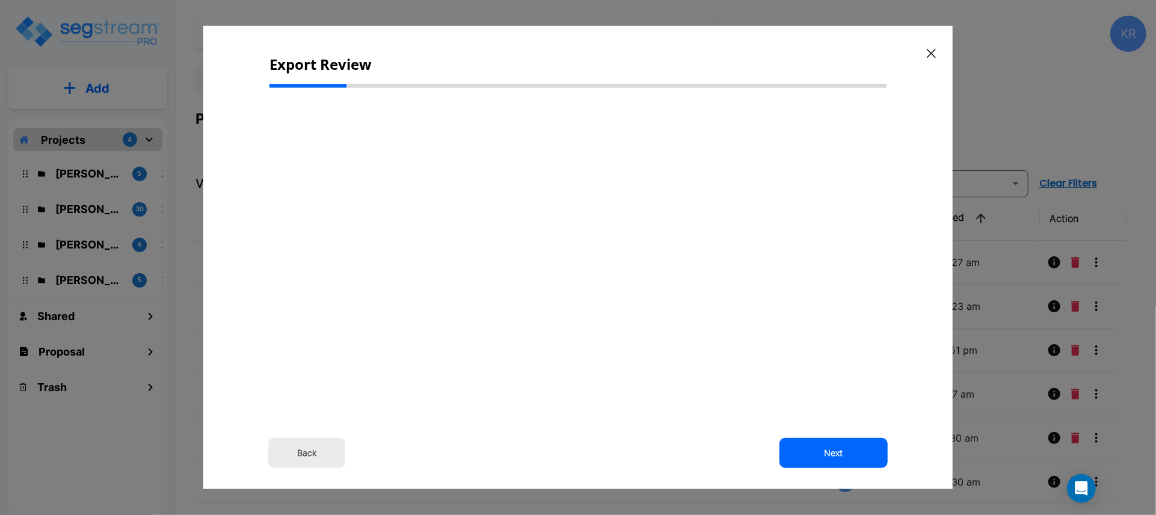
click at [437, 280] on div "Back Next" at bounding box center [578, 253] width 617 height 313
click at [301, 452] on button "Back" at bounding box center [306, 453] width 77 height 30
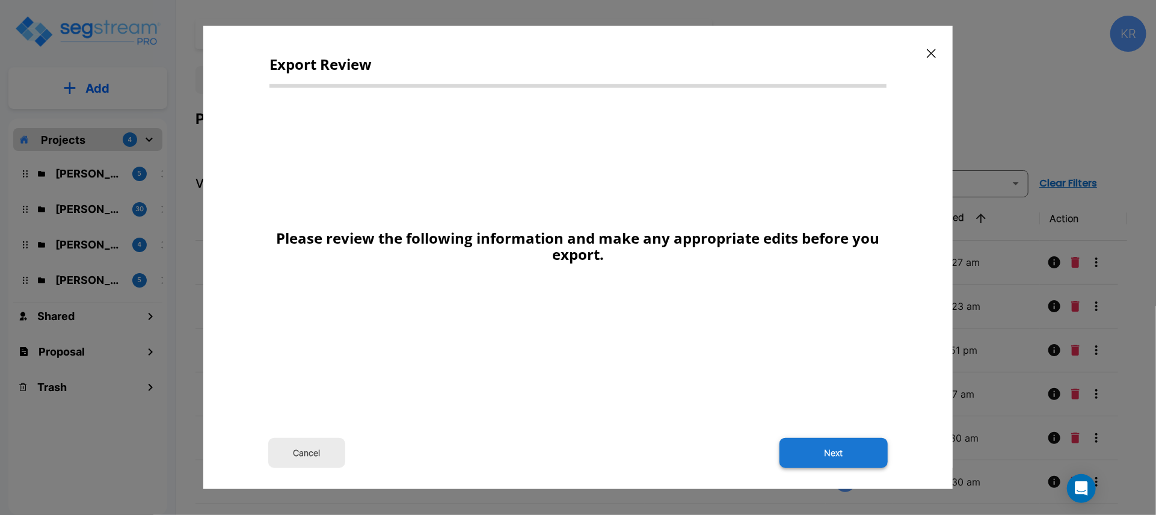
click at [864, 446] on button "Next" at bounding box center [834, 453] width 108 height 30
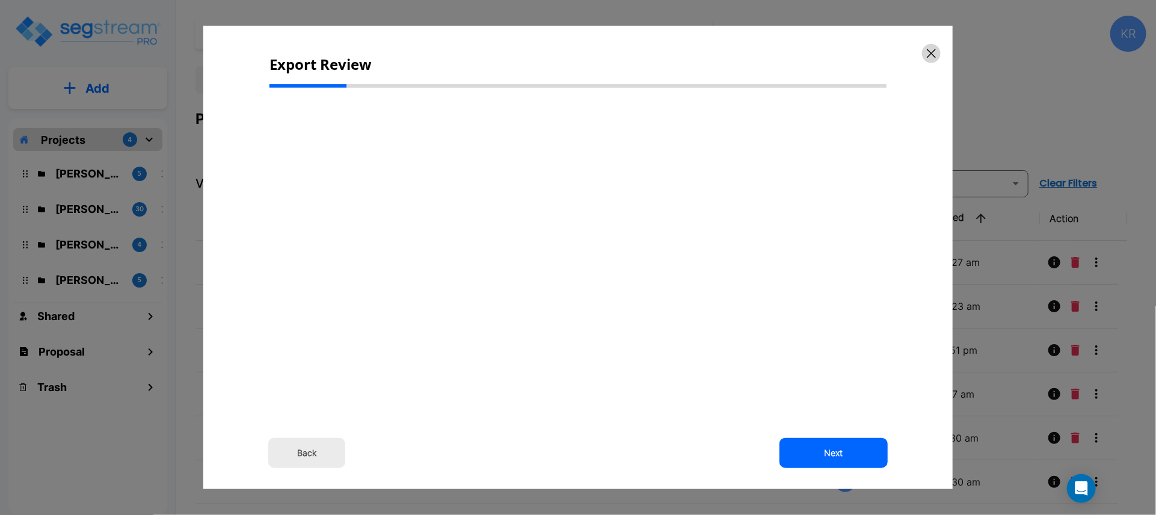
click at [933, 49] on icon "button" at bounding box center [931, 54] width 9 height 10
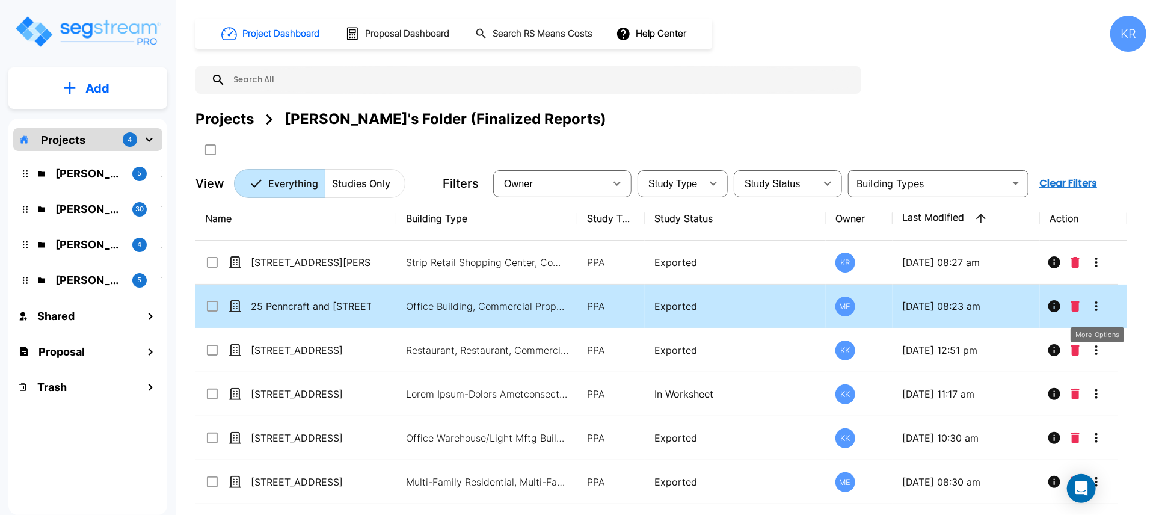
click at [1096, 303] on icon "More-Options" at bounding box center [1097, 306] width 14 height 14
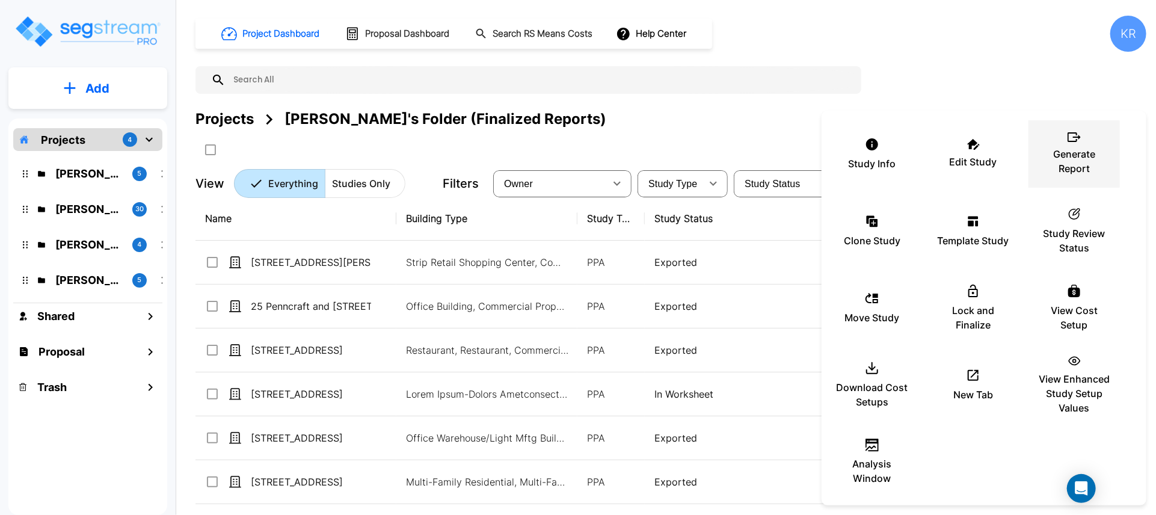
click at [1076, 159] on p "Generate Report" at bounding box center [1075, 161] width 72 height 29
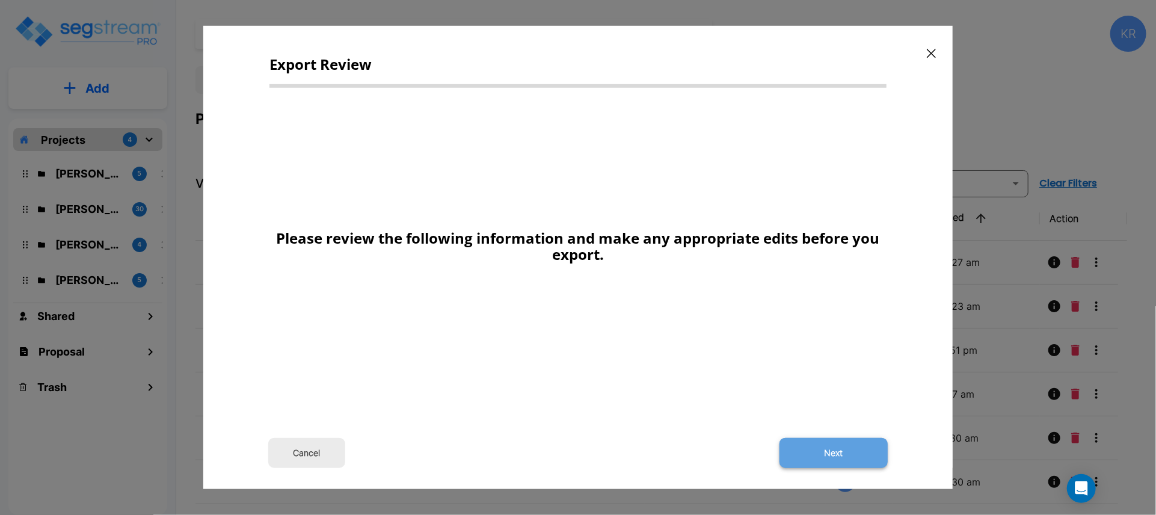
click at [837, 447] on button "Next" at bounding box center [834, 453] width 108 height 30
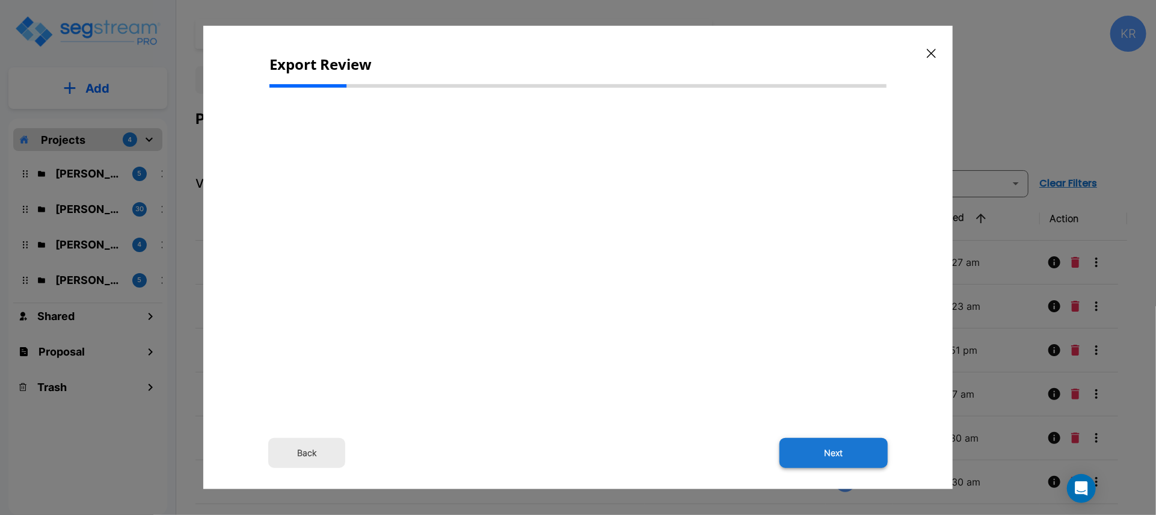
click at [840, 451] on button "Next" at bounding box center [834, 453] width 108 height 30
click at [301, 451] on button "Back" at bounding box center [306, 453] width 77 height 30
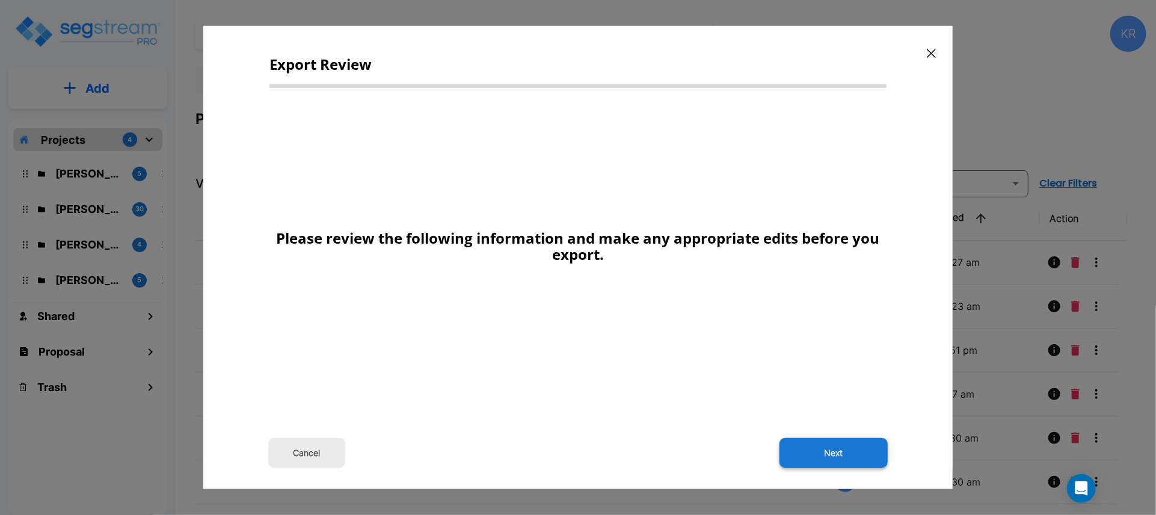
click at [831, 459] on button "Next" at bounding box center [834, 453] width 108 height 30
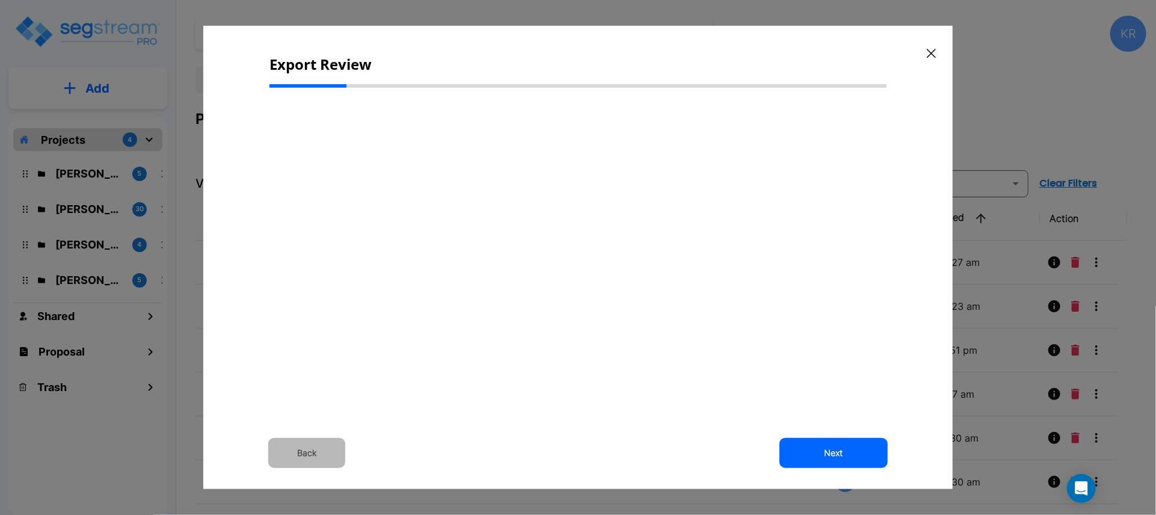
click at [309, 452] on button "Back" at bounding box center [306, 453] width 77 height 30
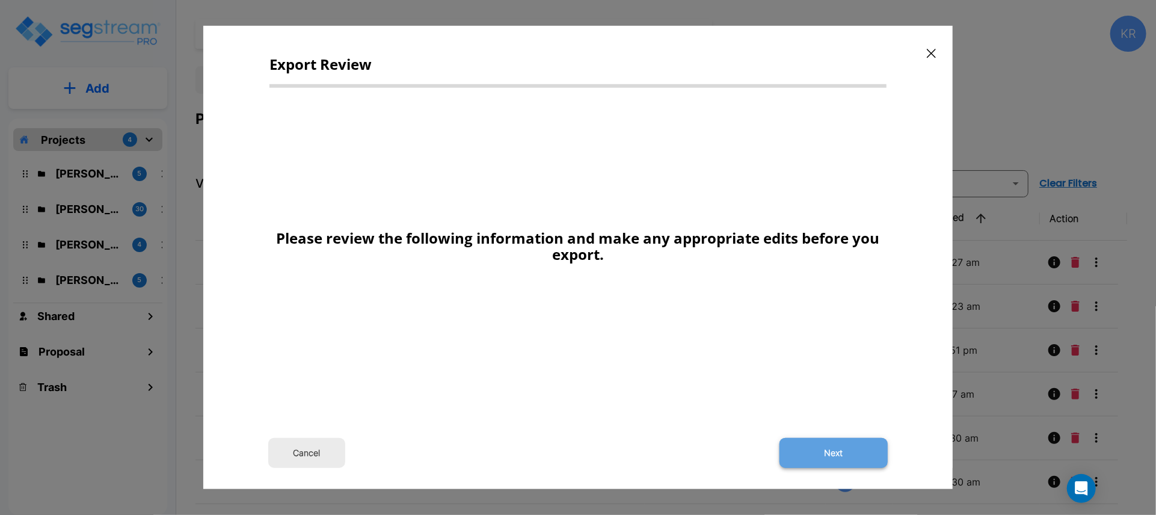
click at [844, 451] on button "Next" at bounding box center [834, 453] width 108 height 30
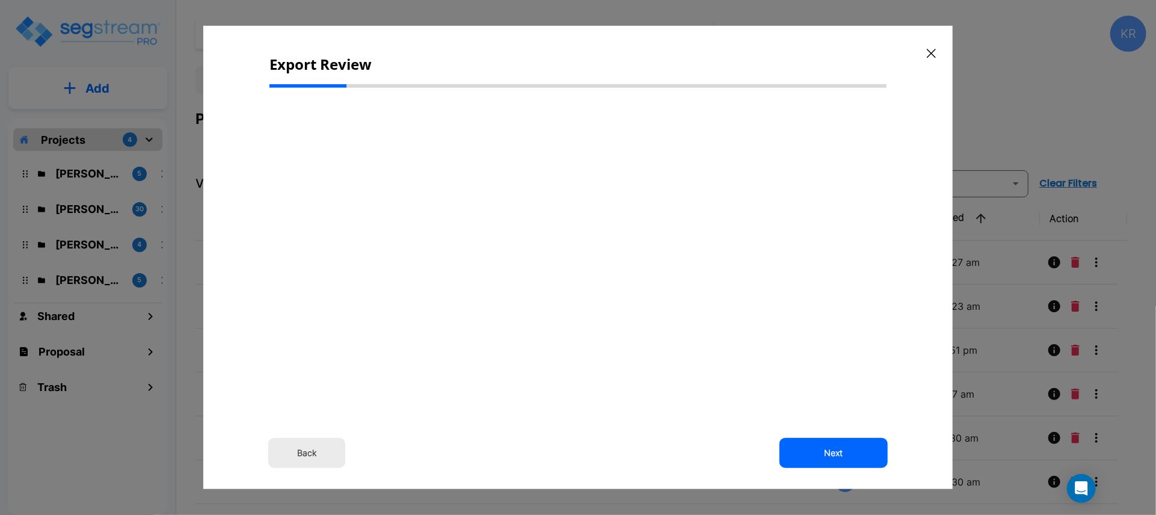
click at [528, 45] on div "Export Review Back Next" at bounding box center [578, 257] width 750 height 463
click at [306, 449] on button "Back" at bounding box center [306, 453] width 77 height 30
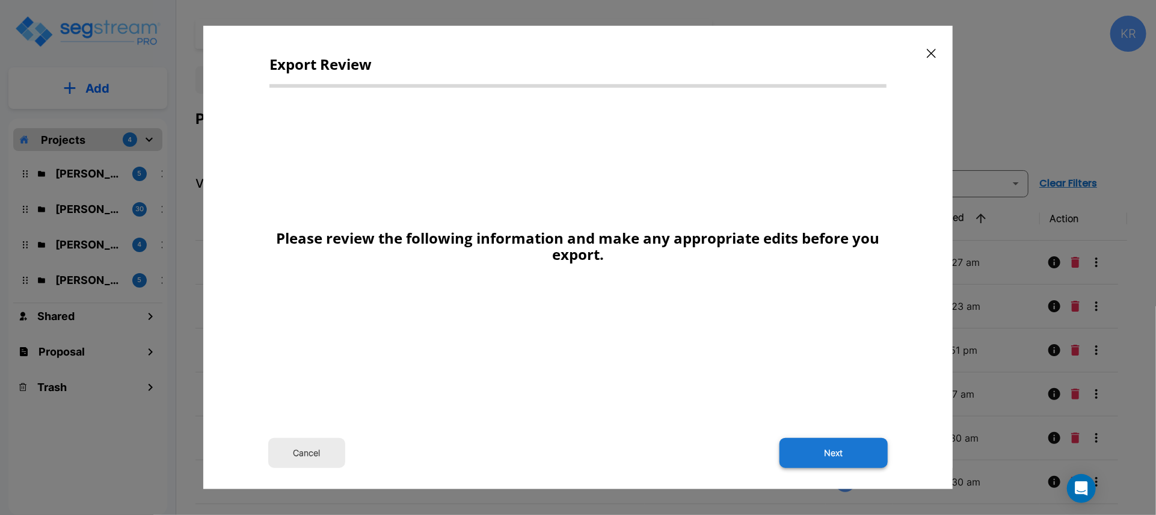
click at [820, 449] on button "Next" at bounding box center [834, 453] width 108 height 30
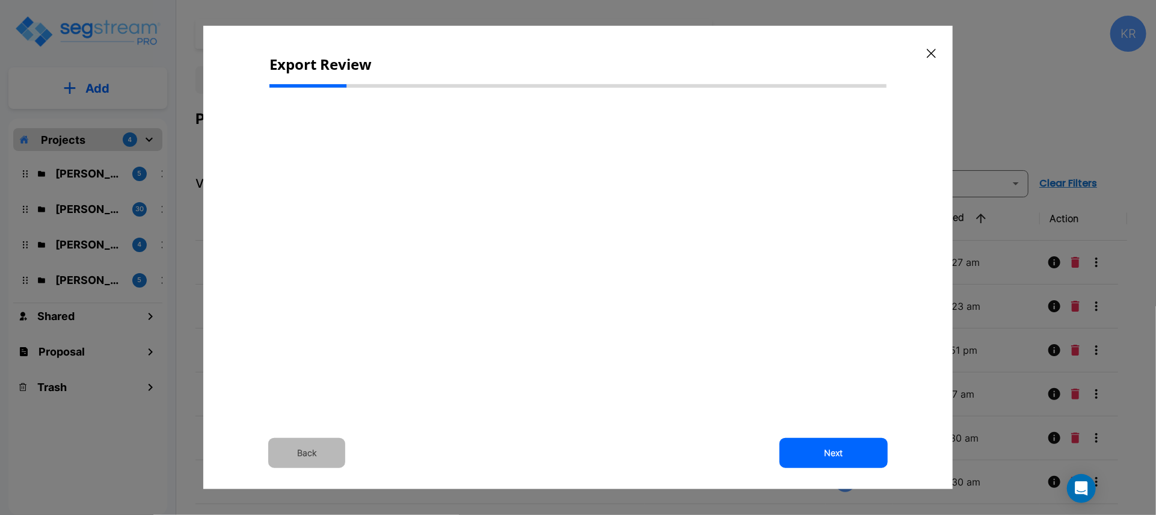
click at [316, 457] on button "Back" at bounding box center [306, 453] width 77 height 30
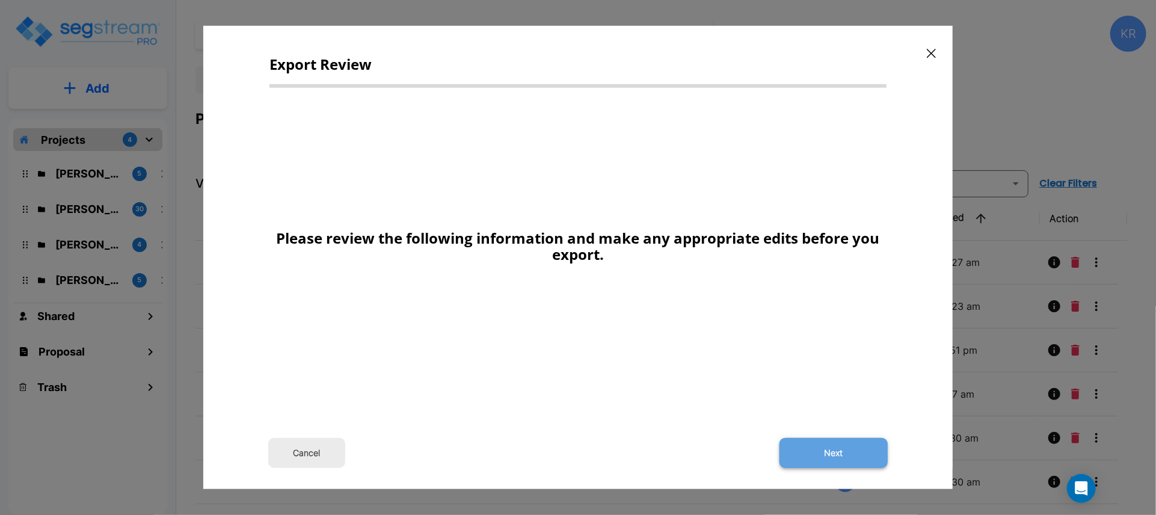
click at [842, 457] on button "Next" at bounding box center [834, 453] width 108 height 30
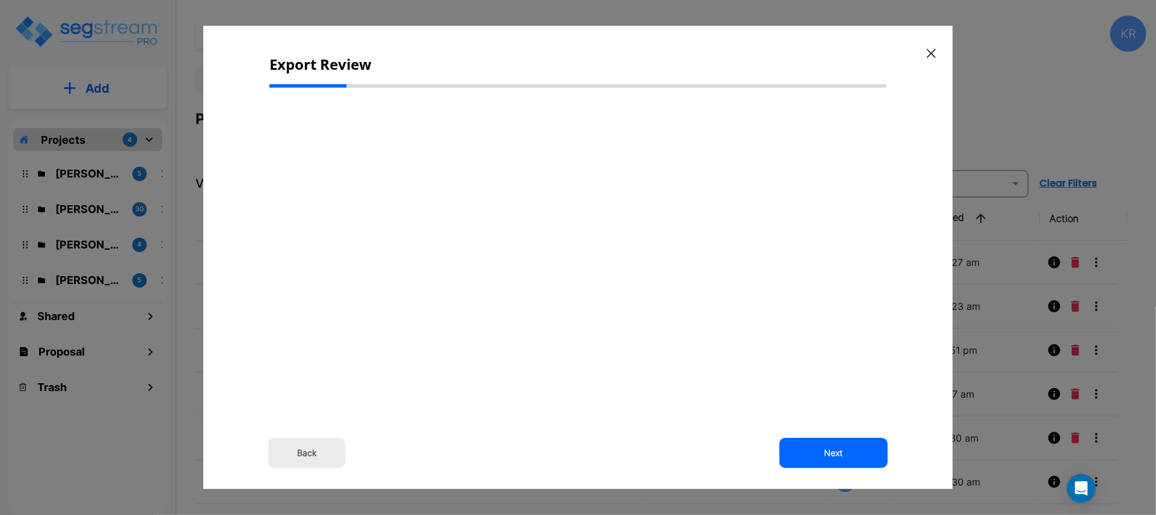
click at [785, 50] on div "Export Review Back Next" at bounding box center [578, 257] width 750 height 463
click at [323, 451] on button "Back" at bounding box center [306, 453] width 77 height 30
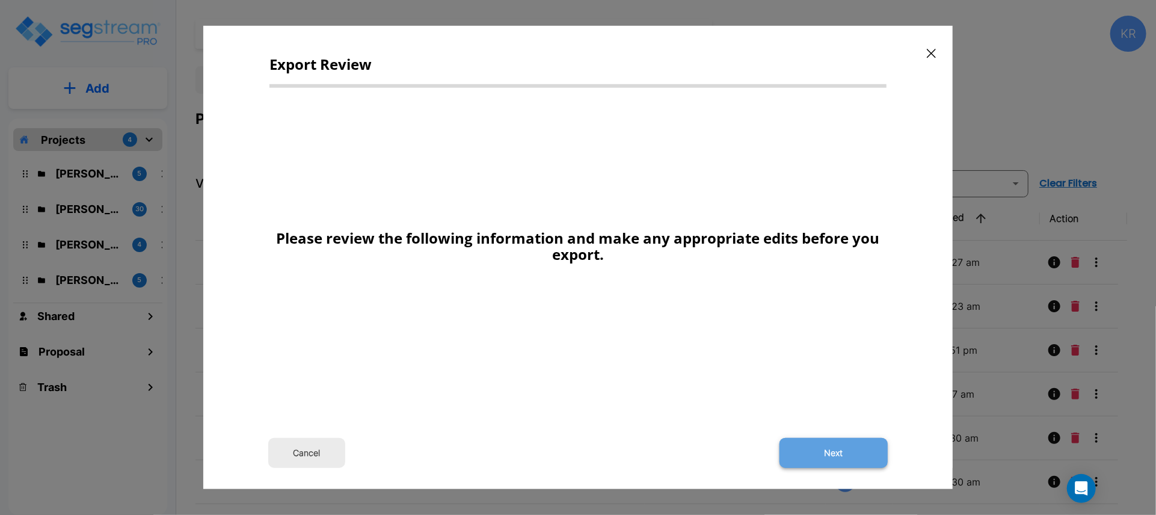
click at [832, 451] on button "Next" at bounding box center [834, 453] width 108 height 30
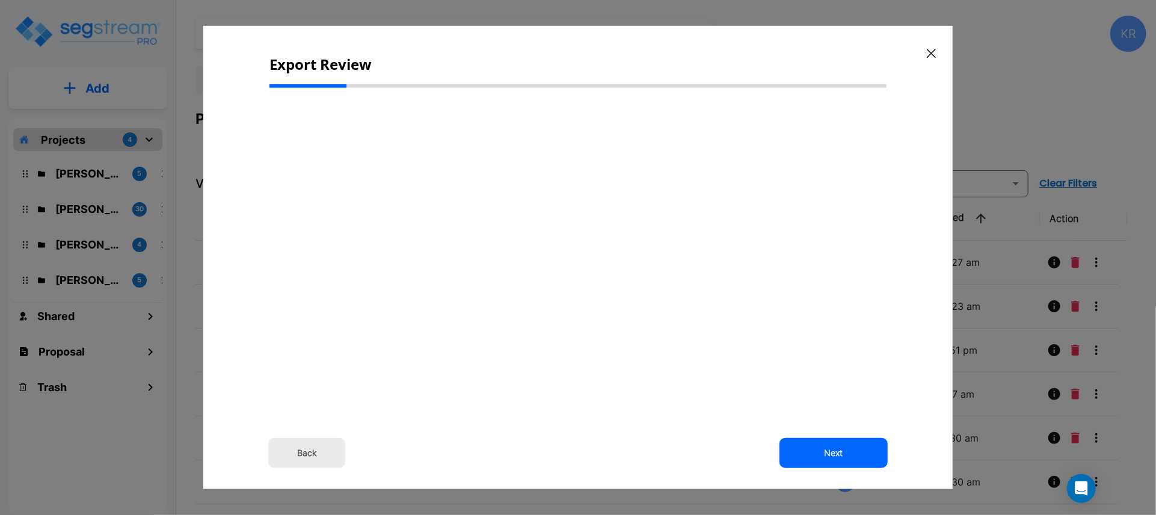
drag, startPoint x: 931, startPoint y: 53, endPoint x: 933, endPoint y: 63, distance: 9.8
click at [931, 54] on icon "button" at bounding box center [931, 54] width 9 height 10
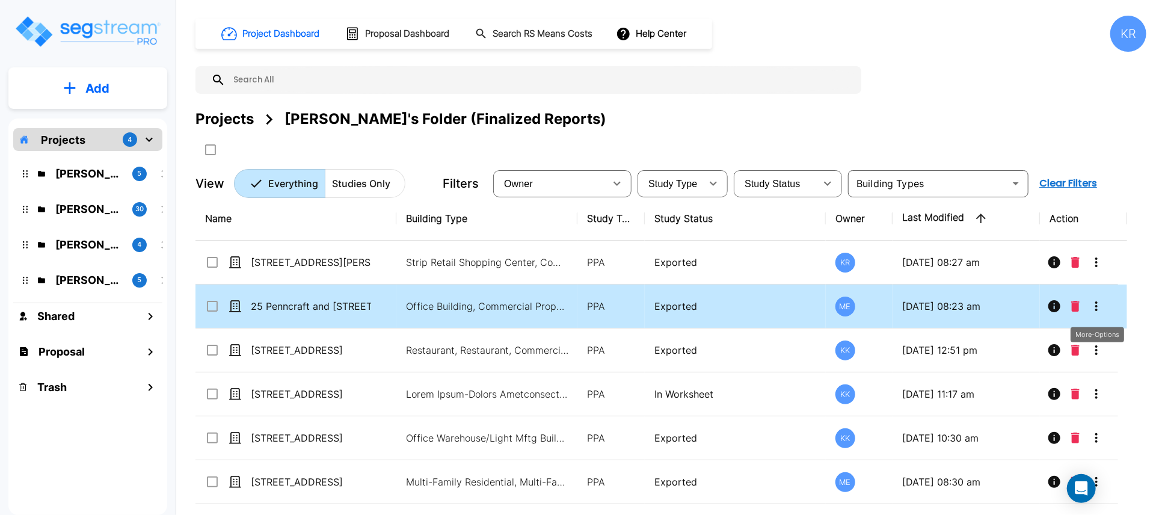
click at [1099, 306] on icon "More-Options" at bounding box center [1097, 306] width 14 height 14
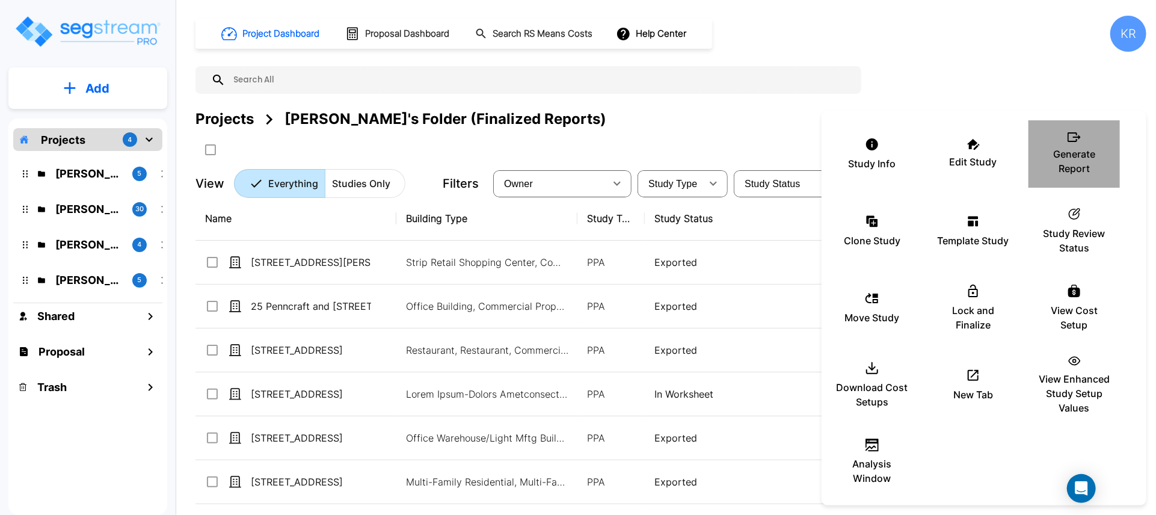
click at [1075, 152] on p "Generate Report" at bounding box center [1075, 161] width 72 height 29
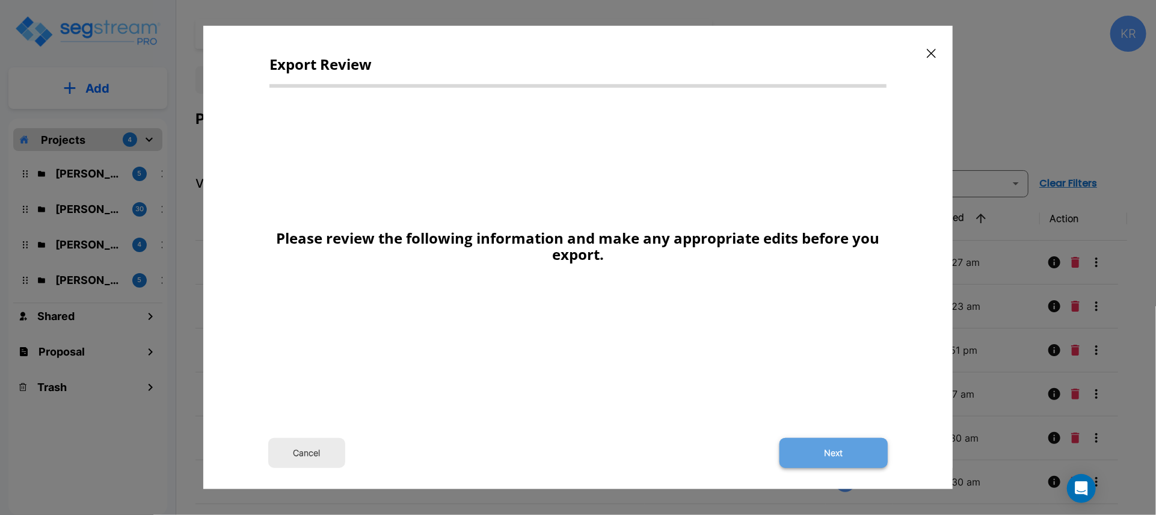
click at [839, 457] on button "Next" at bounding box center [834, 453] width 108 height 30
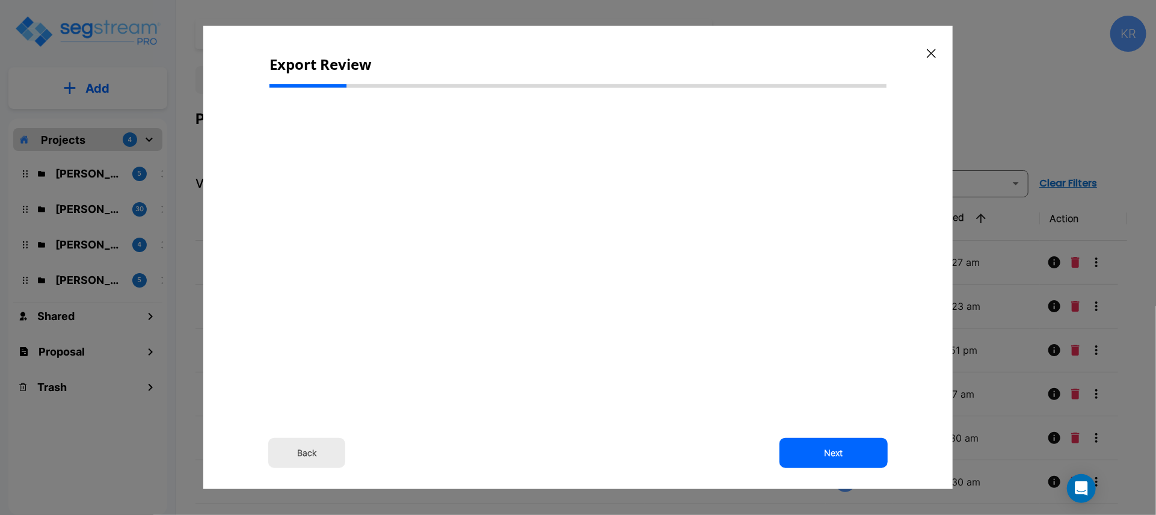
click at [316, 451] on button "Back" at bounding box center [306, 453] width 77 height 30
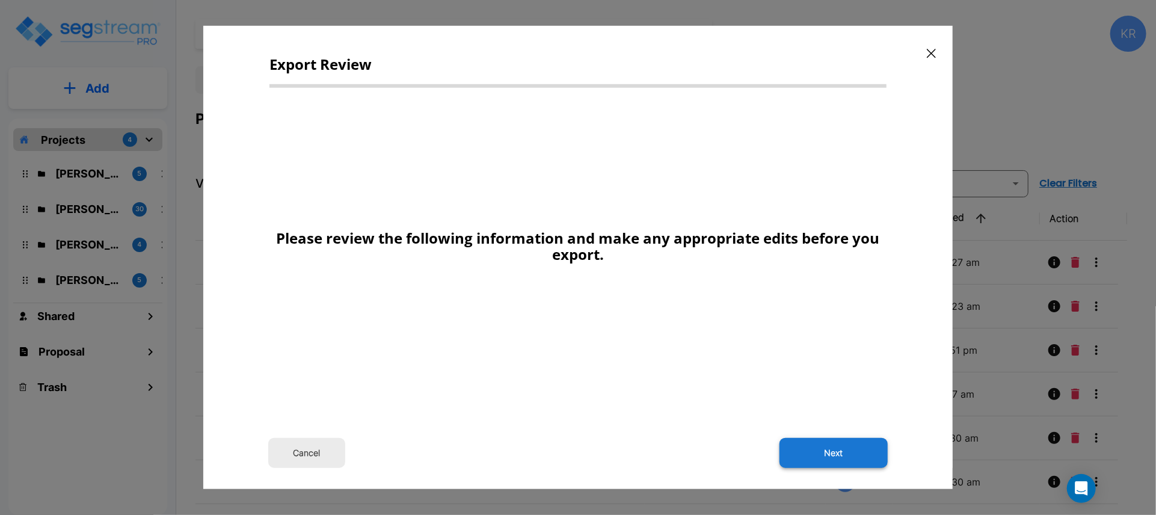
click at [878, 454] on button "Next" at bounding box center [834, 453] width 108 height 30
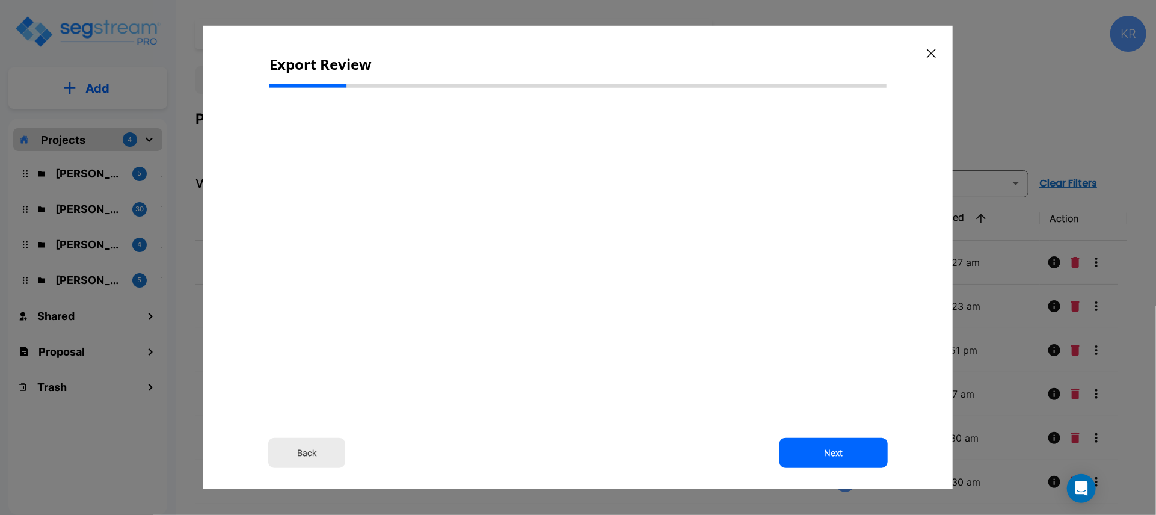
click at [304, 450] on button "Back" at bounding box center [306, 453] width 77 height 30
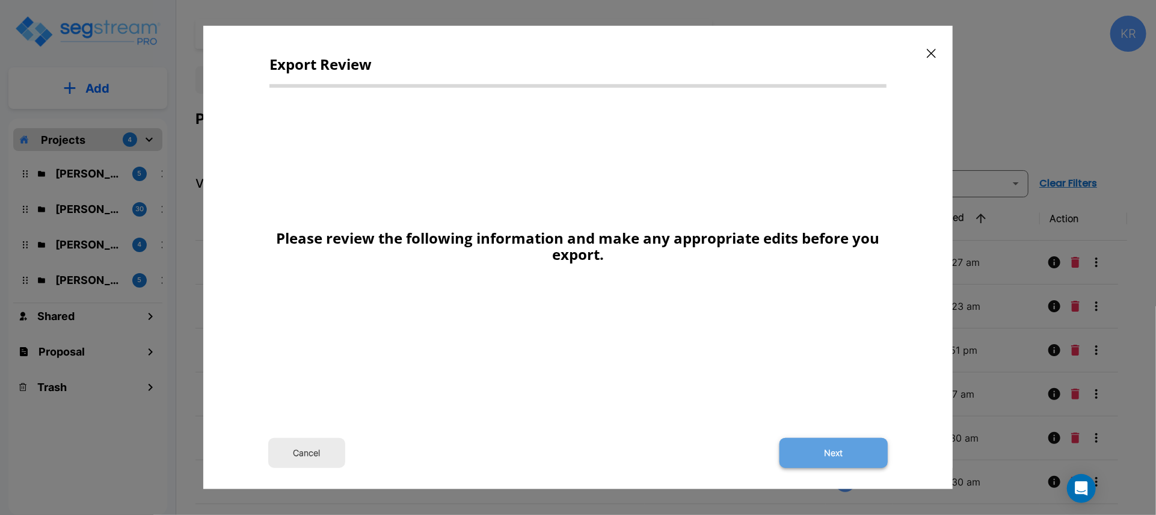
click at [861, 452] on button "Next" at bounding box center [834, 453] width 108 height 30
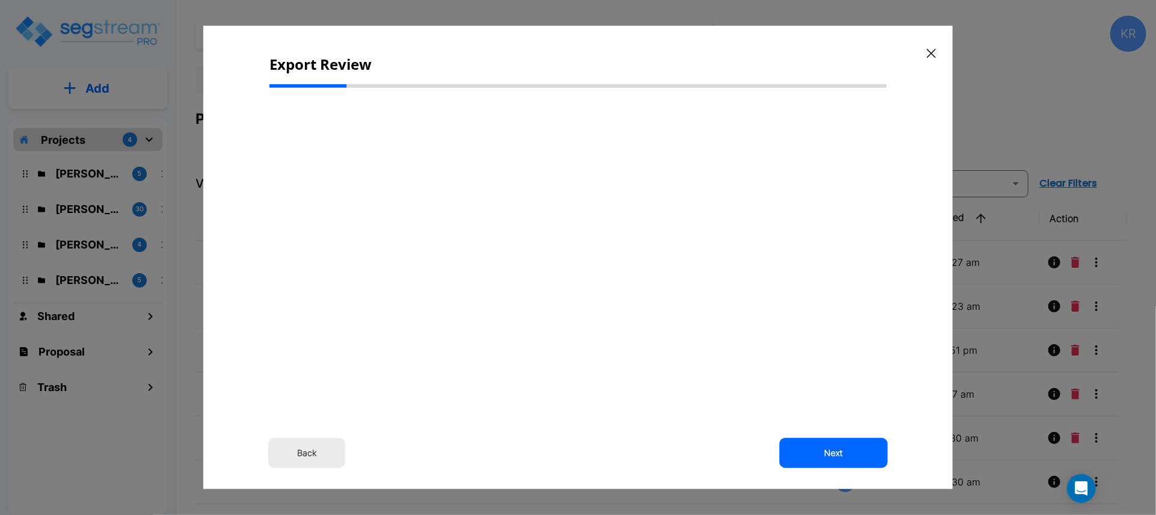
click at [294, 462] on button "Back" at bounding box center [306, 453] width 77 height 30
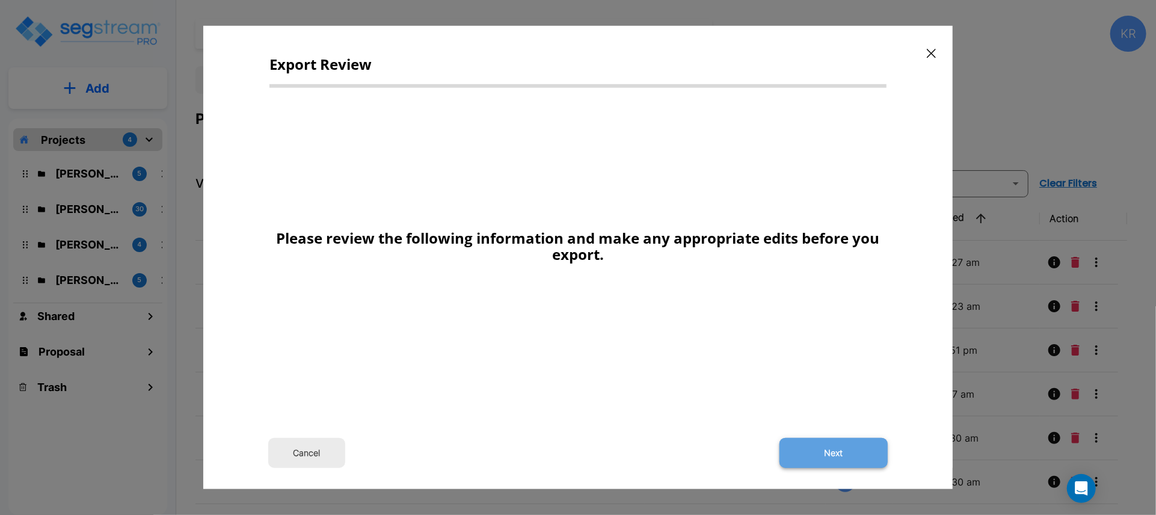
click at [851, 445] on button "Next" at bounding box center [834, 453] width 108 height 30
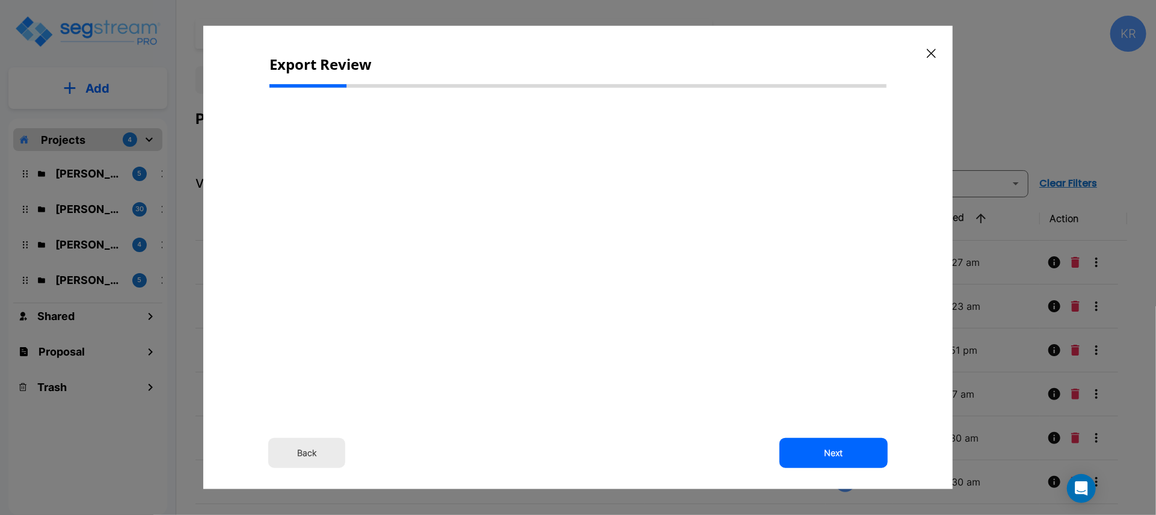
click at [295, 461] on button "Back" at bounding box center [306, 453] width 77 height 30
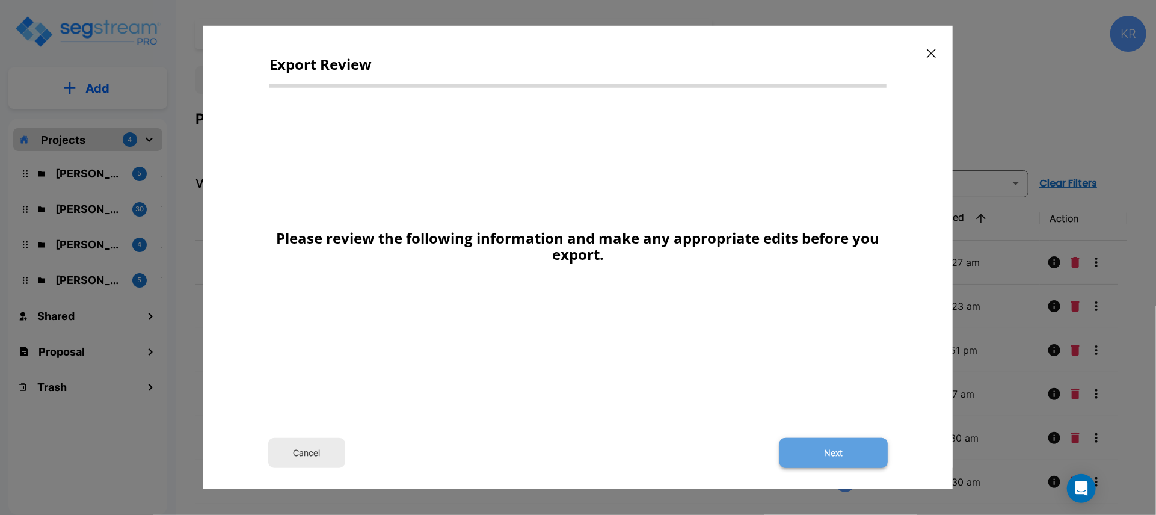
click at [826, 450] on button "Next" at bounding box center [834, 453] width 108 height 30
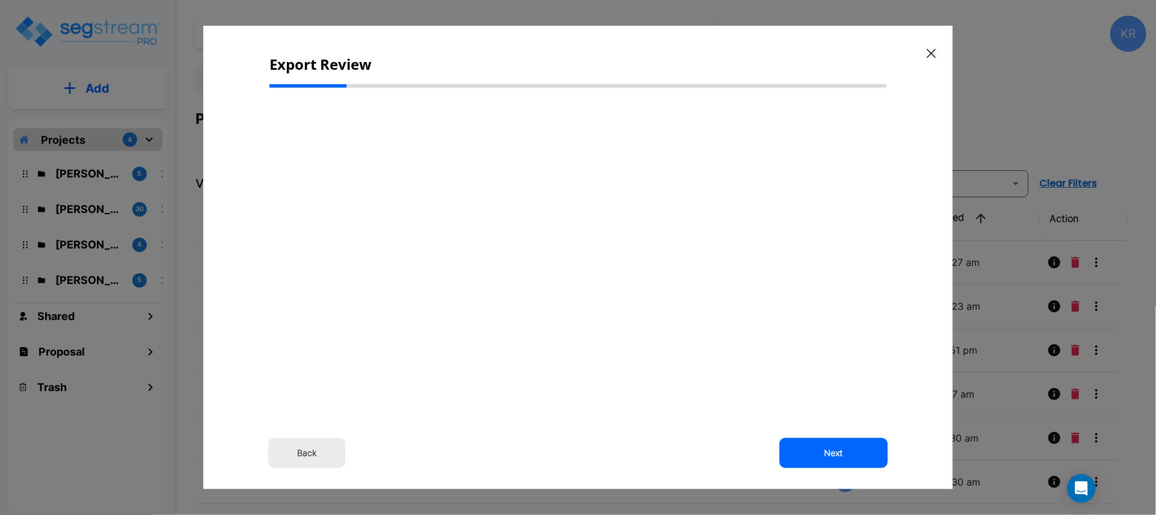
click at [311, 454] on button "Back" at bounding box center [306, 453] width 77 height 30
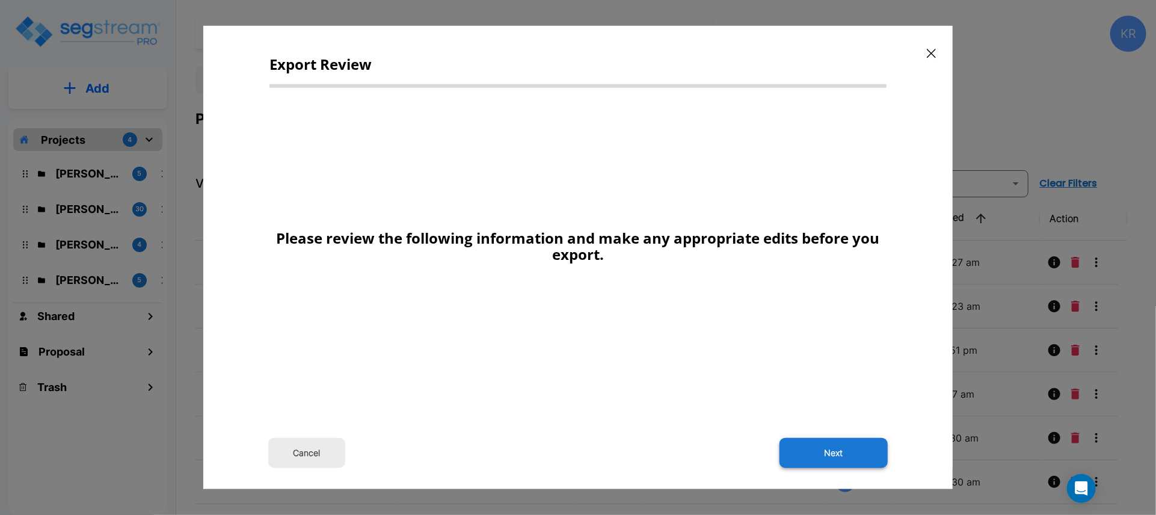
click at [839, 446] on button "Next" at bounding box center [834, 453] width 108 height 30
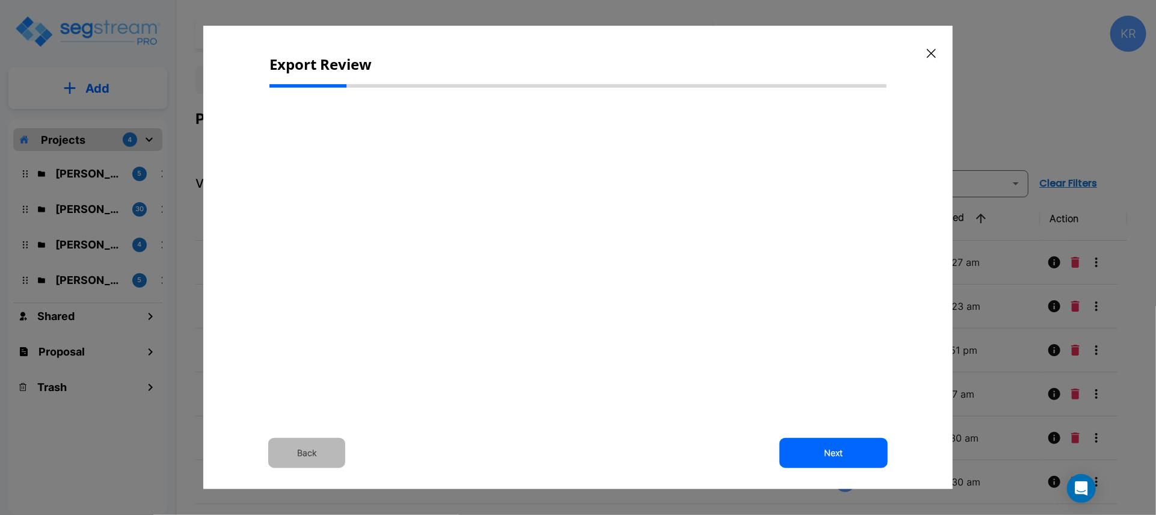
drag, startPoint x: 300, startPoint y: 451, endPoint x: 295, endPoint y: 476, distance: 25.8
click at [302, 457] on button "Back" at bounding box center [306, 453] width 77 height 30
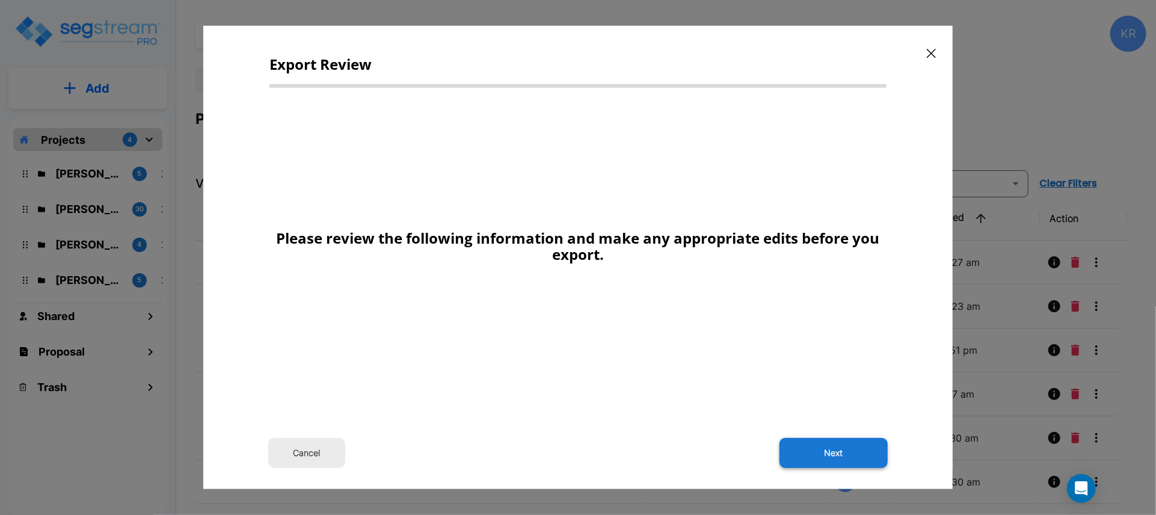
click at [832, 448] on button "Next" at bounding box center [834, 453] width 108 height 30
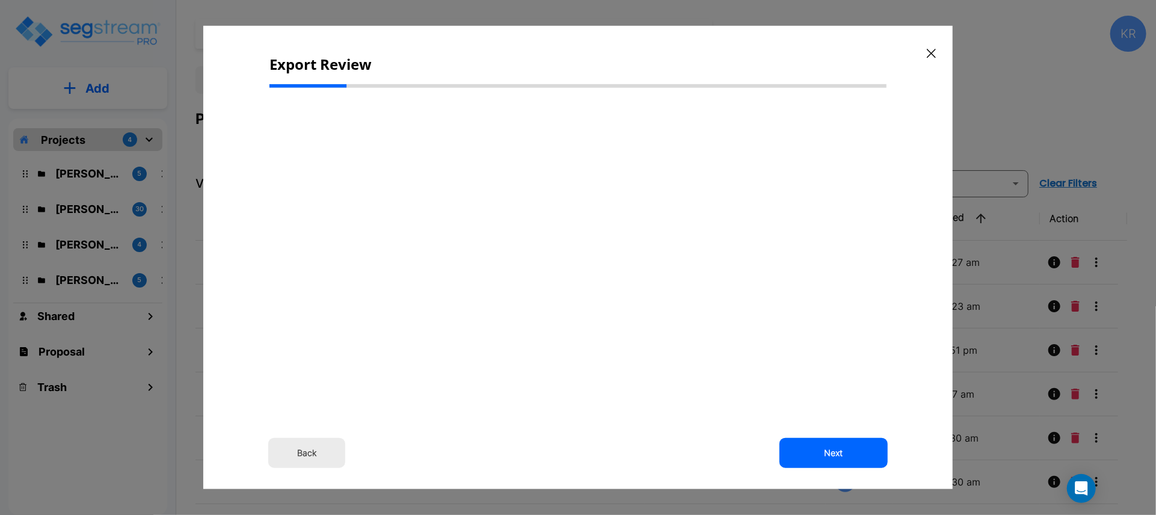
click at [441, 323] on div "Back Next" at bounding box center [578, 253] width 617 height 313
click at [846, 454] on button "Next" at bounding box center [834, 453] width 108 height 30
click at [306, 448] on button "Back" at bounding box center [306, 453] width 77 height 30
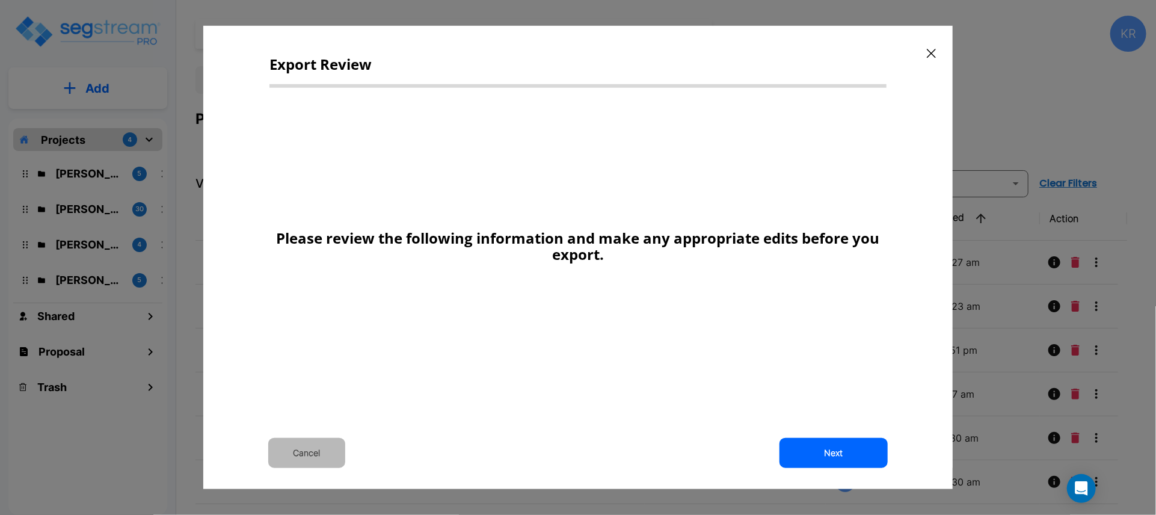
click at [308, 448] on button "Cancel" at bounding box center [306, 453] width 77 height 30
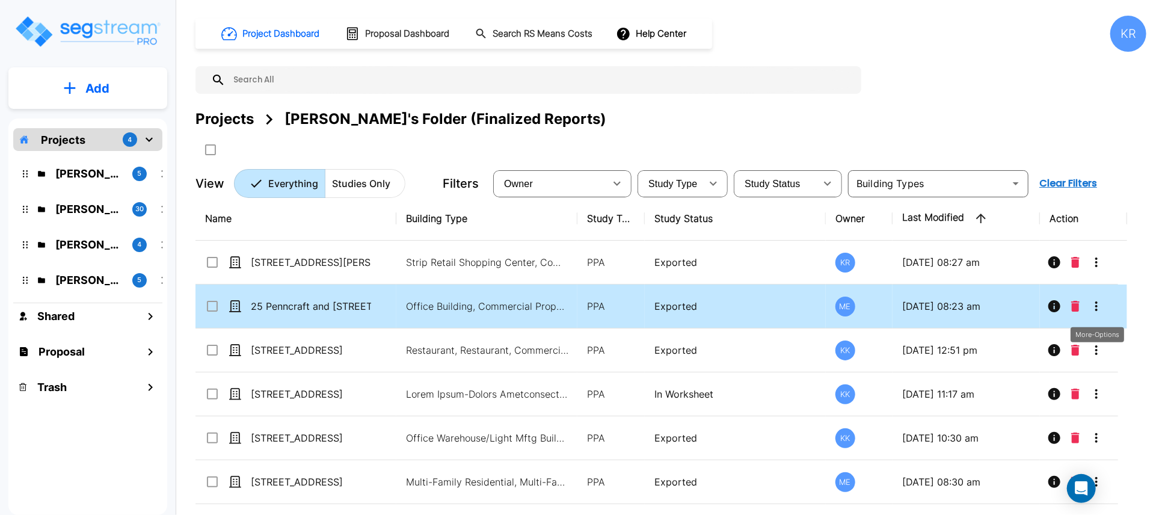
click at [1096, 302] on icon "More-Options" at bounding box center [1097, 306] width 2 height 10
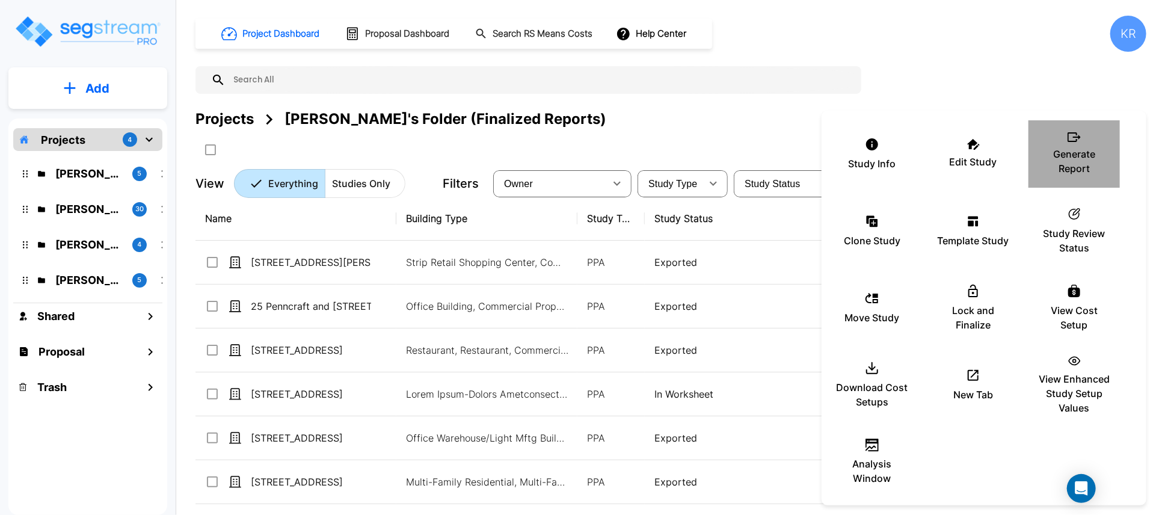
click at [1070, 154] on p "Generate Report" at bounding box center [1075, 161] width 72 height 29
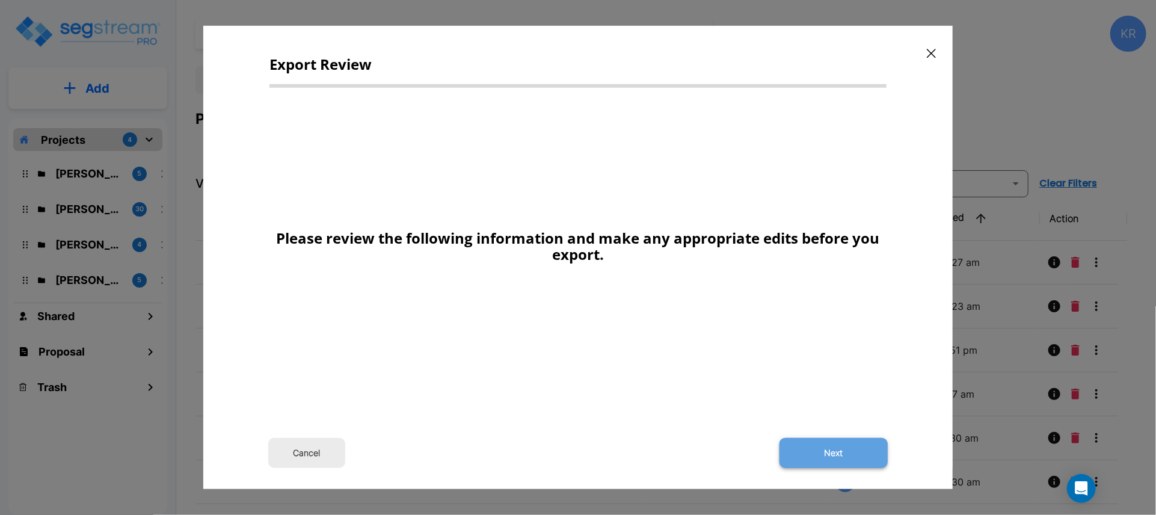
click at [842, 450] on button "Next" at bounding box center [834, 453] width 108 height 30
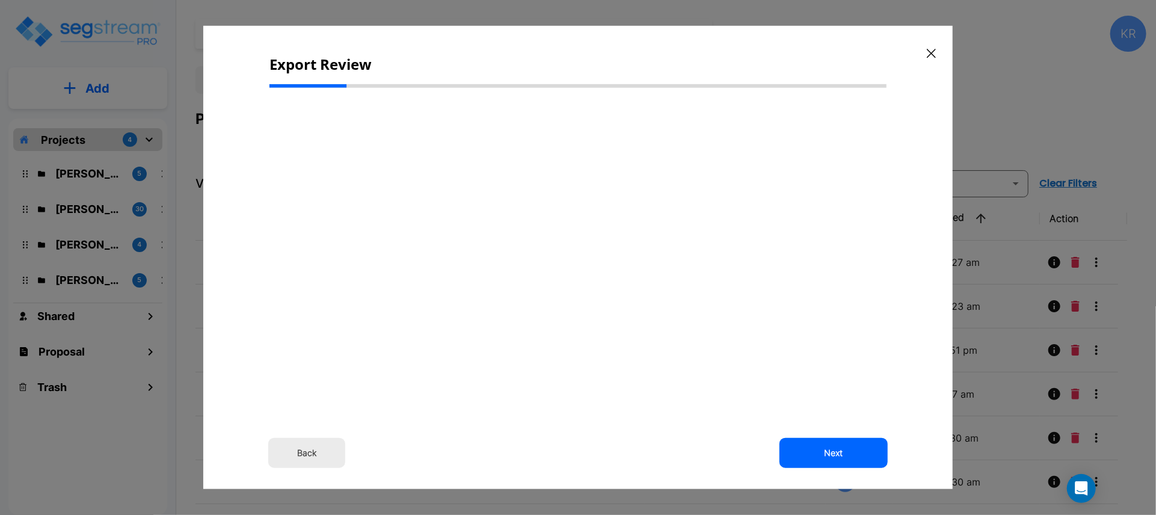
click at [588, 232] on div "Back Next" at bounding box center [578, 253] width 617 height 313
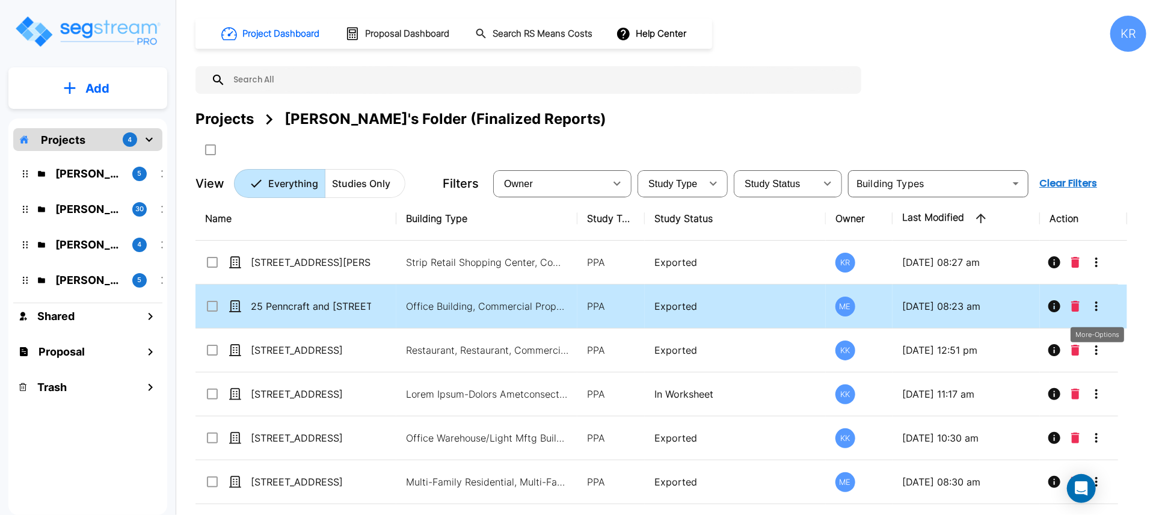
click at [1099, 305] on icon "More-Options" at bounding box center [1097, 306] width 14 height 14
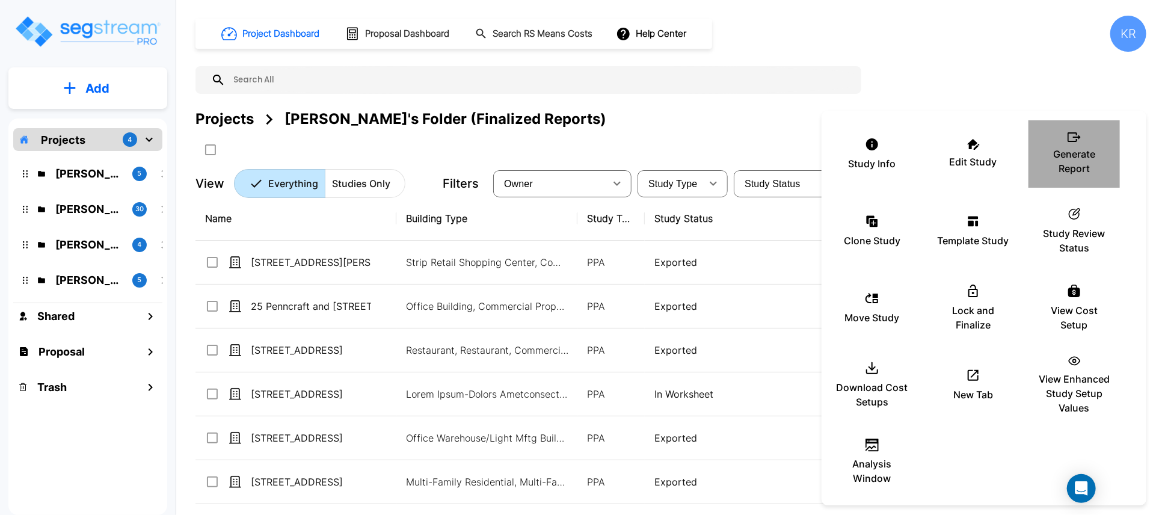
click at [1095, 155] on p "Generate Report" at bounding box center [1075, 161] width 72 height 29
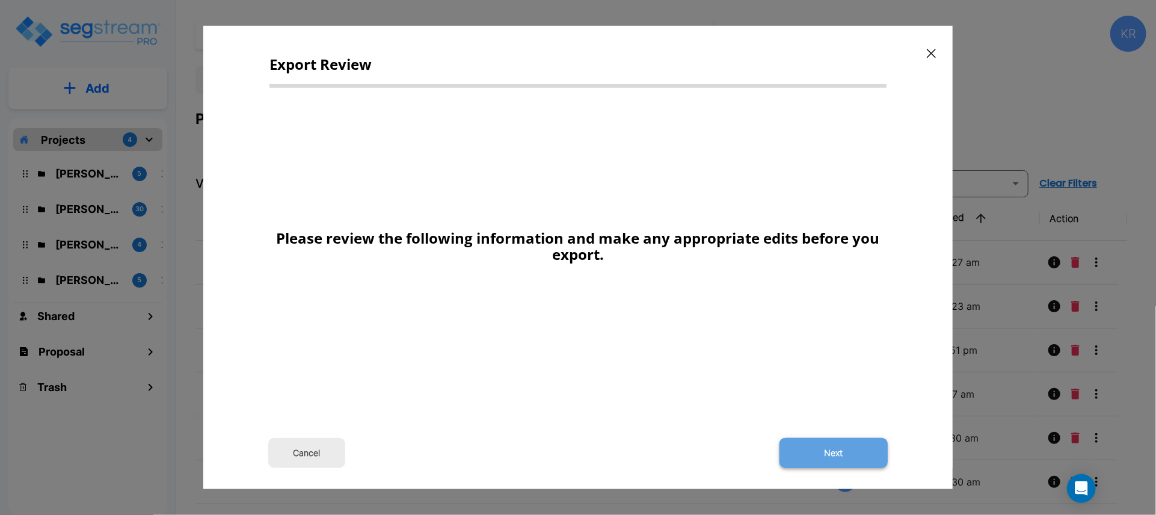
click at [835, 454] on button "Next" at bounding box center [834, 453] width 108 height 30
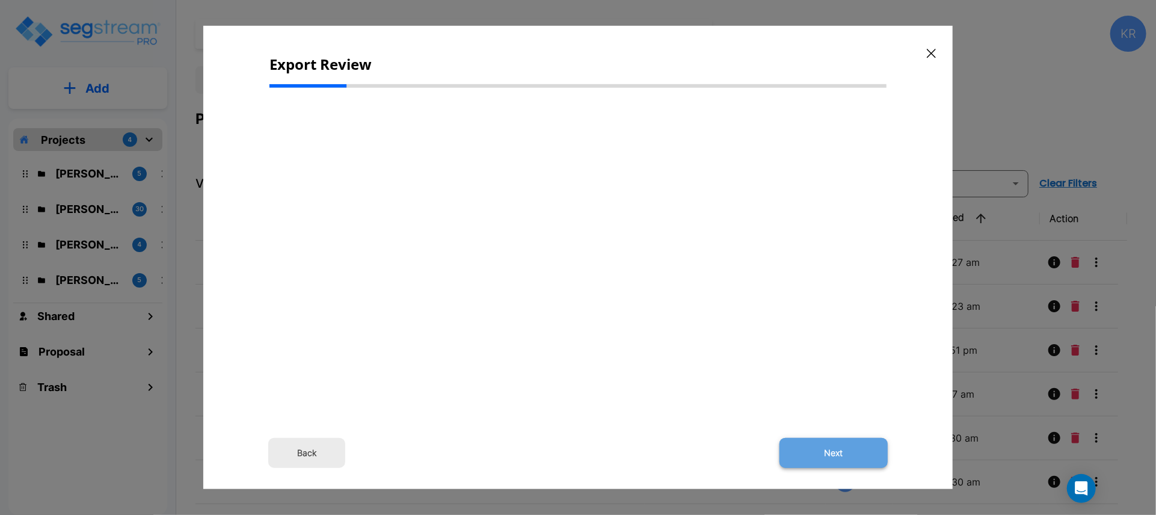
click at [837, 457] on button "Next" at bounding box center [834, 453] width 108 height 30
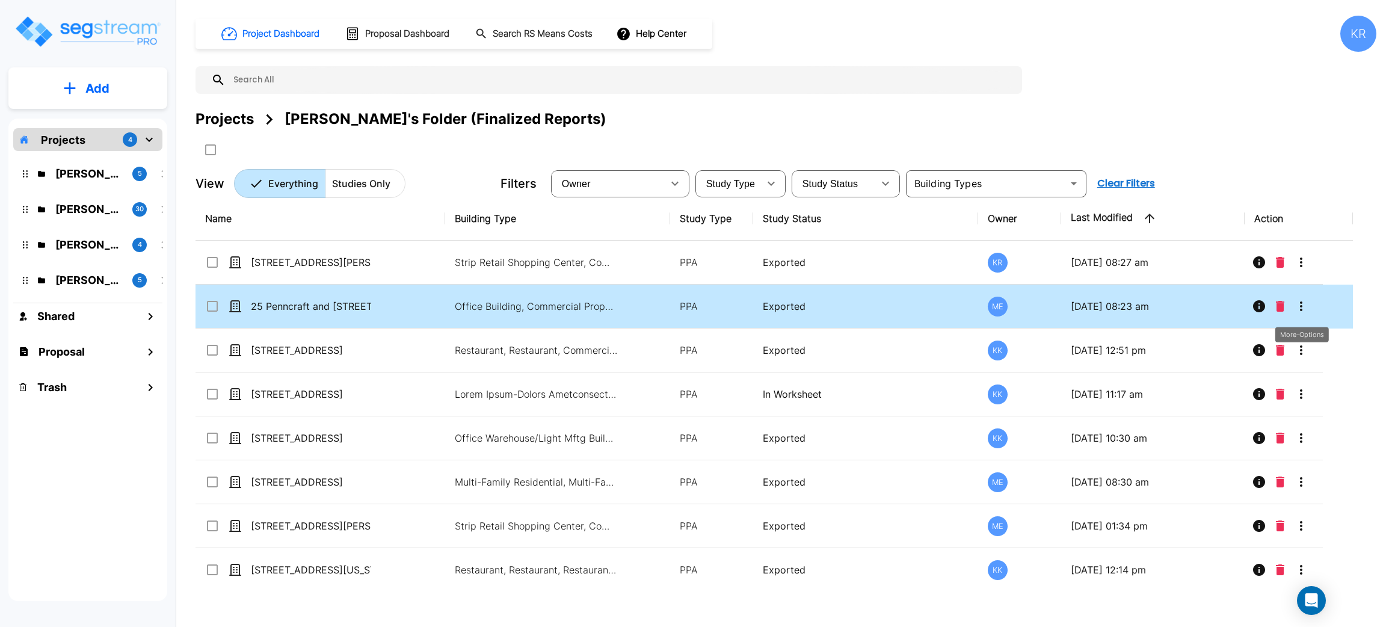
click at [1304, 304] on icon "More-Options" at bounding box center [1301, 306] width 14 height 14
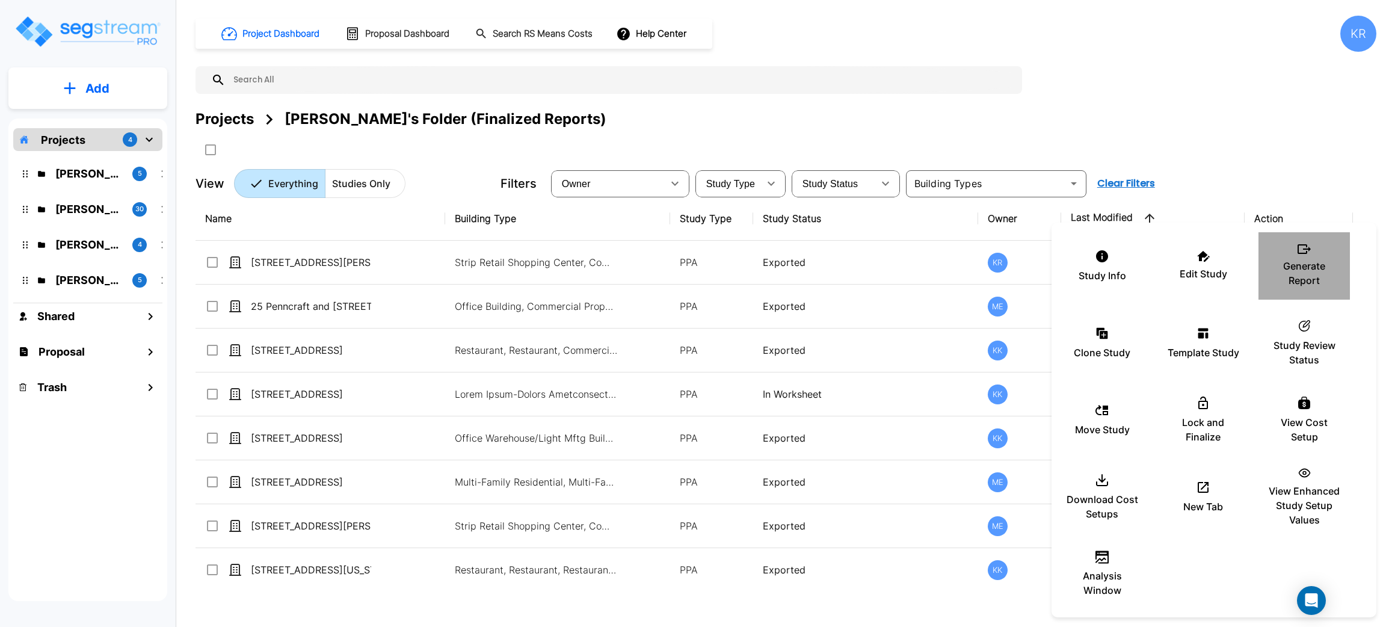
click at [1298, 236] on div "Generate Report" at bounding box center [1304, 266] width 72 height 60
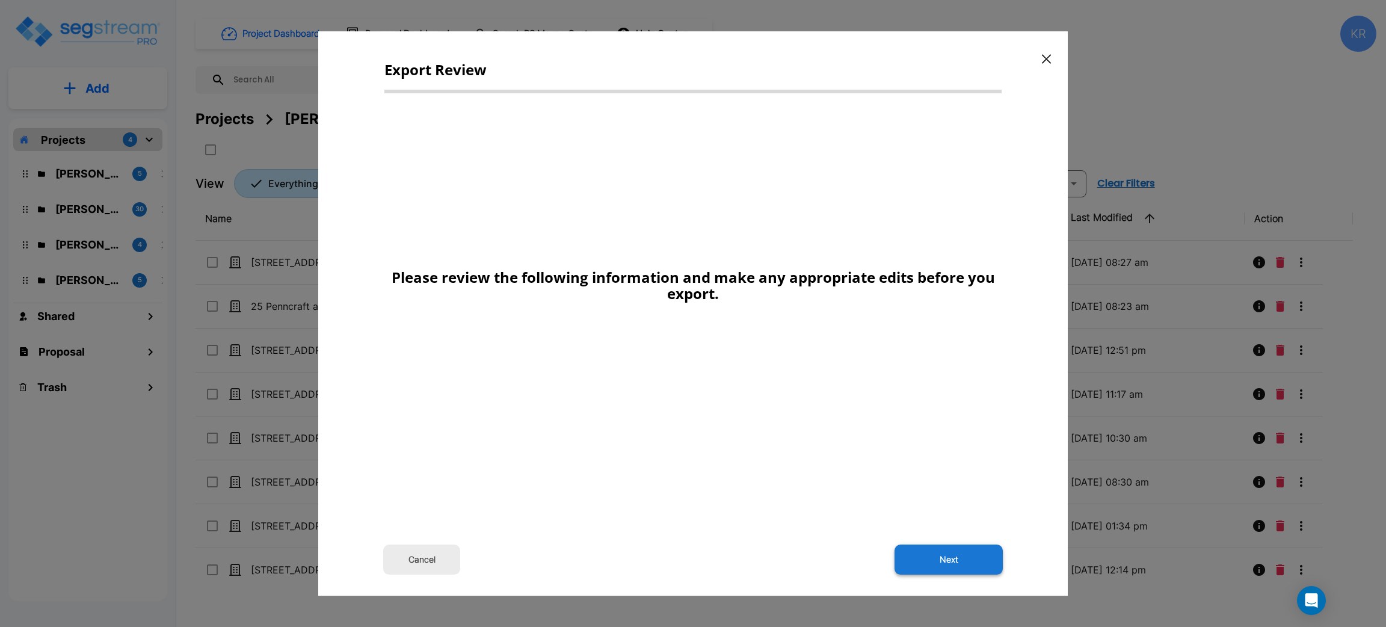
click at [932, 563] on button "Next" at bounding box center [949, 560] width 108 height 30
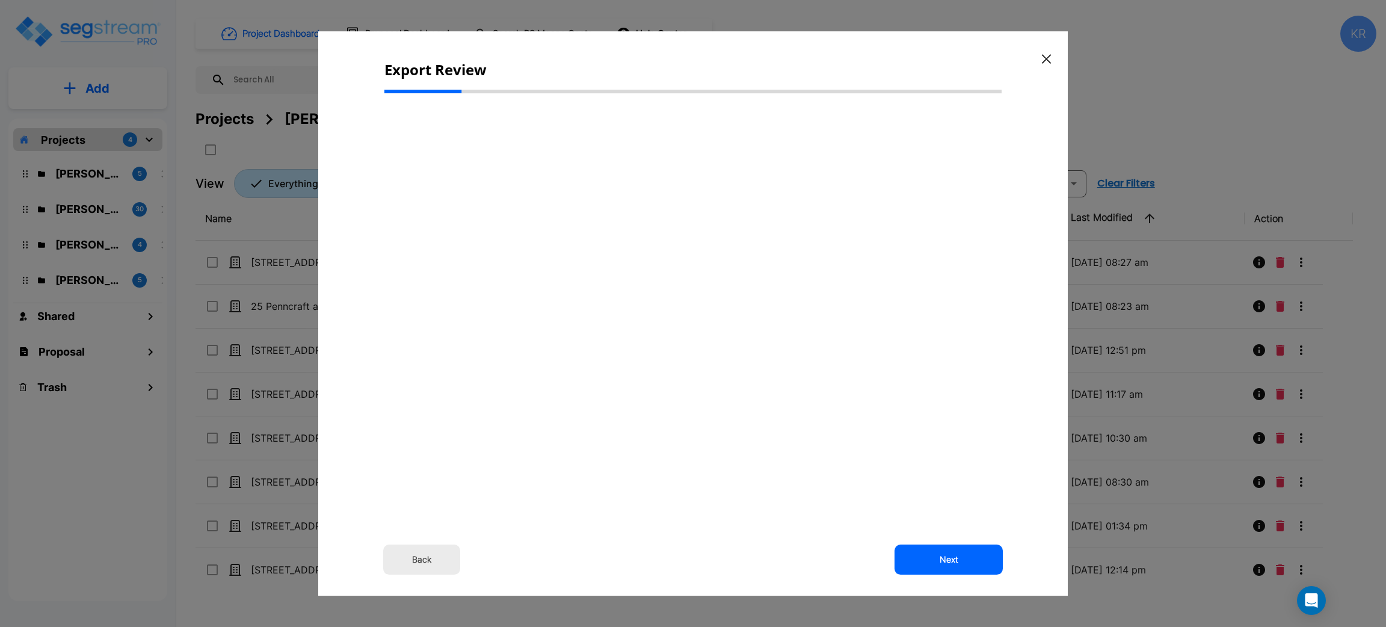
click at [433, 567] on button "Back" at bounding box center [421, 560] width 77 height 30
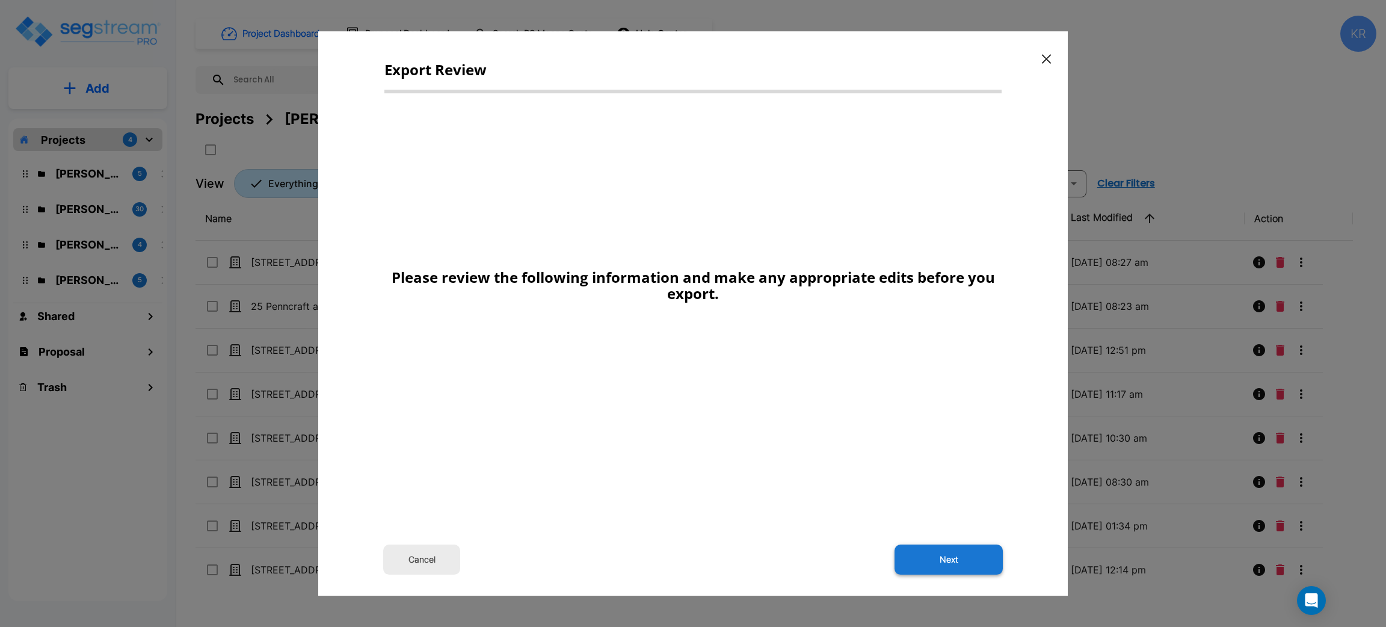
click at [960, 563] on button "Next" at bounding box center [949, 560] width 108 height 30
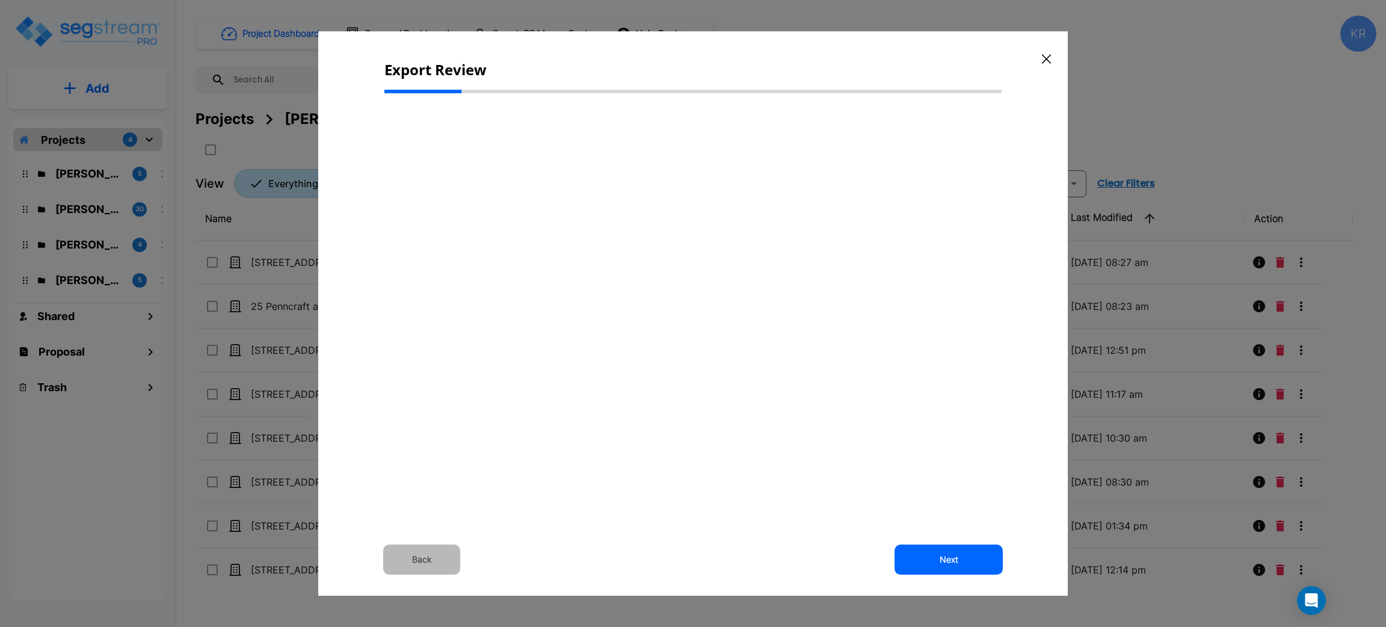
click at [431, 558] on button "Back" at bounding box center [421, 560] width 77 height 30
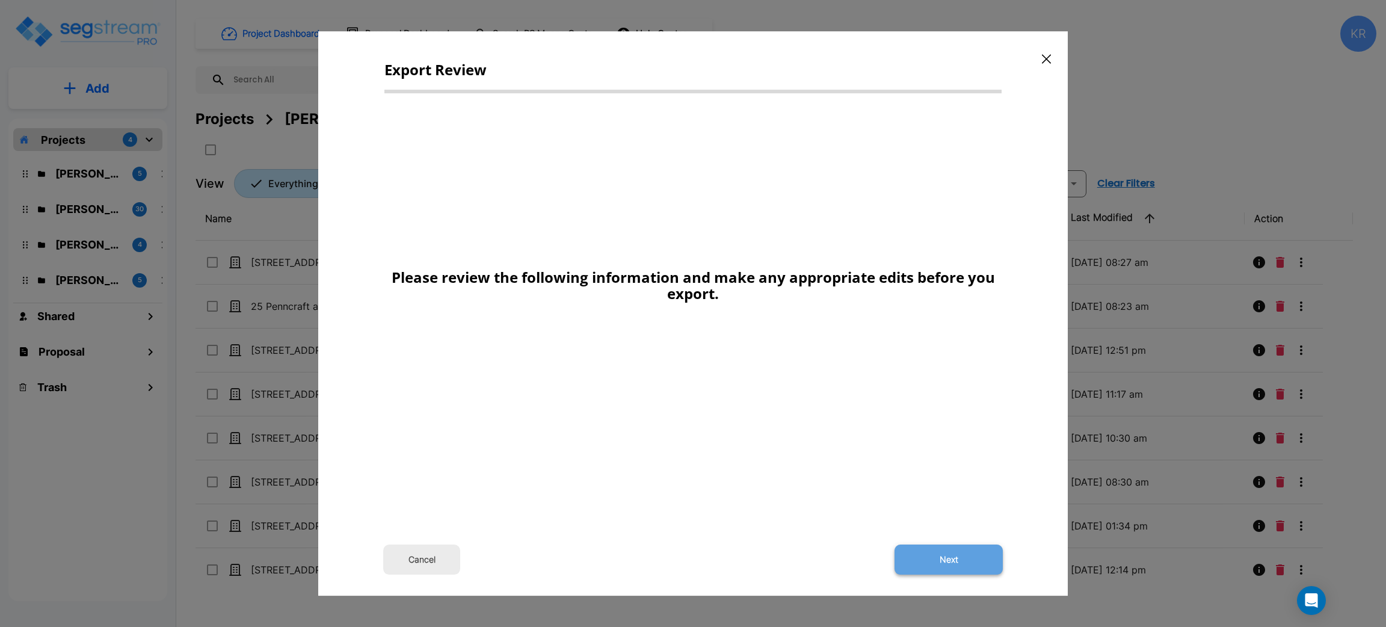
click at [962, 559] on button "Next" at bounding box center [949, 560] width 108 height 30
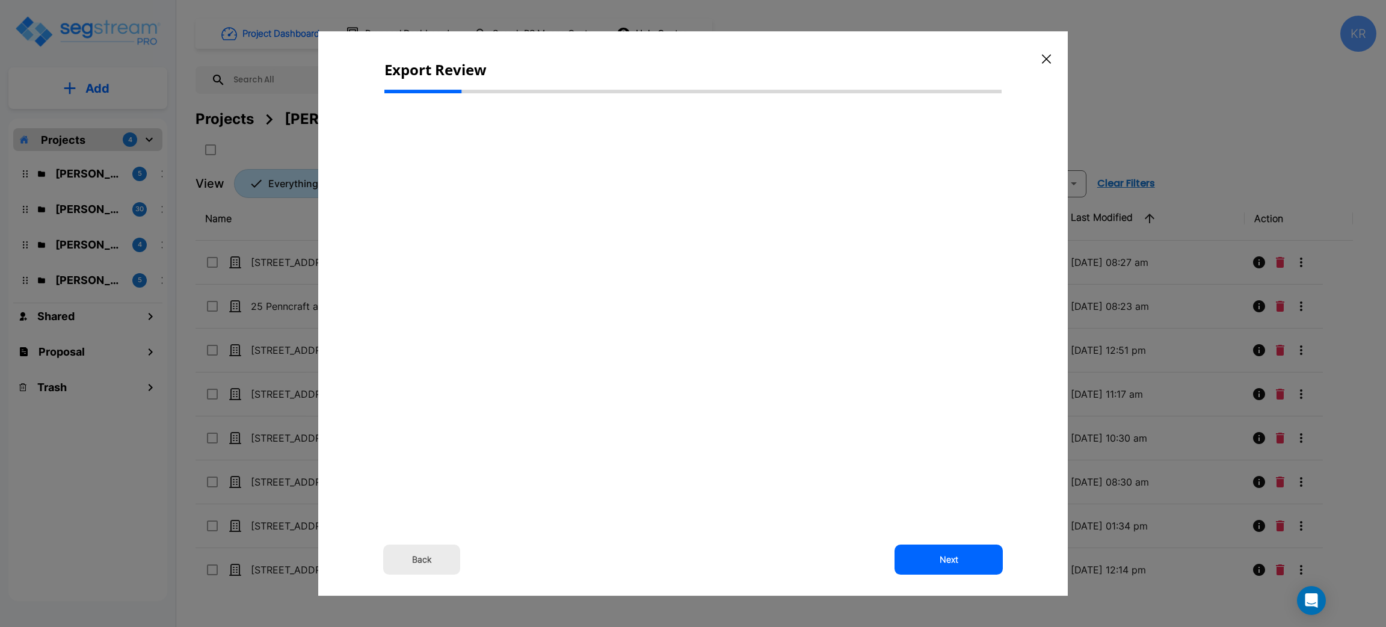
click at [1052, 65] on button "button" at bounding box center [1046, 58] width 19 height 19
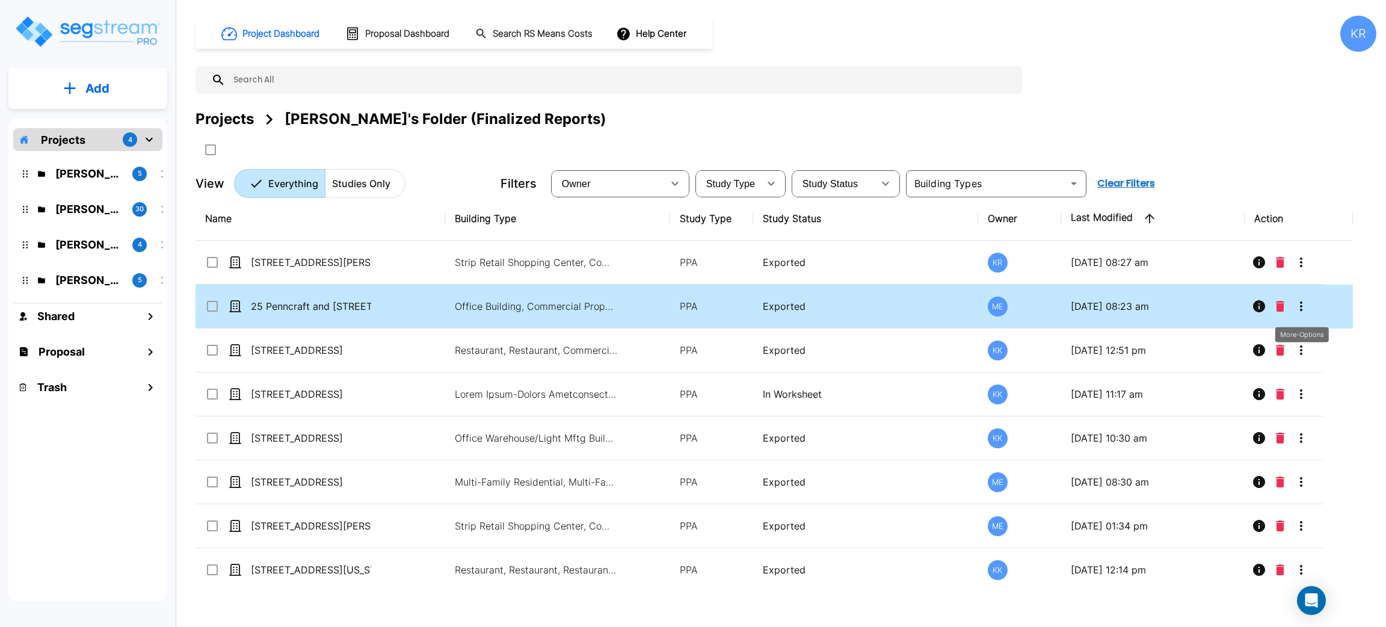
click at [1301, 304] on icon "More-Options" at bounding box center [1301, 306] width 14 height 14
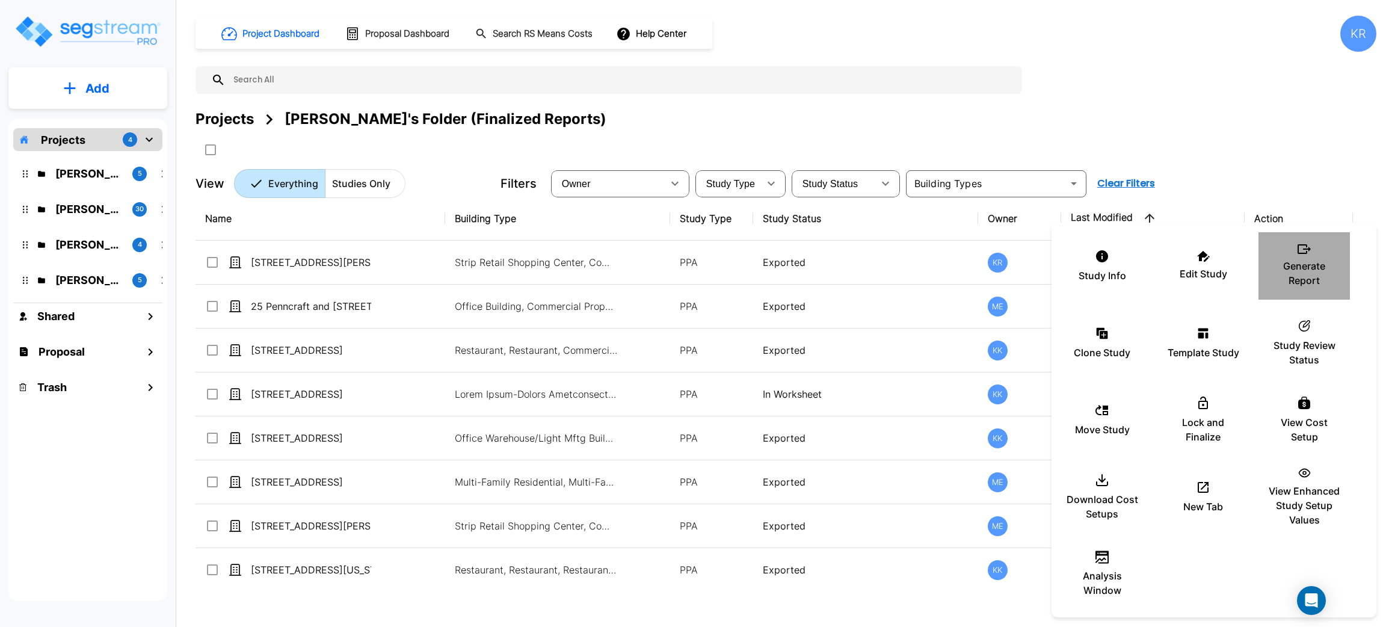
click at [1303, 266] on p "Generate Report" at bounding box center [1304, 273] width 72 height 29
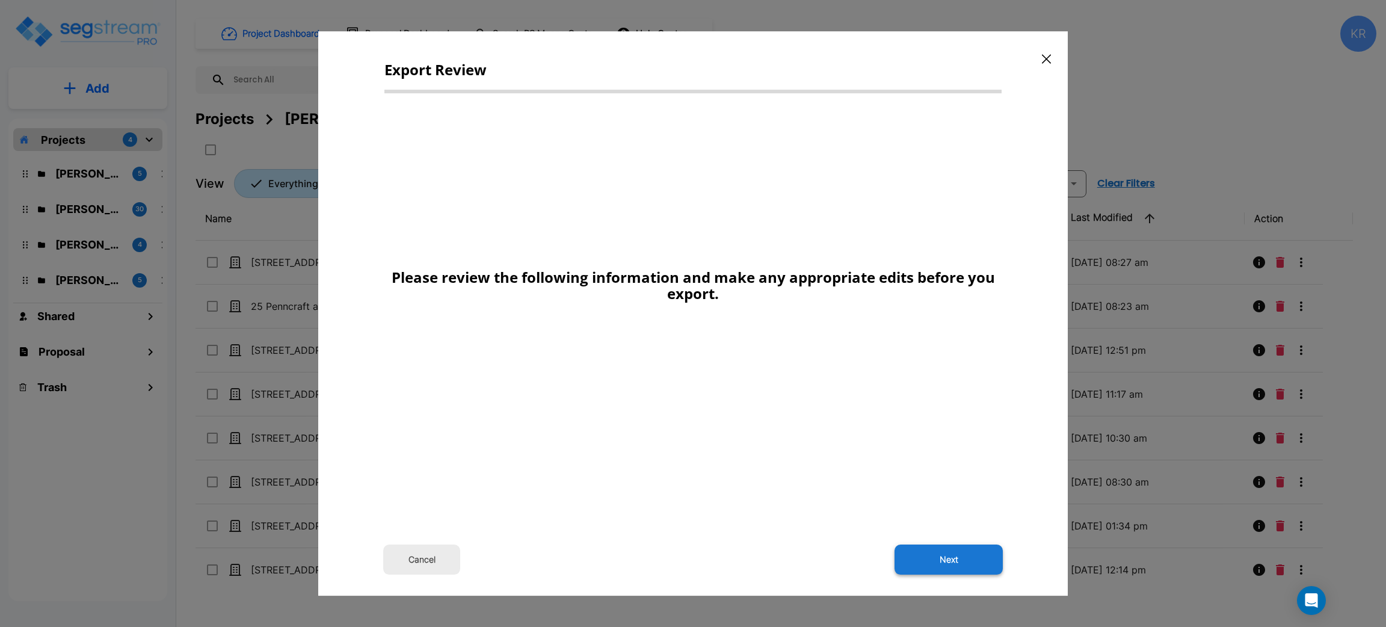
click at [972, 561] on button "Next" at bounding box center [949, 560] width 108 height 30
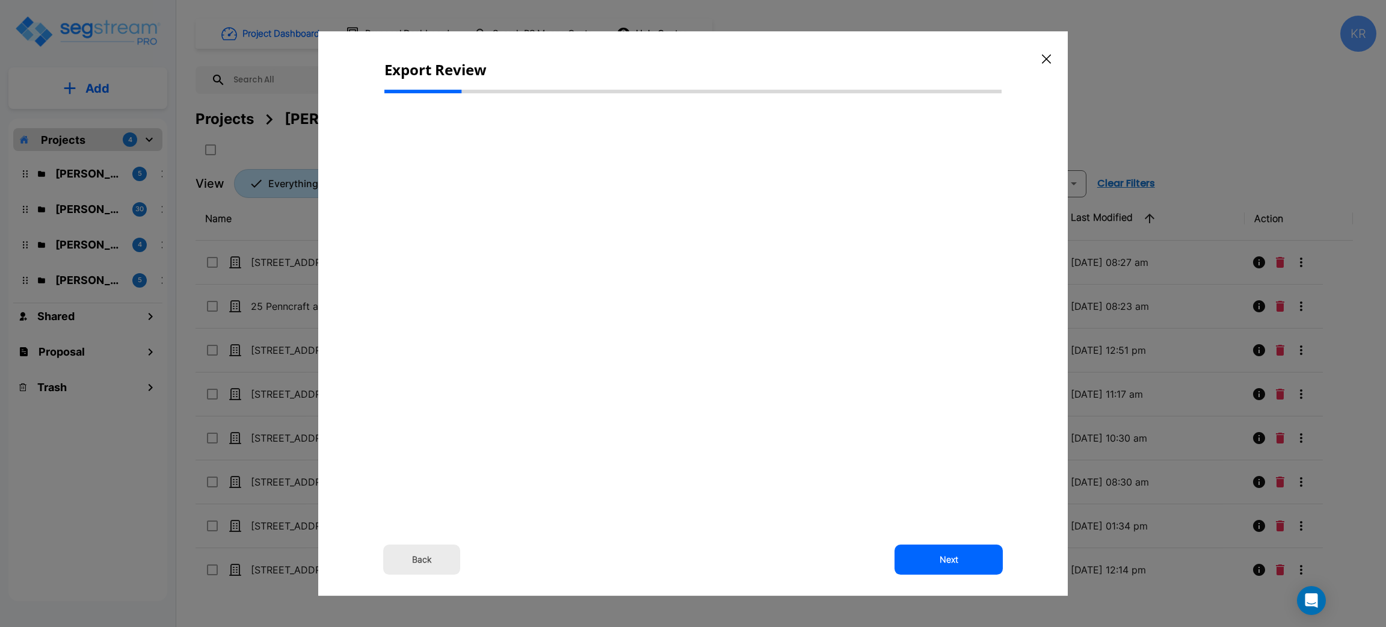
click at [596, 331] on div "Back Next" at bounding box center [692, 293] width 617 height 380
click at [427, 561] on button "Back" at bounding box center [421, 560] width 77 height 30
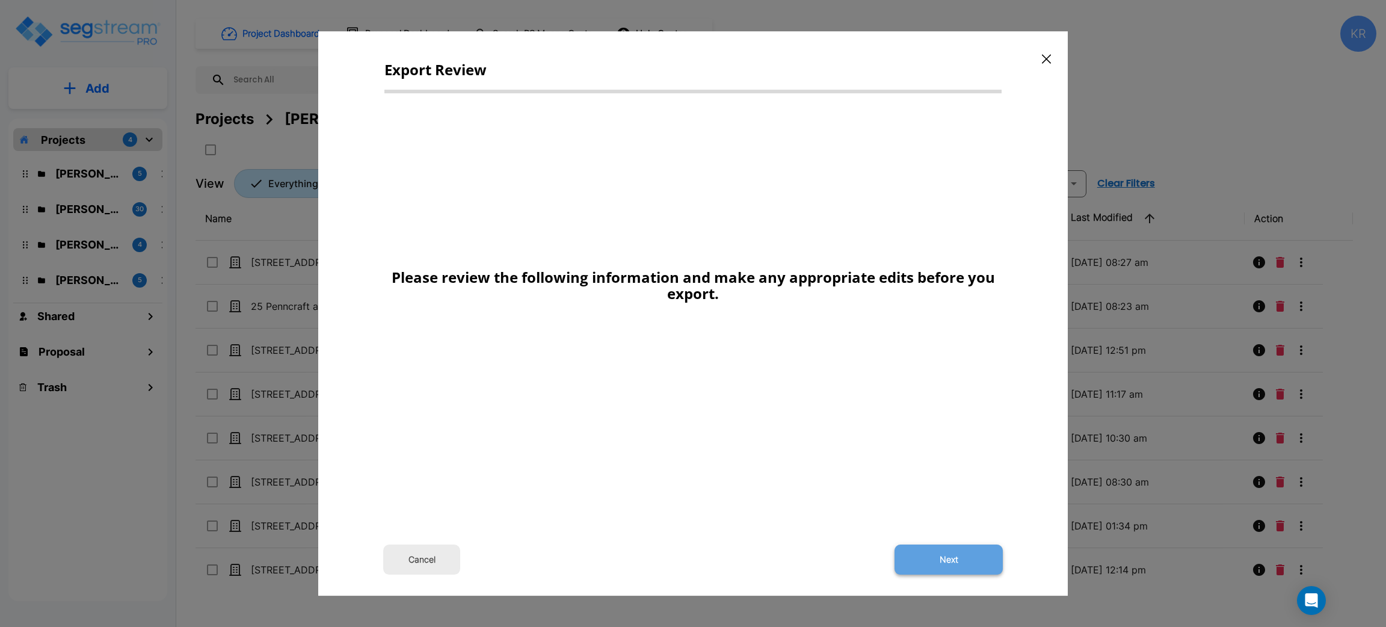
click at [942, 561] on button "Next" at bounding box center [949, 560] width 108 height 30
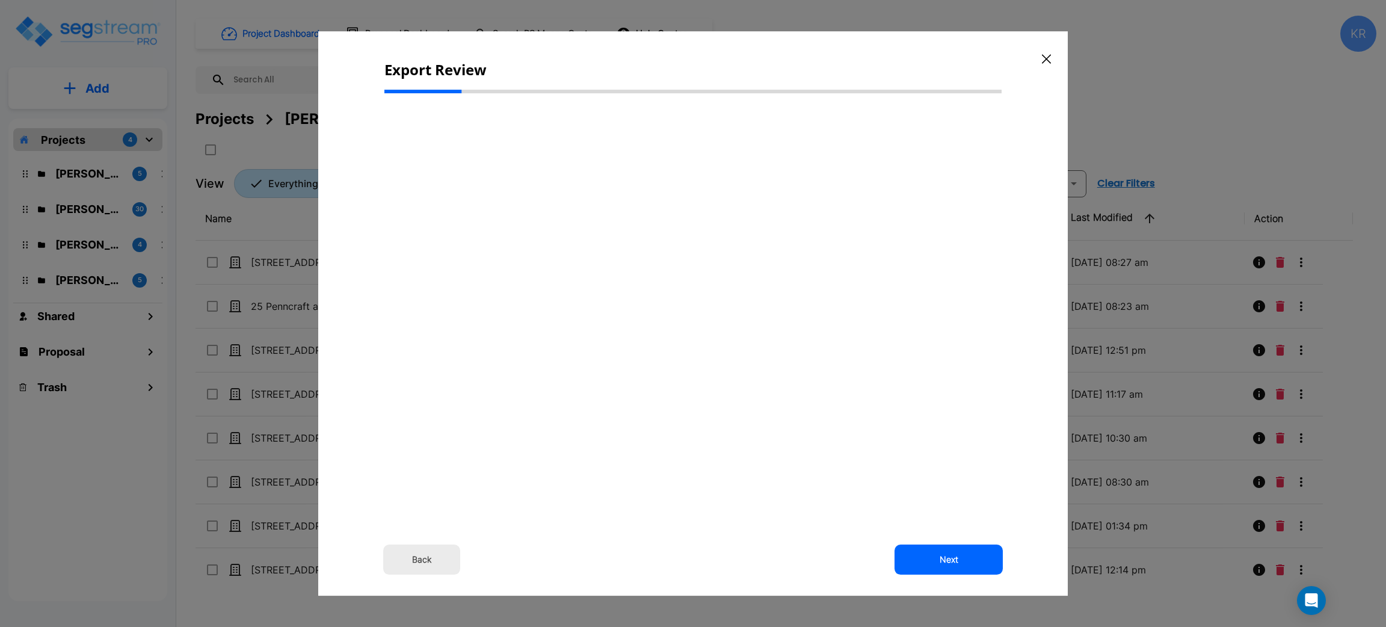
click at [428, 565] on button "Back" at bounding box center [421, 560] width 77 height 30
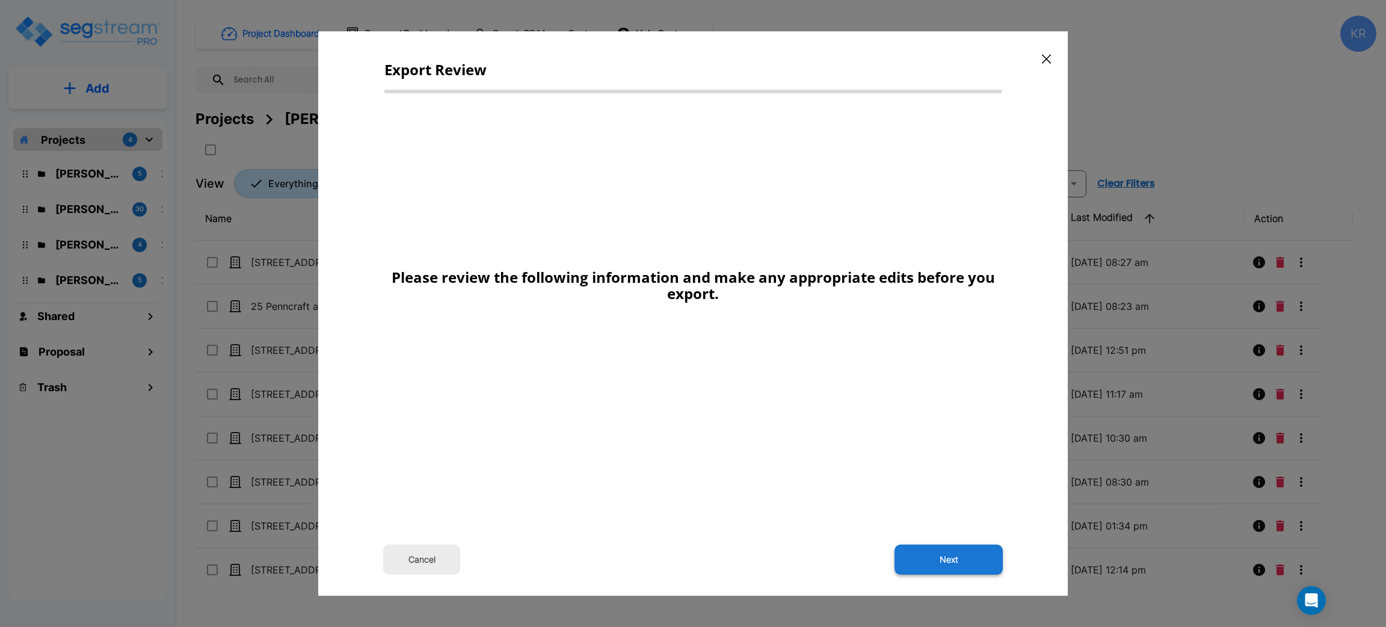
click at [963, 561] on button "Next" at bounding box center [949, 560] width 108 height 30
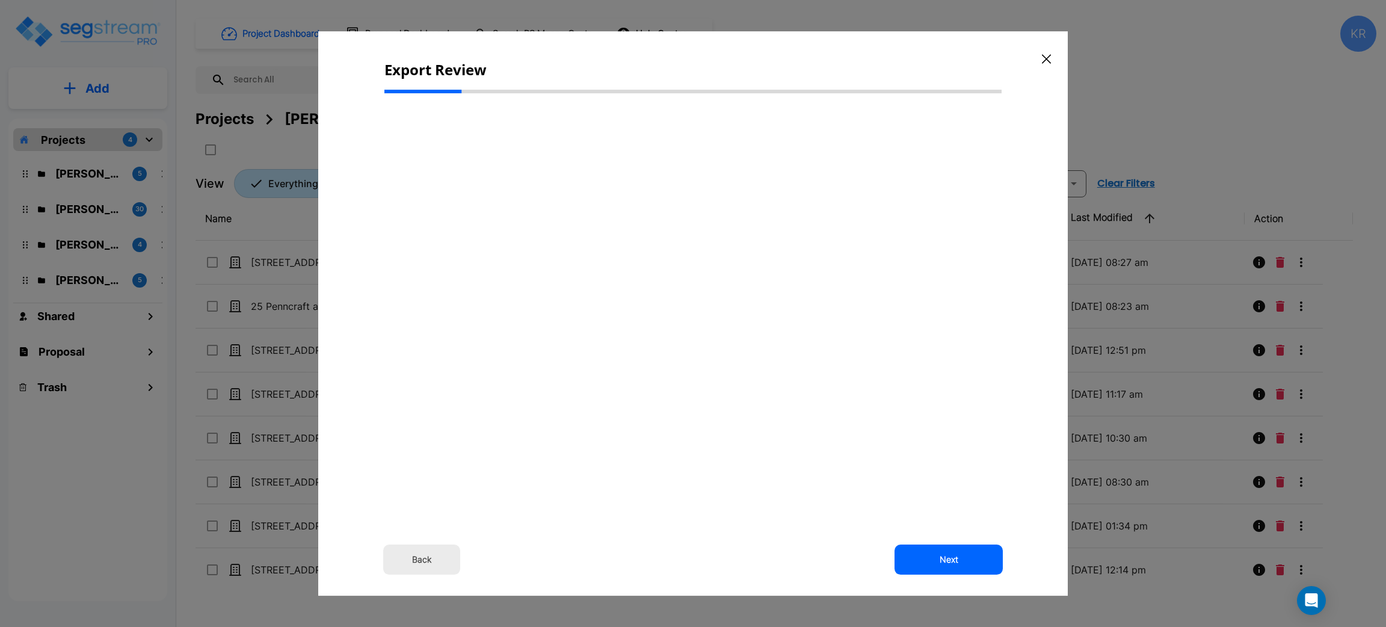
click at [416, 555] on button "Back" at bounding box center [421, 560] width 77 height 30
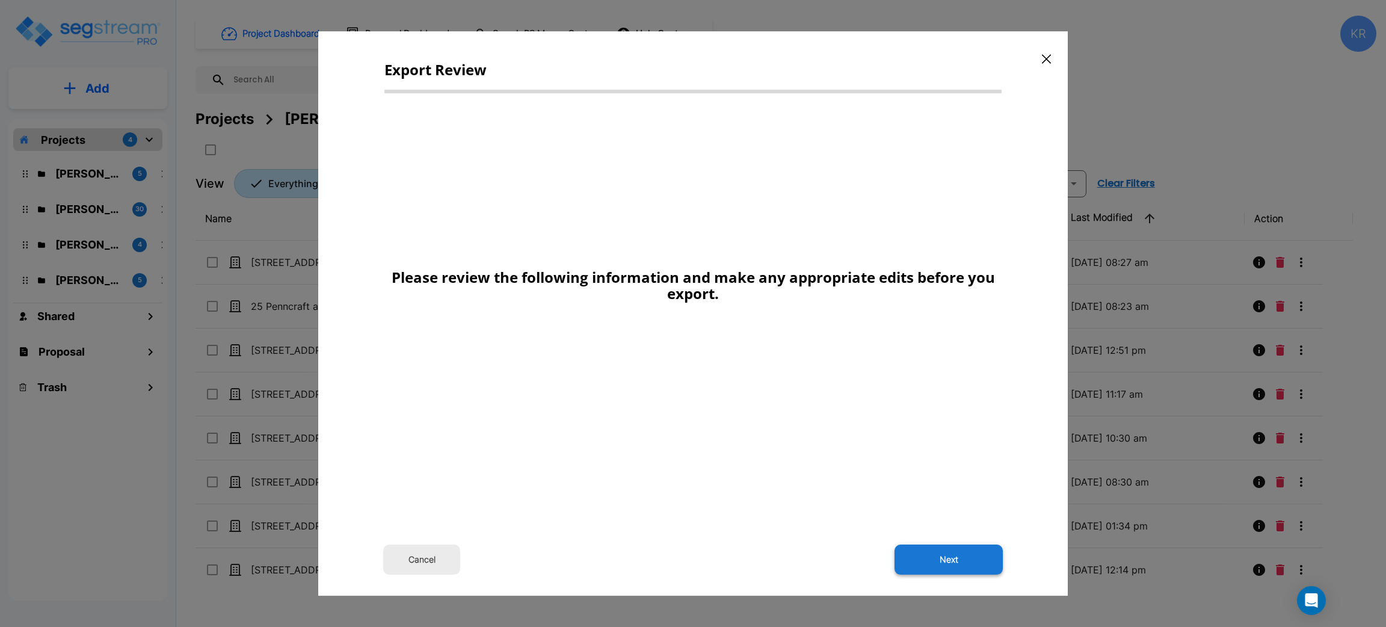
click at [955, 559] on button "Next" at bounding box center [949, 560] width 108 height 30
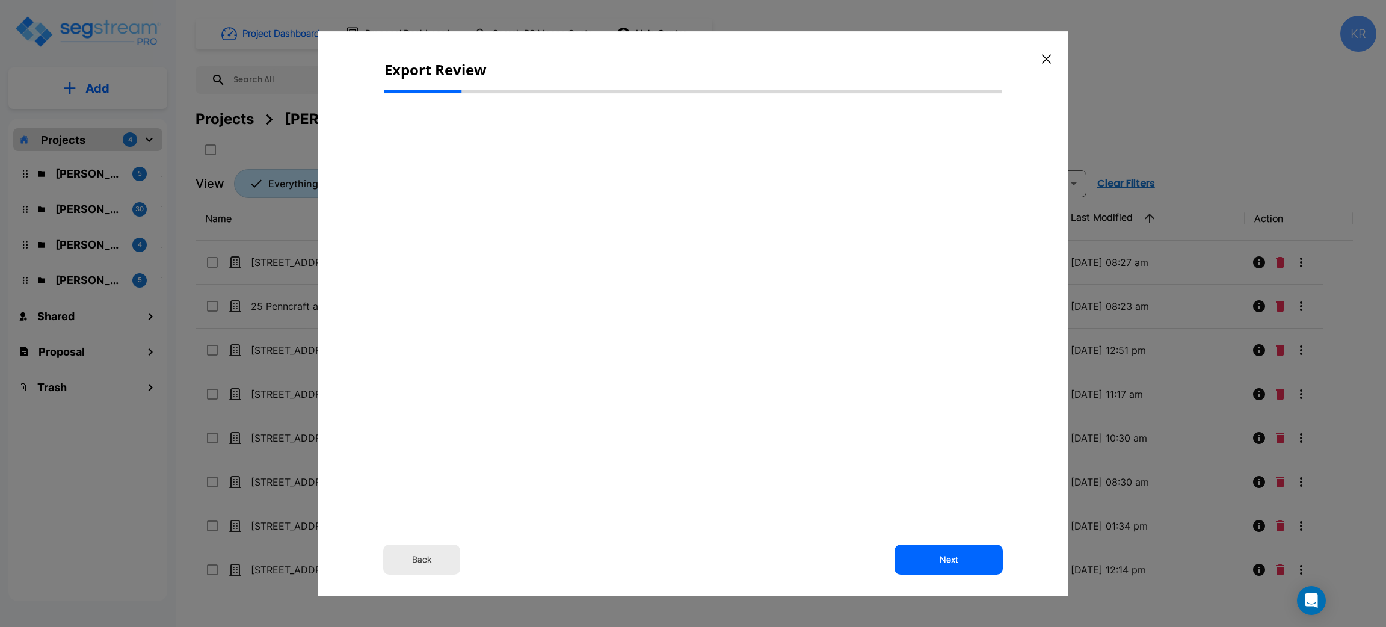
click at [1052, 58] on button "button" at bounding box center [1046, 58] width 19 height 19
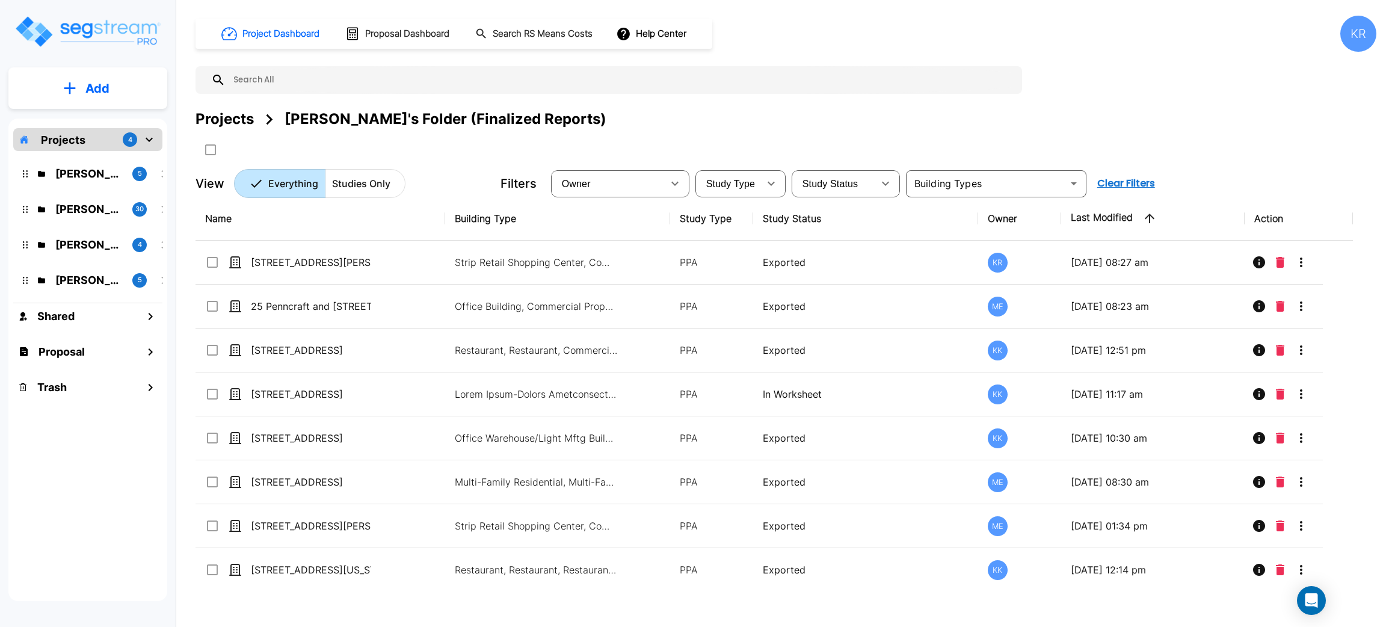
click at [1057, 72] on div "Project Dashboard Proposal Dashboard Search RS Means Costs Help Center KR Proje…" at bounding box center [786, 107] width 1181 height 182
click at [1060, 75] on div "Project Dashboard Proposal Dashboard Search RS Means Costs Help Center KR Proje…" at bounding box center [786, 107] width 1181 height 182
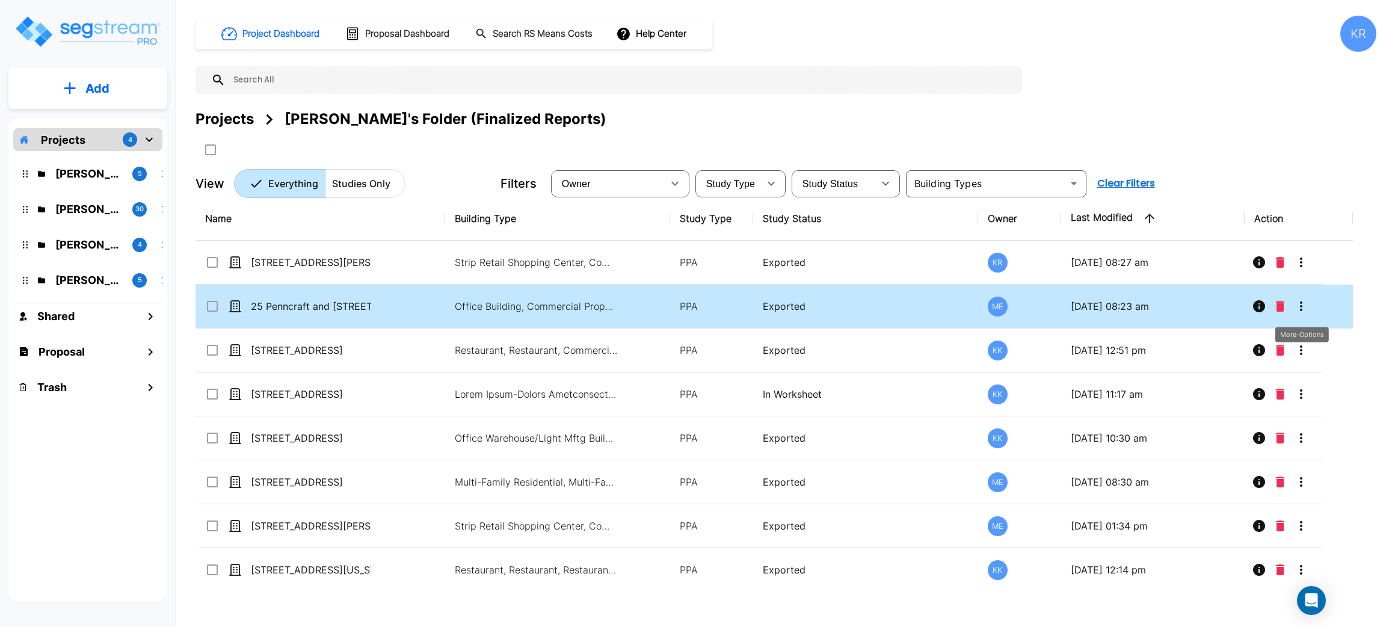
click at [1300, 301] on icon "More-Options" at bounding box center [1301, 306] width 14 height 14
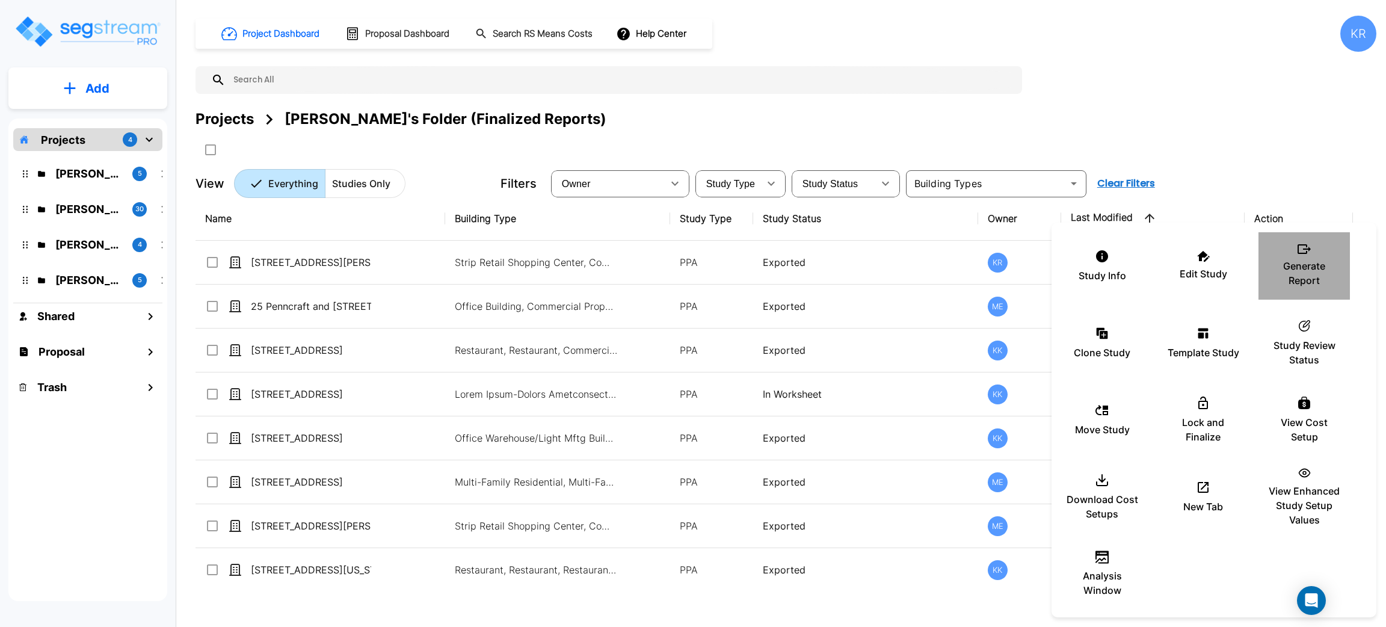
click at [1309, 258] on div "Generate Report" at bounding box center [1304, 266] width 72 height 60
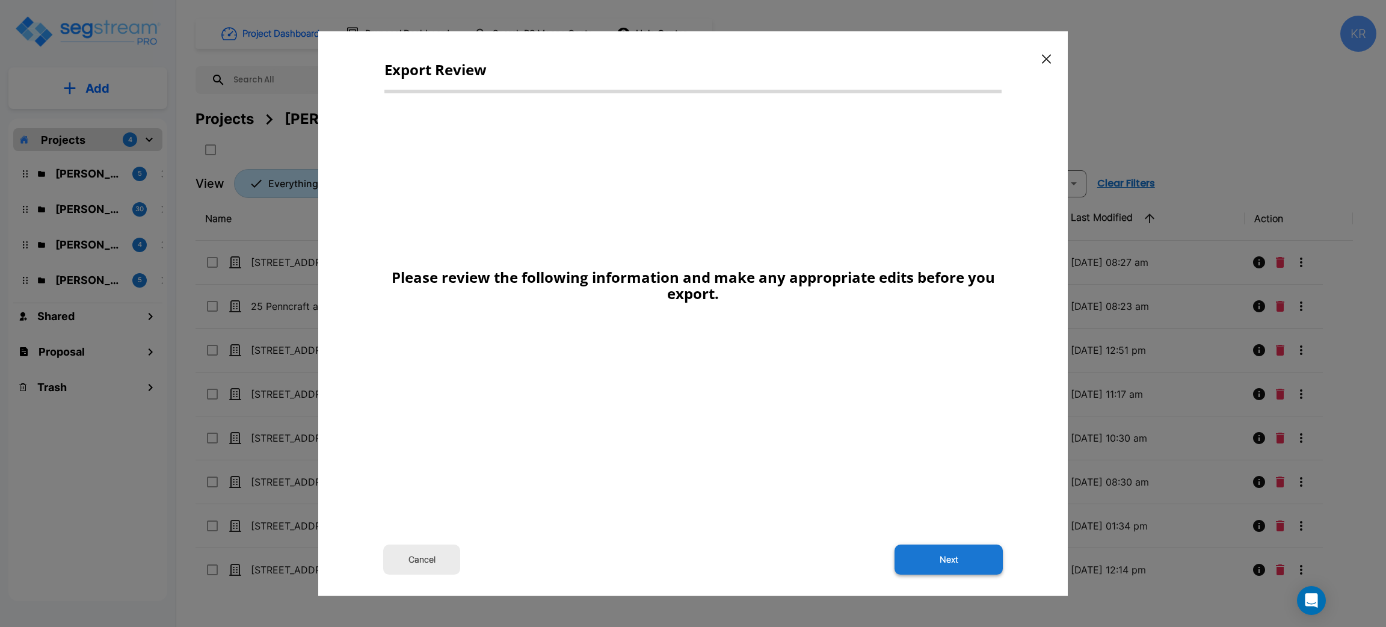
click at [953, 557] on button "Next" at bounding box center [949, 560] width 108 height 30
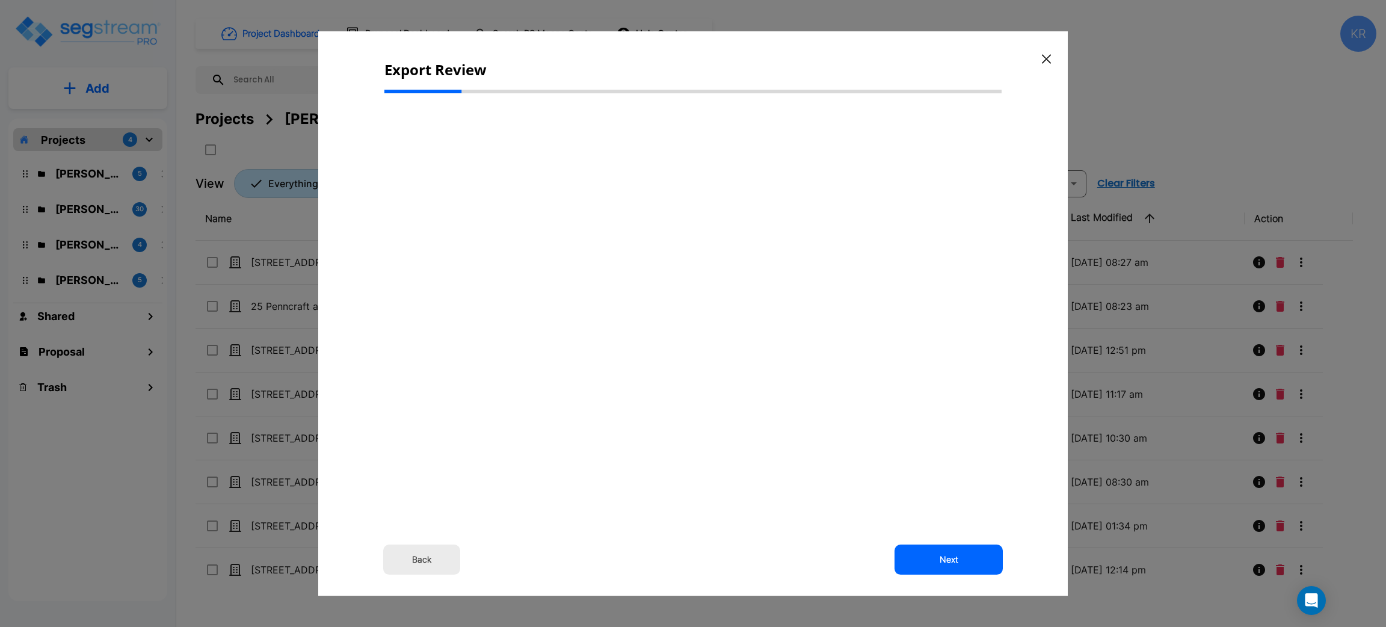
click at [1170, 538] on div at bounding box center [693, 313] width 1386 height 627
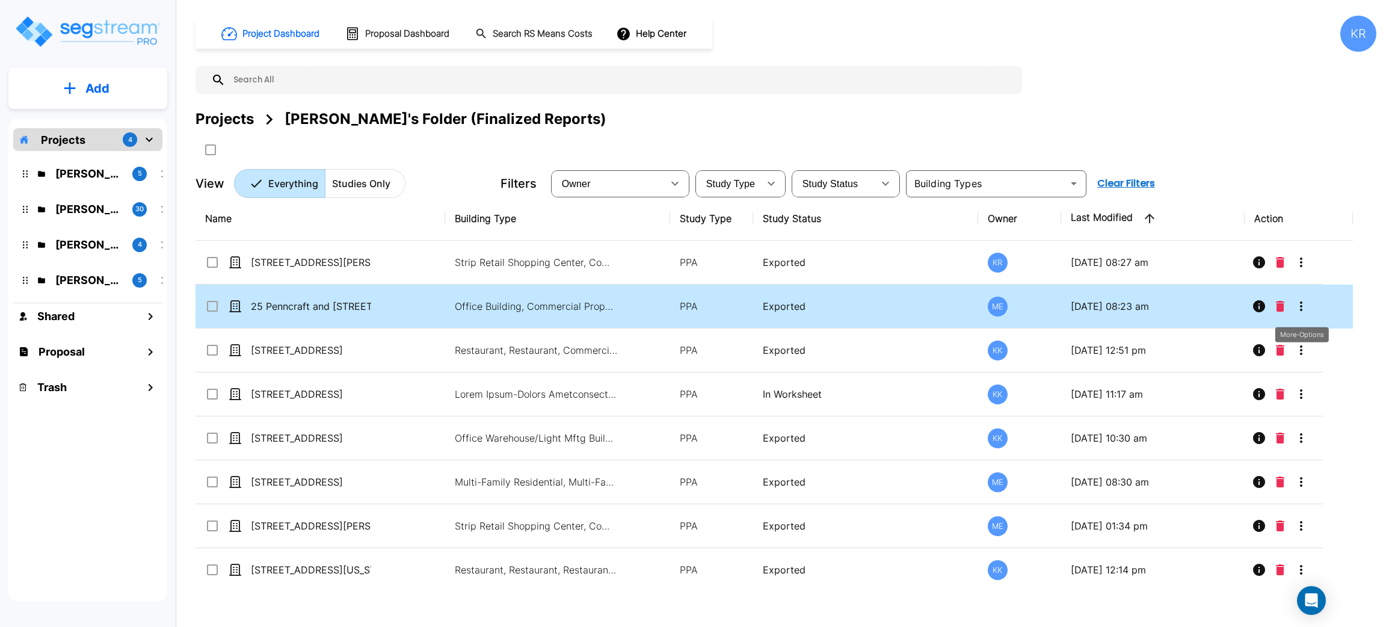
click at [1302, 303] on icon "More-Options" at bounding box center [1301, 306] width 14 height 14
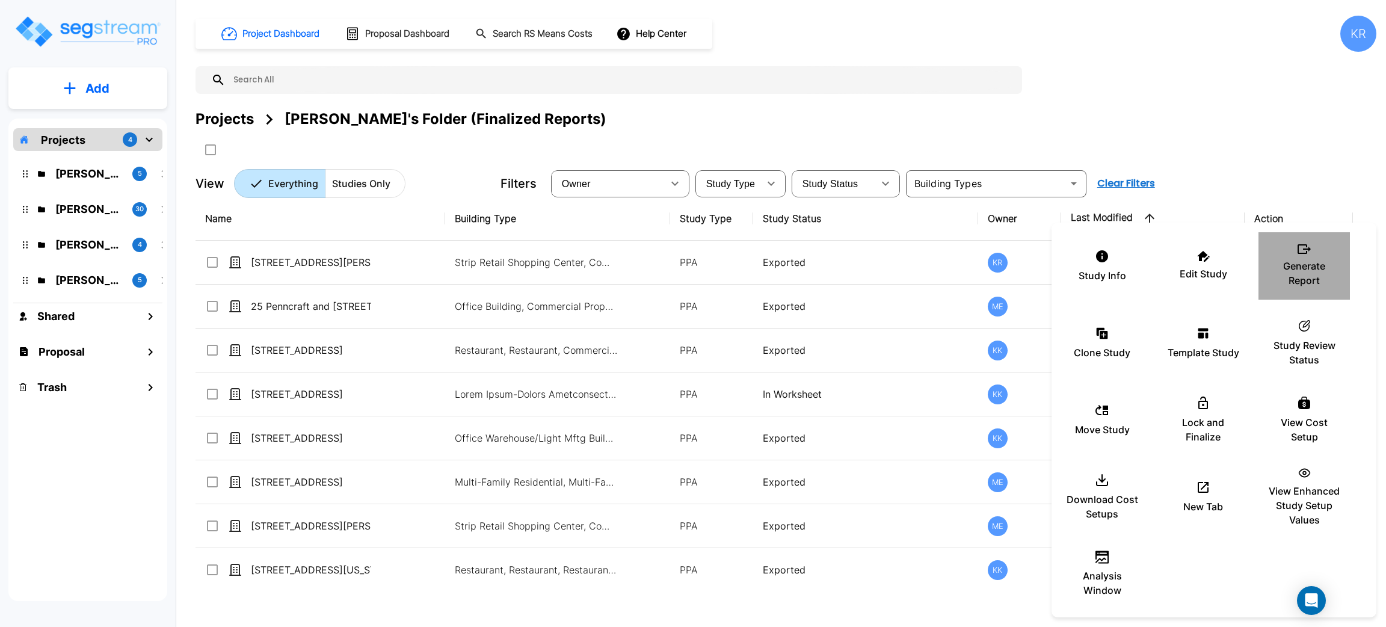
click at [1308, 267] on p "Generate Report" at bounding box center [1304, 273] width 72 height 29
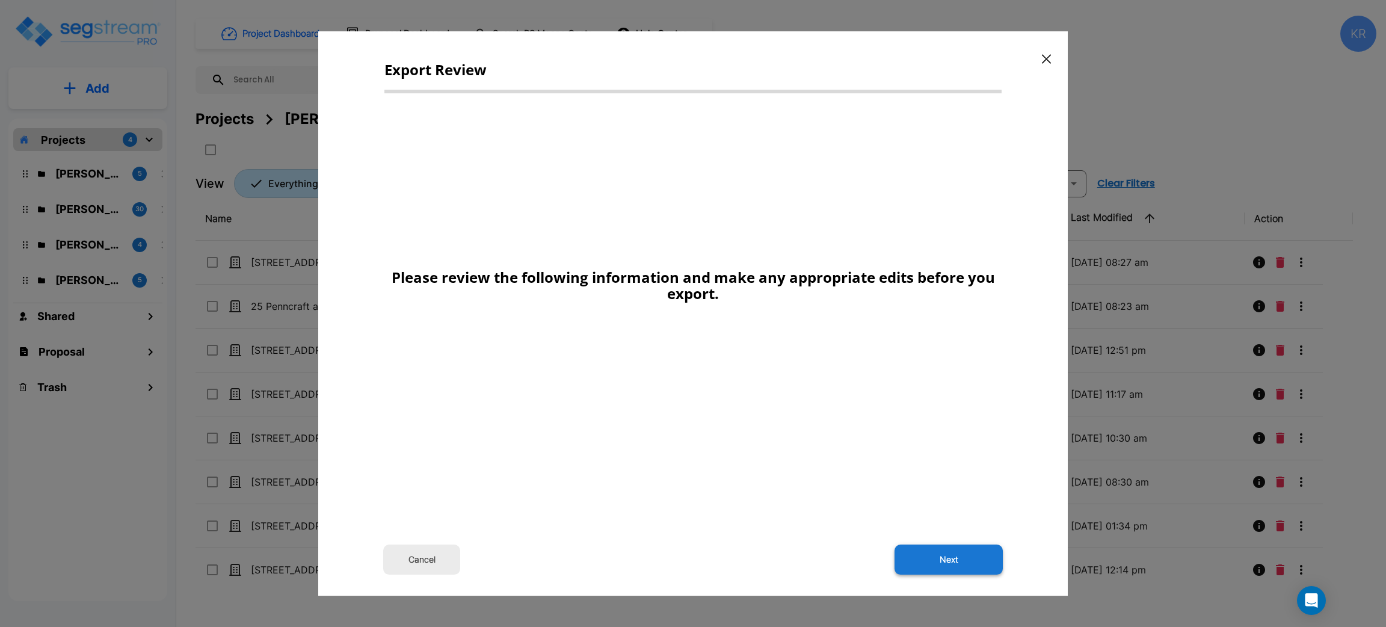
click at [952, 554] on button "Next" at bounding box center [949, 560] width 108 height 30
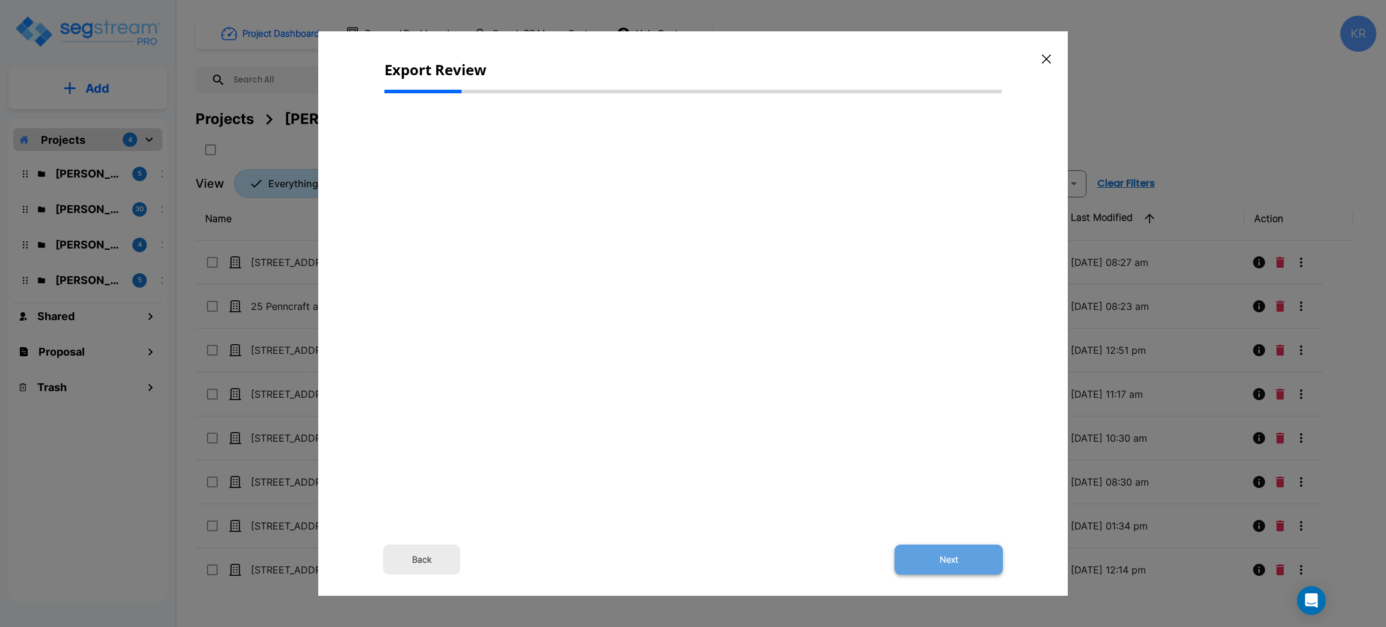
click at [956, 559] on button "Next" at bounding box center [949, 560] width 108 height 30
click at [1048, 60] on icon "button" at bounding box center [1046, 59] width 9 height 10
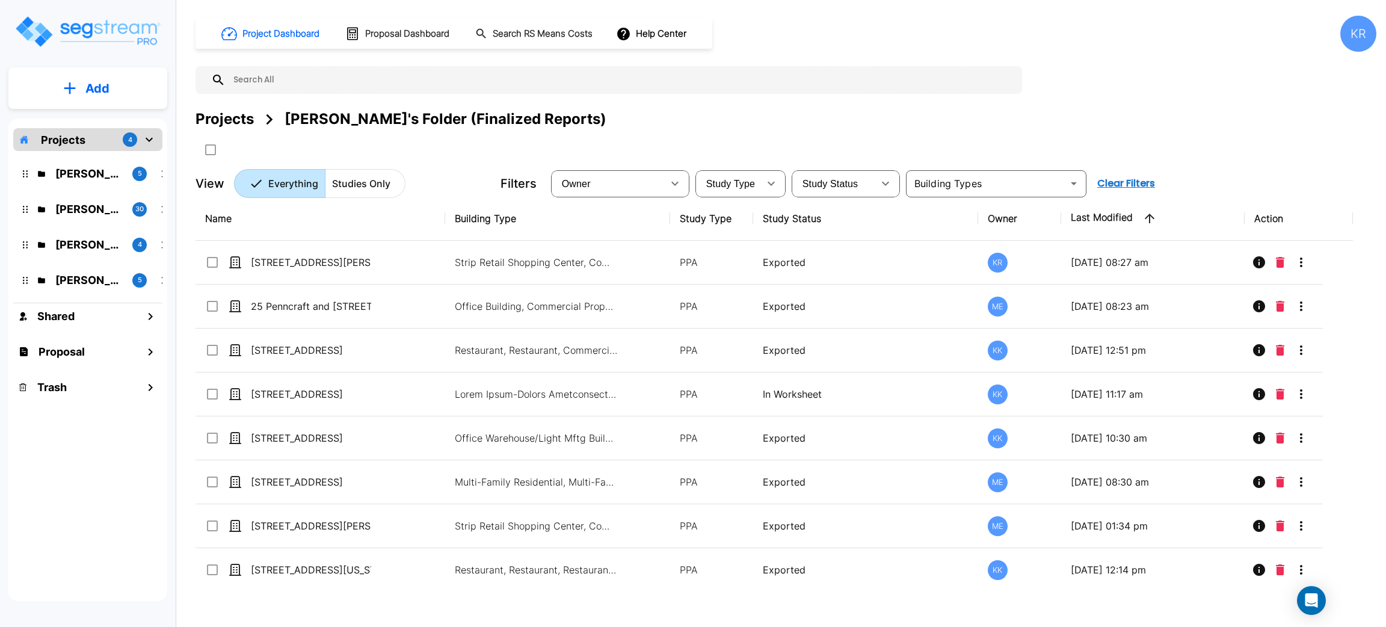
click at [1374, 37] on div "KR" at bounding box center [1359, 34] width 36 height 36
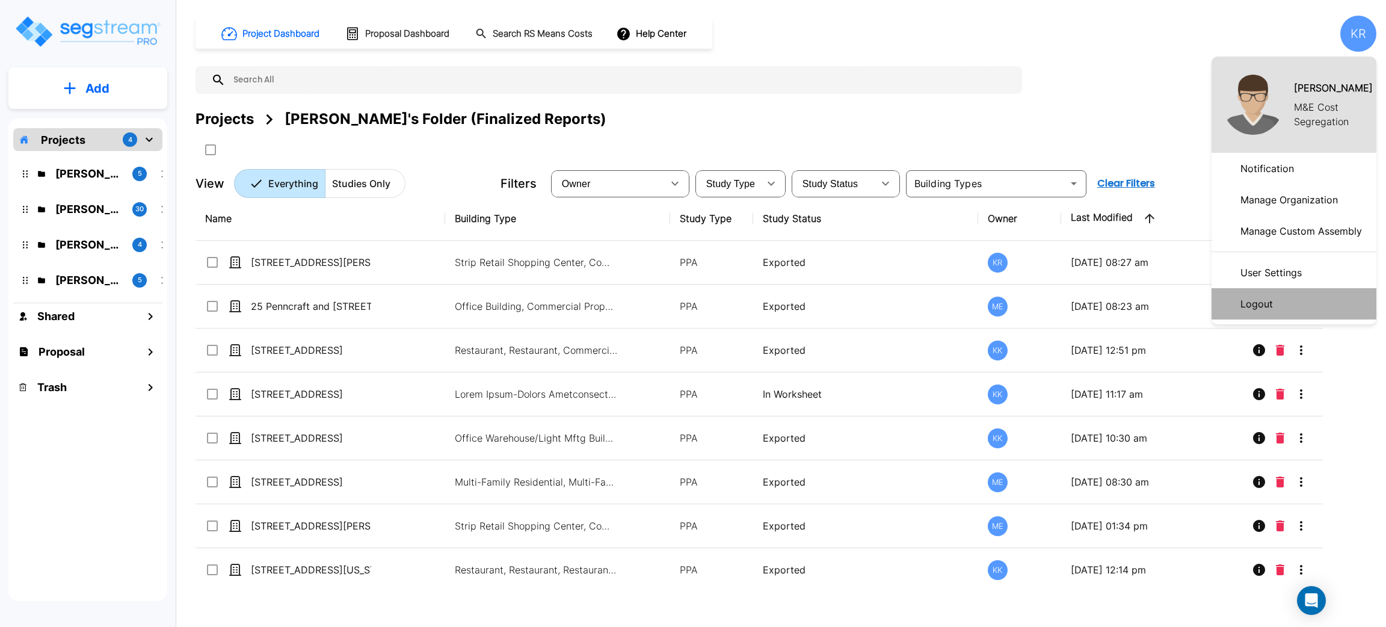
click at [1250, 306] on p "Logout" at bounding box center [1257, 304] width 42 height 24
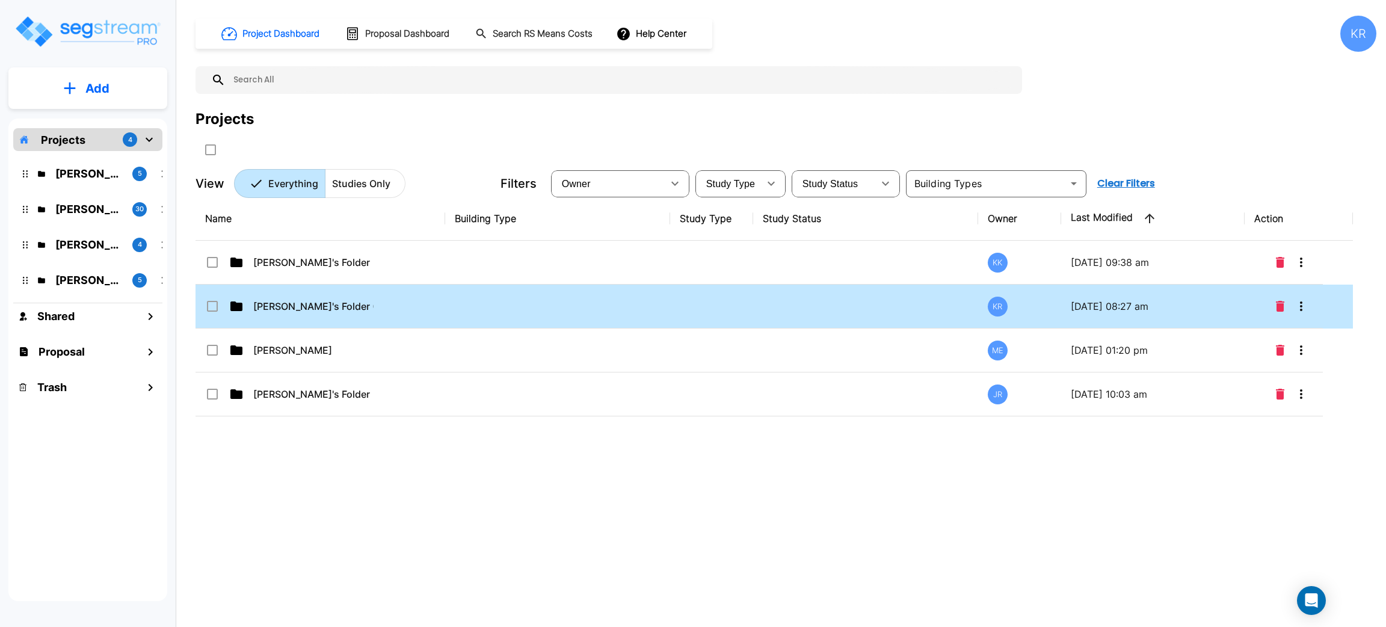
click at [486, 299] on td at bounding box center [557, 307] width 225 height 44
checkbox input "true"
drag, startPoint x: 486, startPoint y: 298, endPoint x: 484, endPoint y: 309, distance: 11.0
click at [484, 309] on td at bounding box center [557, 307] width 225 height 44
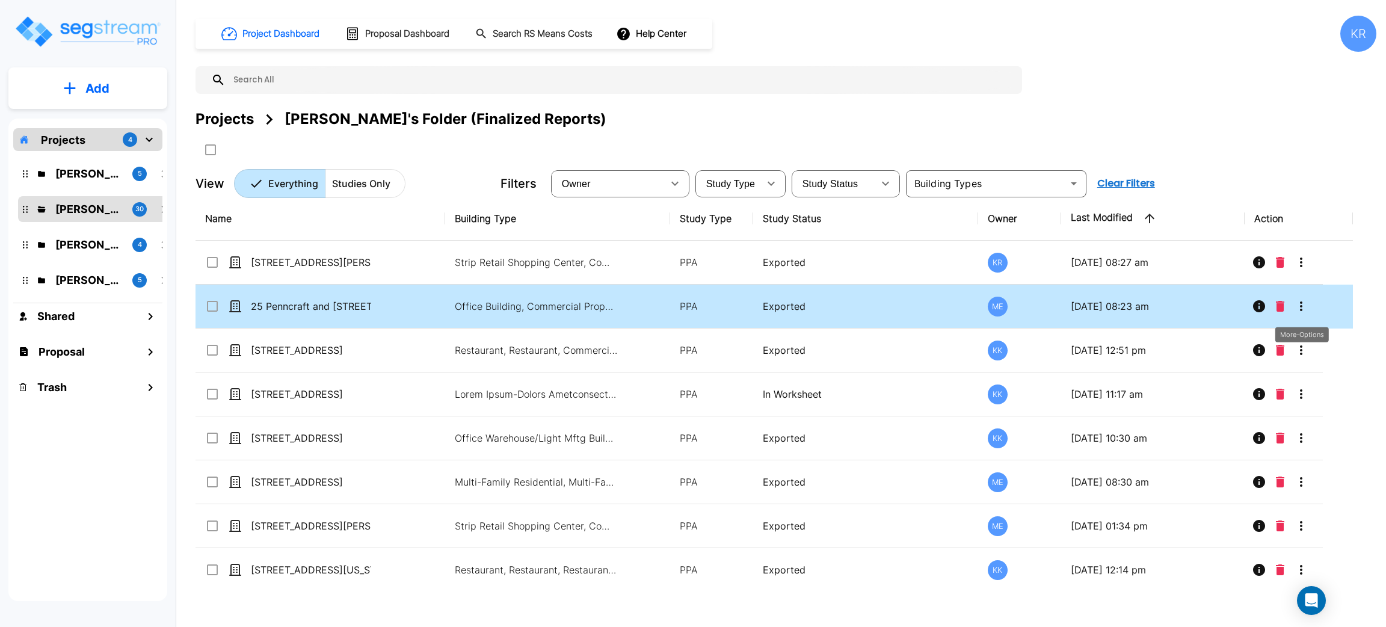
click at [1304, 306] on icon "More-Options" at bounding box center [1301, 306] width 14 height 14
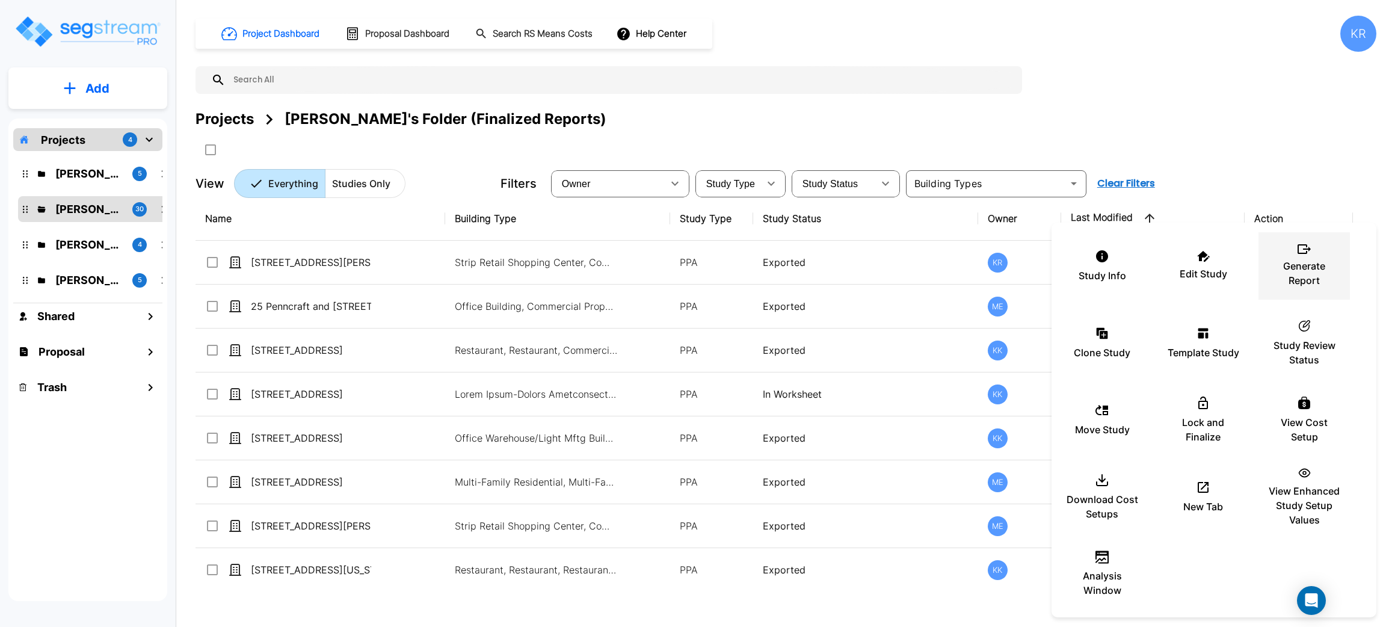
click at [1308, 260] on p "Generate Report" at bounding box center [1304, 273] width 72 height 29
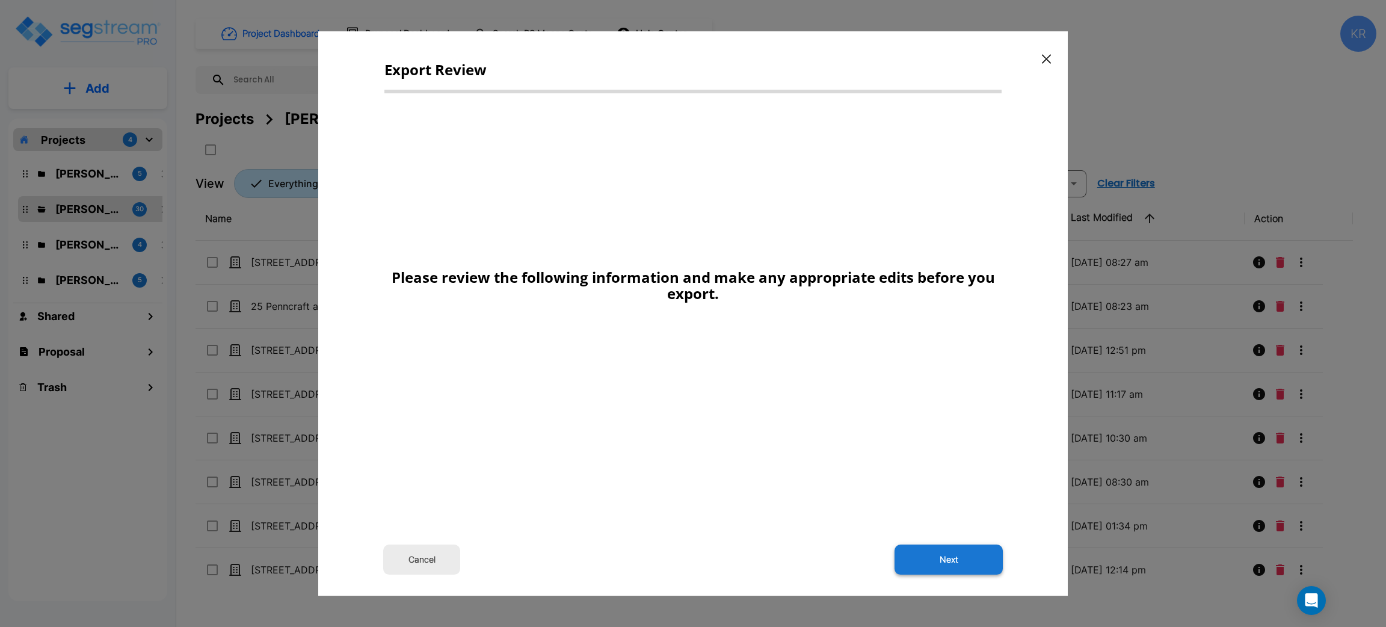
click at [950, 555] on button "Next" at bounding box center [949, 560] width 108 height 30
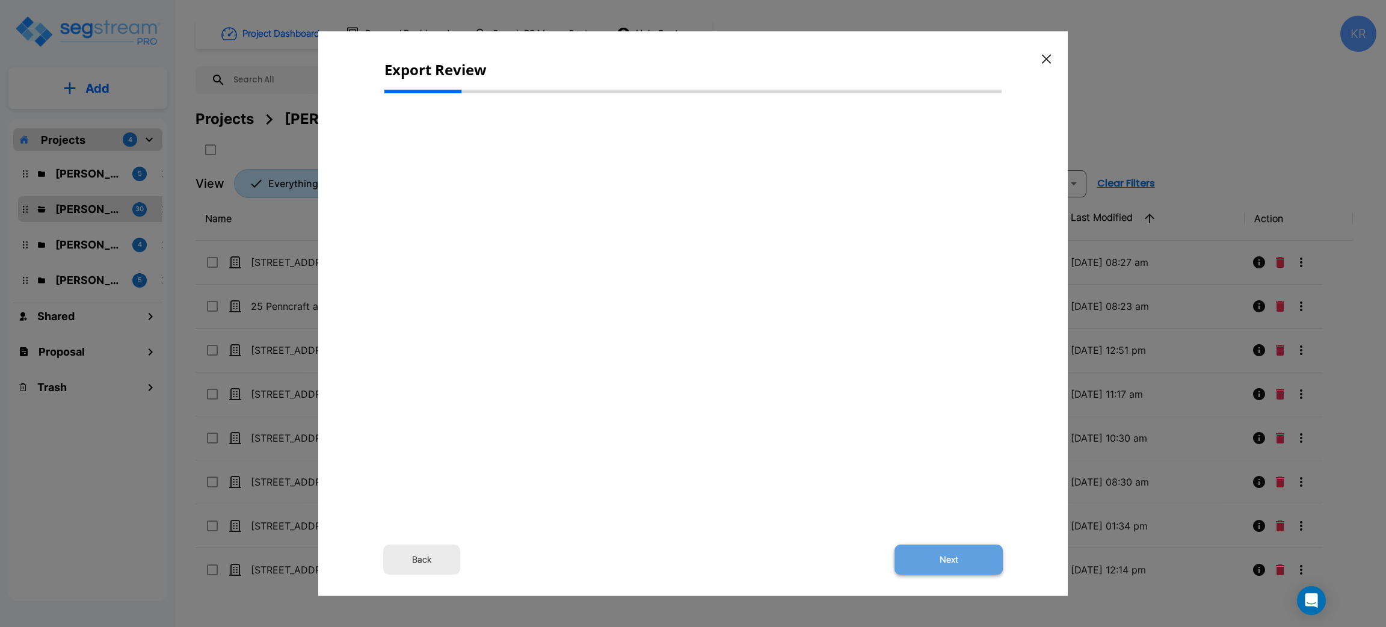
click at [953, 555] on button "Next" at bounding box center [949, 560] width 108 height 30
click at [410, 559] on button "Back" at bounding box center [421, 560] width 77 height 30
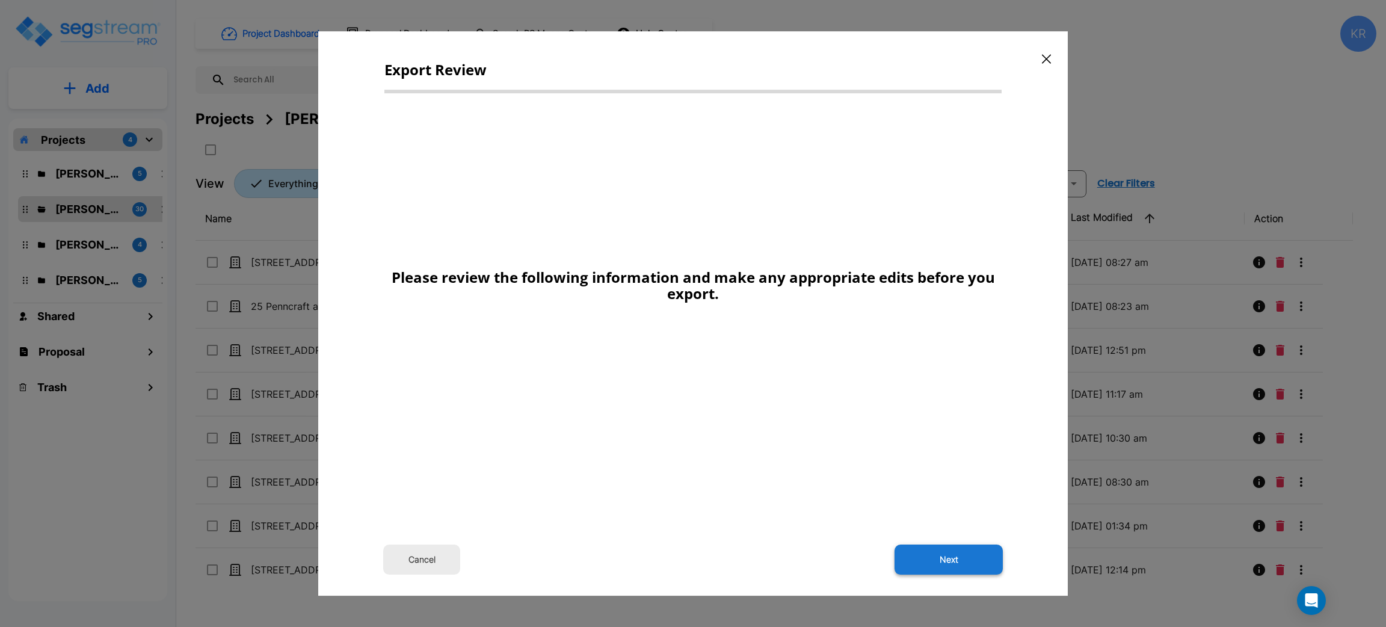
click at [966, 559] on button "Next" at bounding box center [949, 560] width 108 height 30
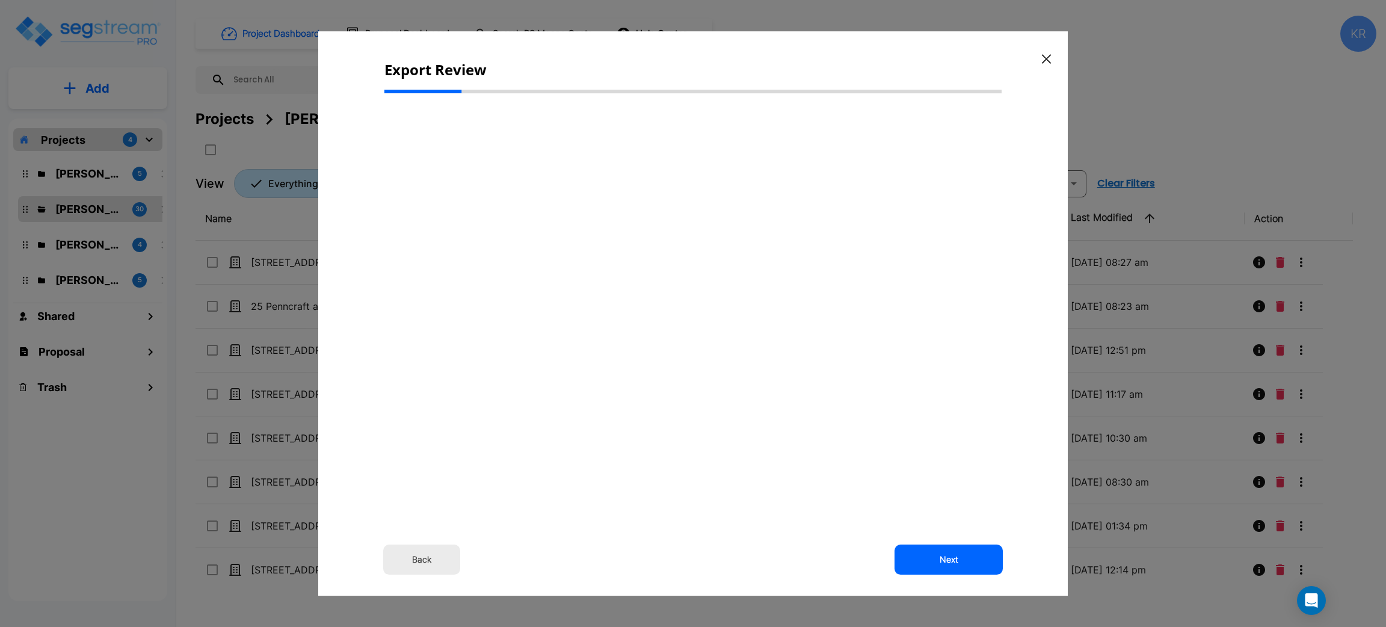
click at [406, 568] on button "Back" at bounding box center [421, 560] width 77 height 30
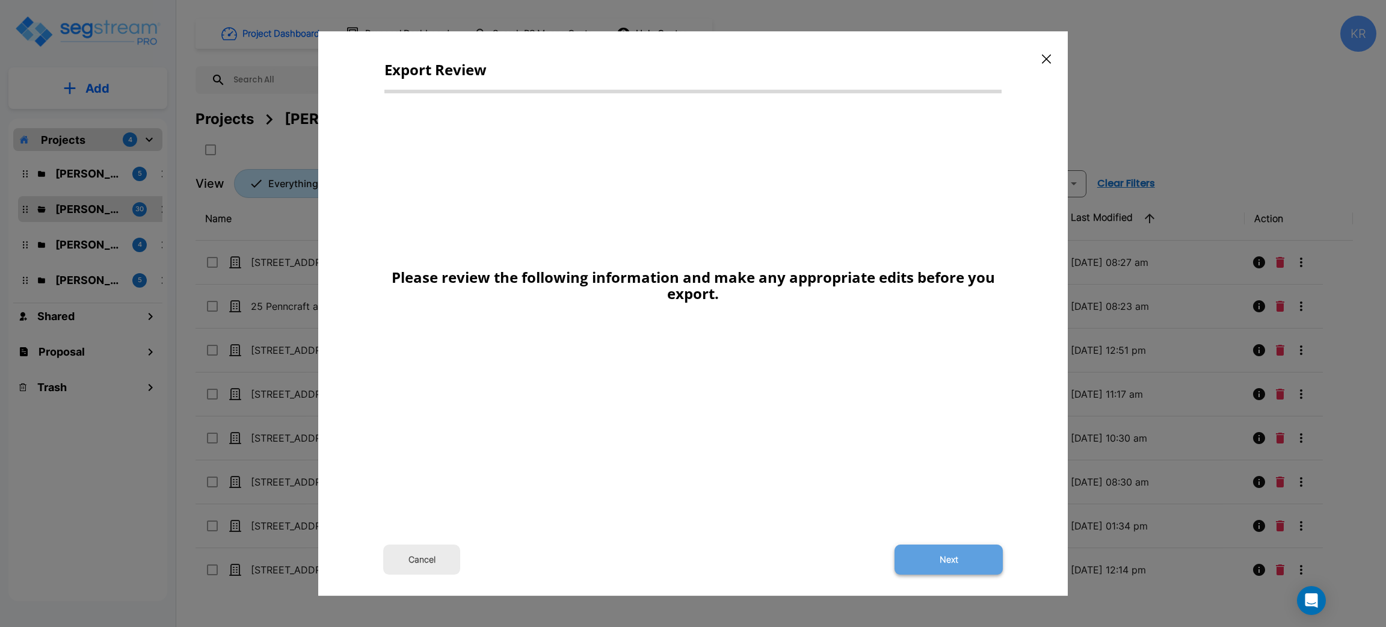
click at [946, 568] on button "Next" at bounding box center [949, 560] width 108 height 30
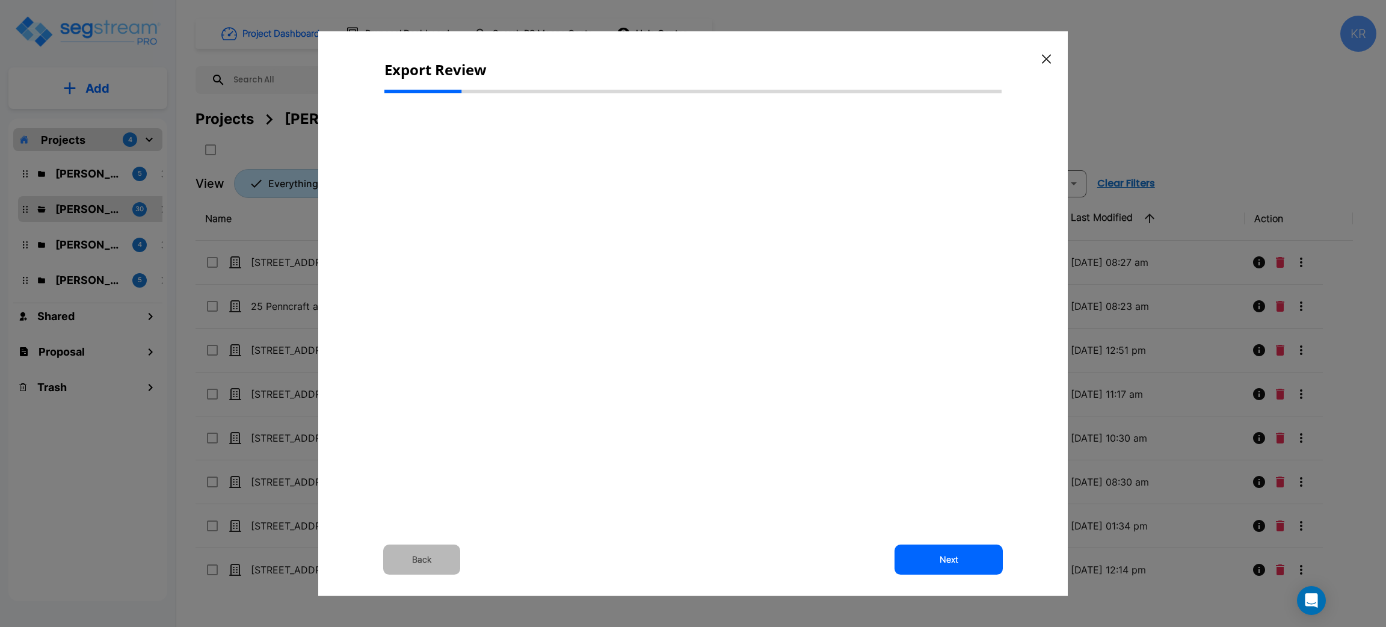
click at [416, 558] on button "Back" at bounding box center [421, 560] width 77 height 30
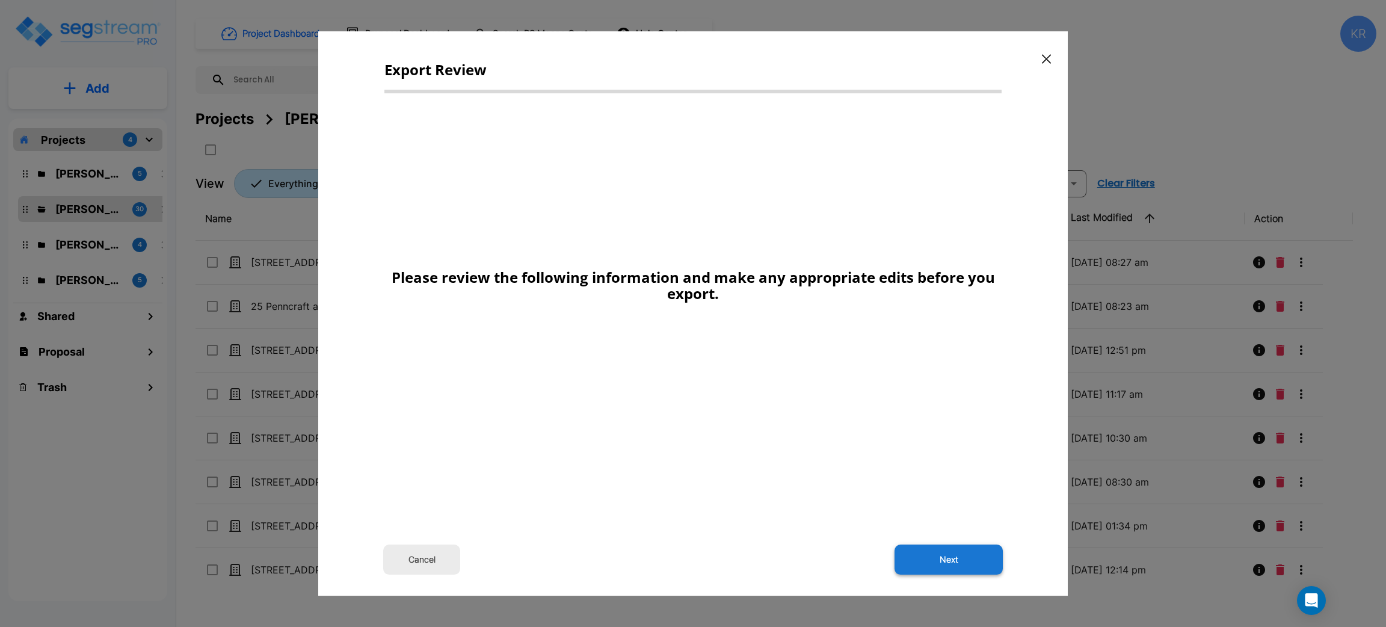
click at [974, 562] on button "Next" at bounding box center [949, 560] width 108 height 30
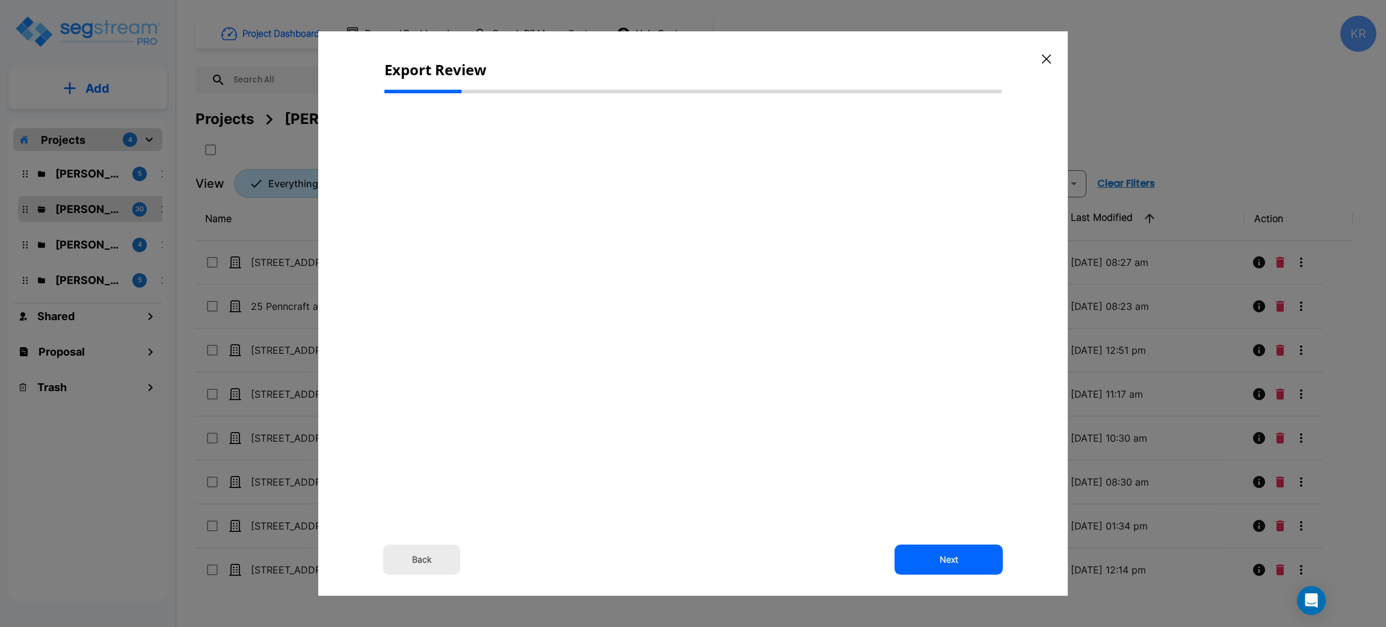
click at [425, 551] on button "Back" at bounding box center [421, 560] width 77 height 30
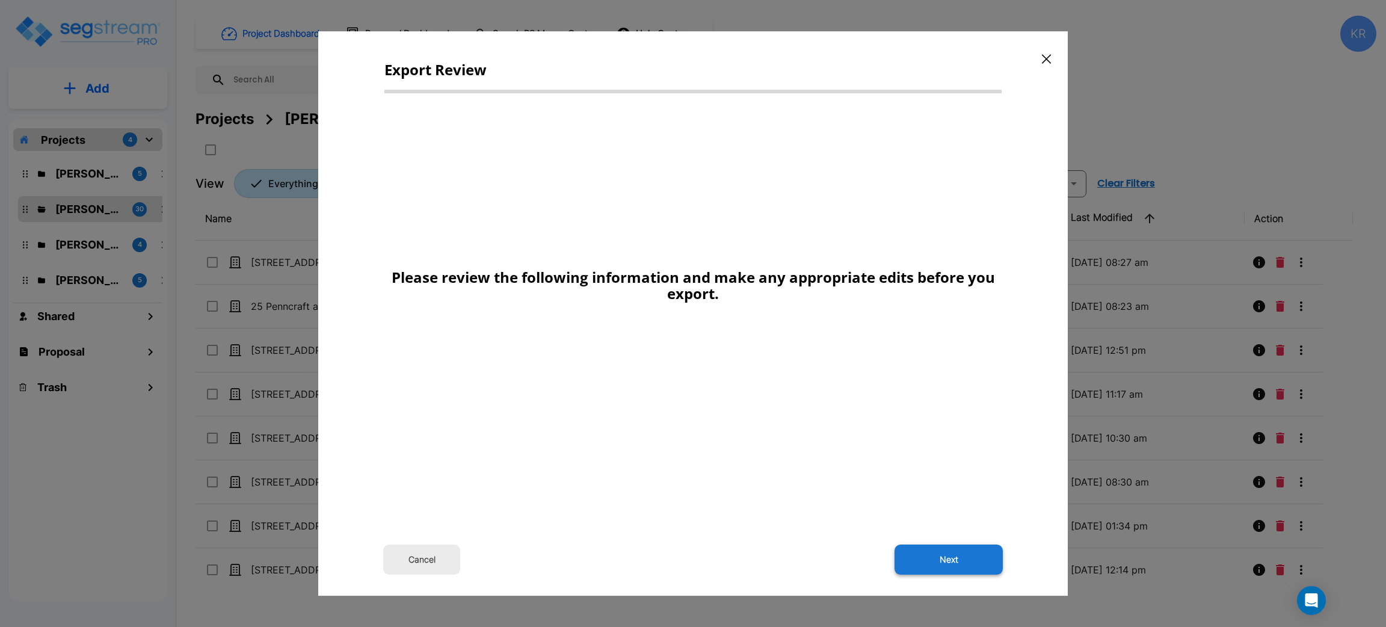
click at [926, 558] on button "Next" at bounding box center [949, 560] width 108 height 30
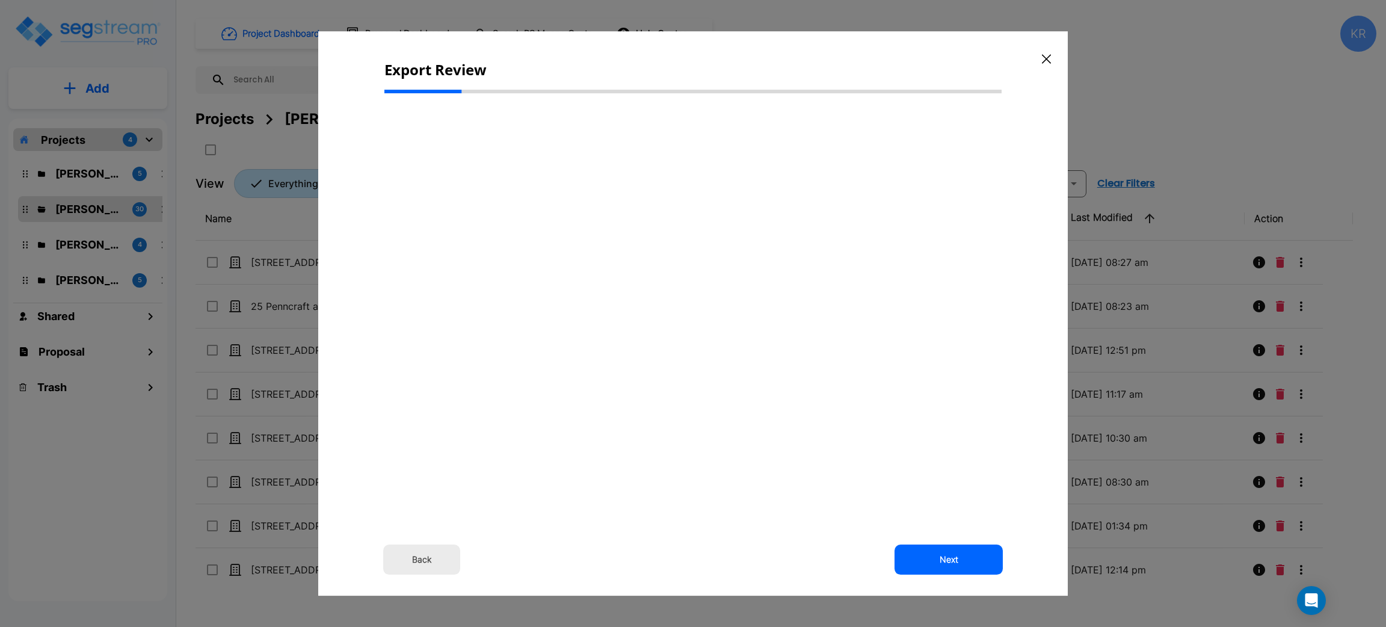
click at [1048, 56] on icon "button" at bounding box center [1046, 59] width 9 height 10
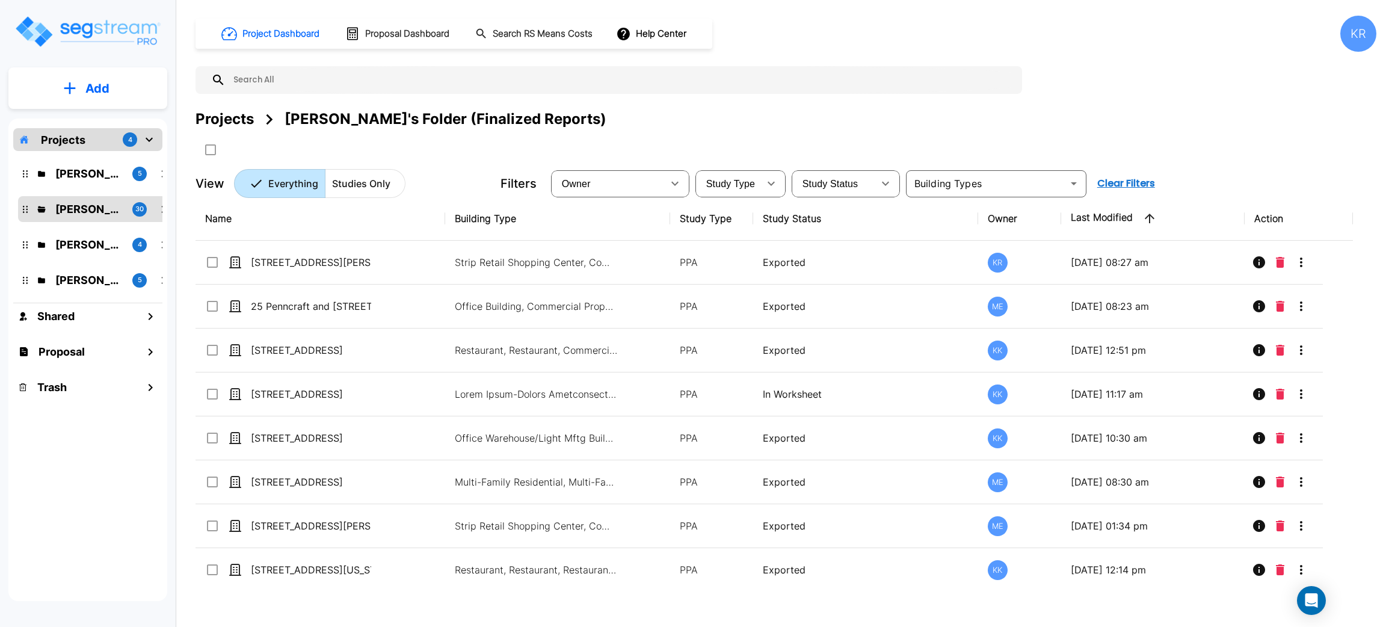
click at [1055, 72] on div "Project Dashboard Proposal Dashboard Search RS Means Costs Help Center KR Proje…" at bounding box center [786, 107] width 1181 height 182
click at [1360, 31] on div "KR" at bounding box center [1359, 34] width 36 height 36
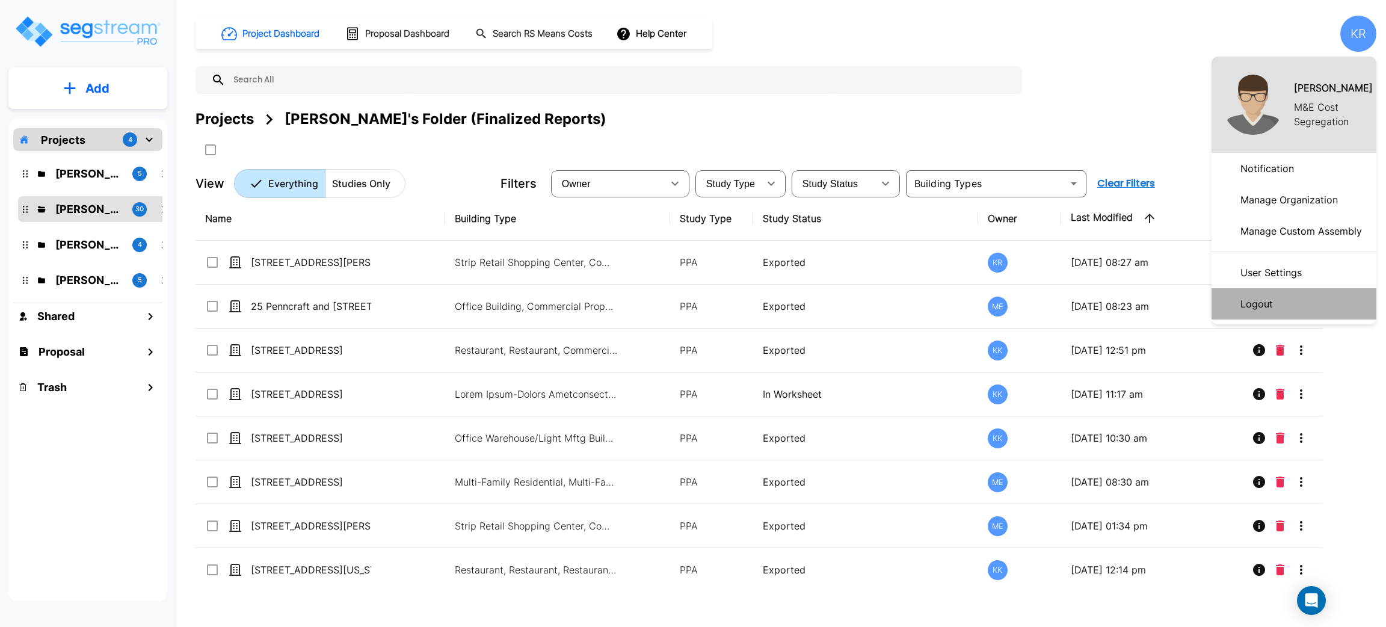
click at [1248, 304] on p "Logout" at bounding box center [1257, 304] width 42 height 24
